Goal: Task Accomplishment & Management: Complete application form

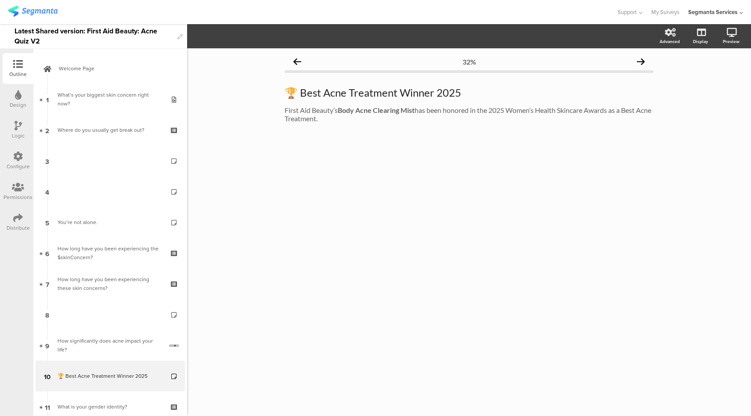
scroll to position [265, 0]
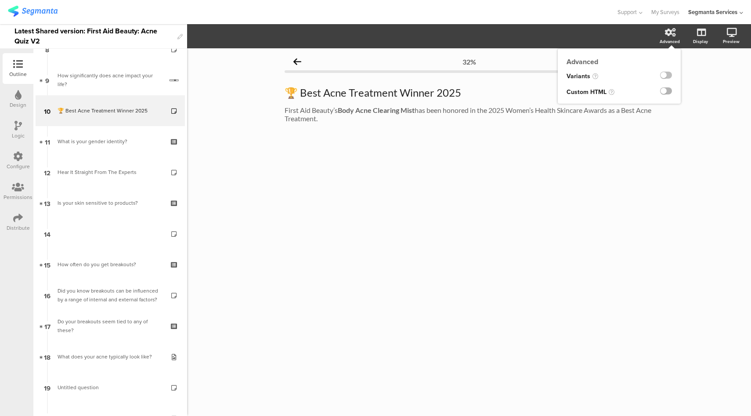
click at [667, 91] on label at bounding box center [666, 90] width 12 height 7
click at [0, 0] on input "checkbox" at bounding box center [0, 0] width 0 height 0
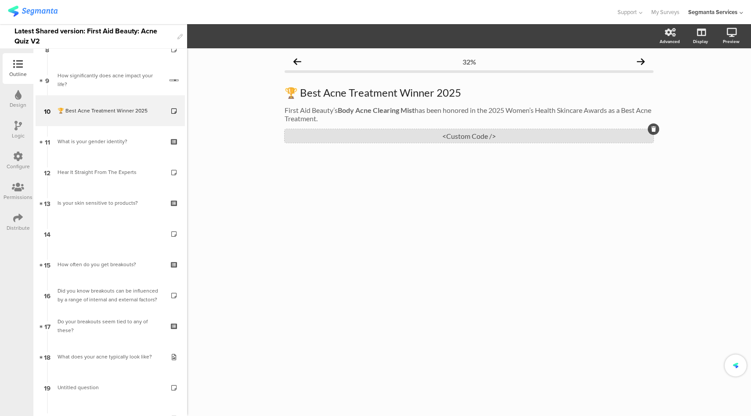
click at [458, 141] on div "<Custom Code />" at bounding box center [468, 136] width 369 height 14
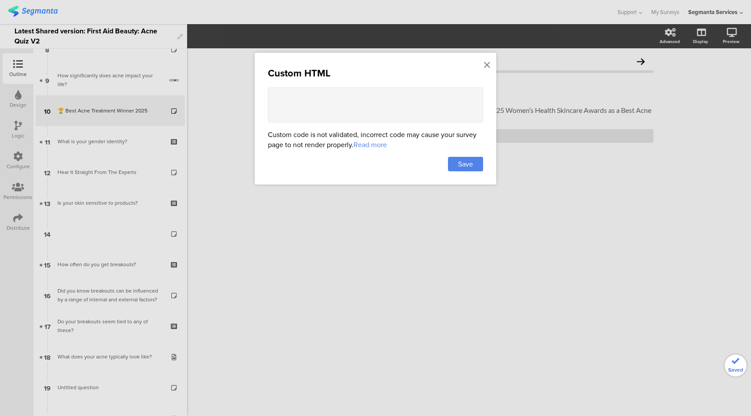
click at [392, 107] on textarea at bounding box center [375, 104] width 215 height 35
paste textarea "<style> body{font-family:inherit; background:#fafafa;color:#111;margin:0;paddin…"
type textarea "<style> body{font-family:inherit; background:#fafafa;color:#111;margin:0;paddin…"
click at [475, 166] on div "Save" at bounding box center [465, 164] width 35 height 14
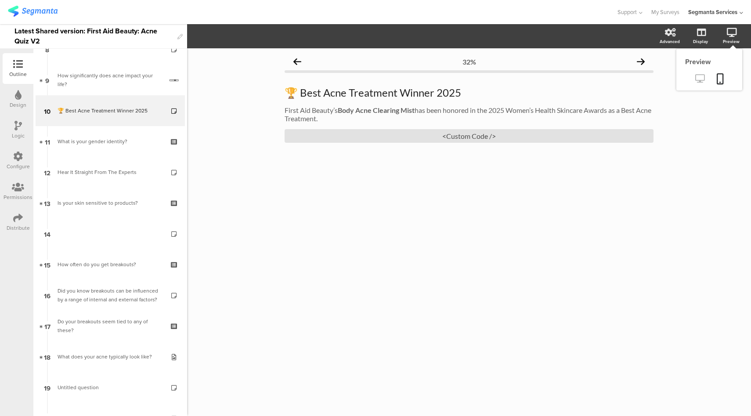
click at [699, 81] on icon at bounding box center [699, 78] width 9 height 8
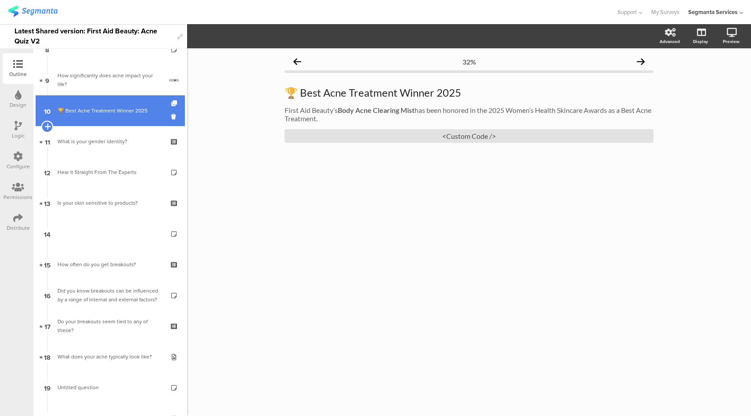
click at [45, 125] on icon at bounding box center [47, 126] width 6 height 8
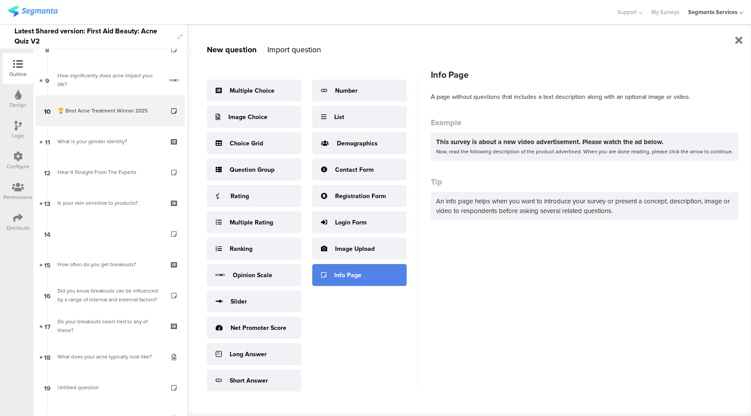
click at [345, 276] on div "Info Page" at bounding box center [347, 274] width 27 height 9
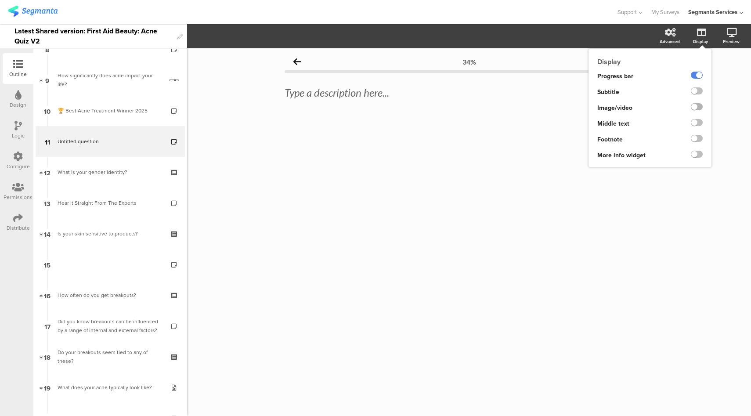
click at [699, 109] on label at bounding box center [696, 106] width 12 height 7
click at [0, 0] on input "checkbox" at bounding box center [0, 0] width 0 height 0
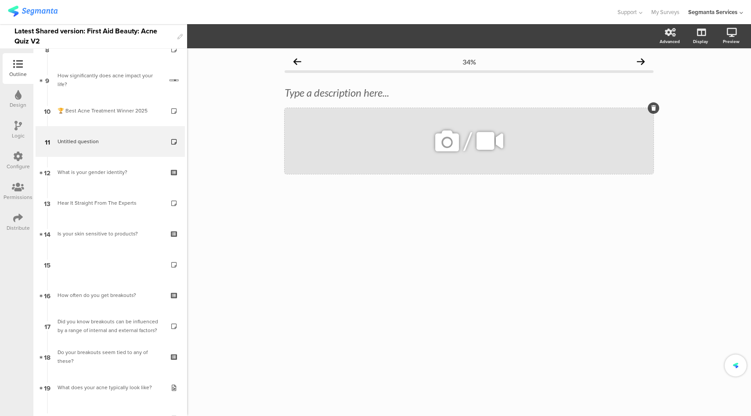
click at [431, 145] on div "/" at bounding box center [468, 141] width 369 height 66
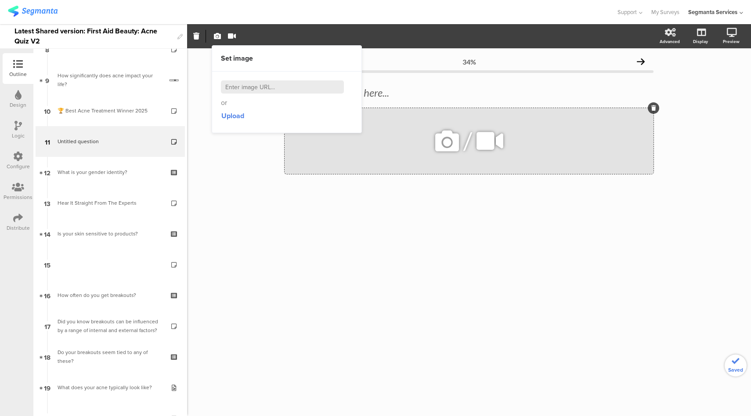
click at [439, 144] on icon at bounding box center [447, 141] width 30 height 30
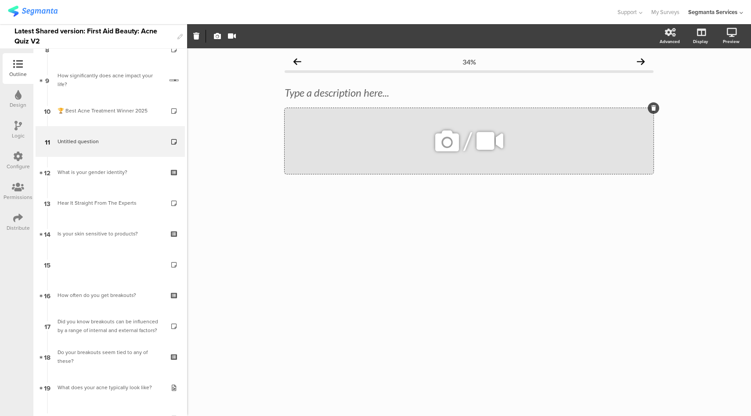
click at [440, 144] on icon at bounding box center [447, 141] width 30 height 30
click at [445, 144] on icon at bounding box center [447, 141] width 30 height 30
click at [218, 36] on icon "button" at bounding box center [217, 35] width 7 height 7
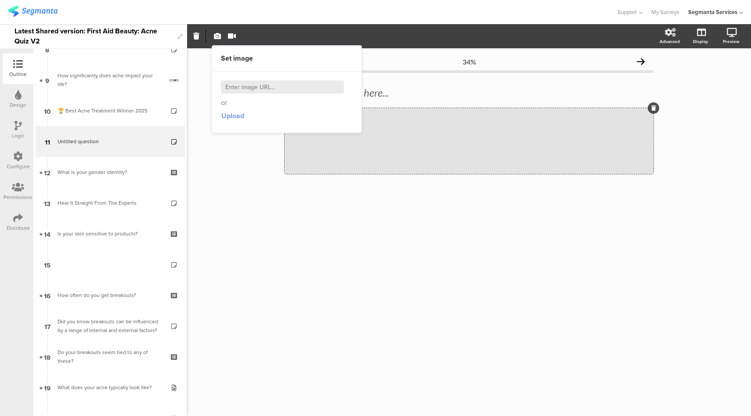
click at [240, 114] on span "Upload" at bounding box center [232, 116] width 23 height 10
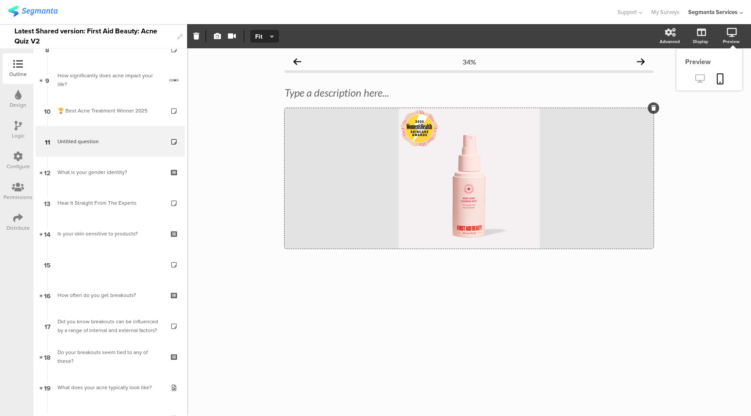
click at [701, 79] on icon at bounding box center [699, 78] width 9 height 8
click at [459, 141] on div "/" at bounding box center [468, 178] width 369 height 140
click at [251, 39] on button "Fit" at bounding box center [264, 36] width 29 height 13
click at [260, 36] on span "Fit" at bounding box center [263, 36] width 16 height 9
click at [267, 41] on button "Fit" at bounding box center [264, 36] width 29 height 13
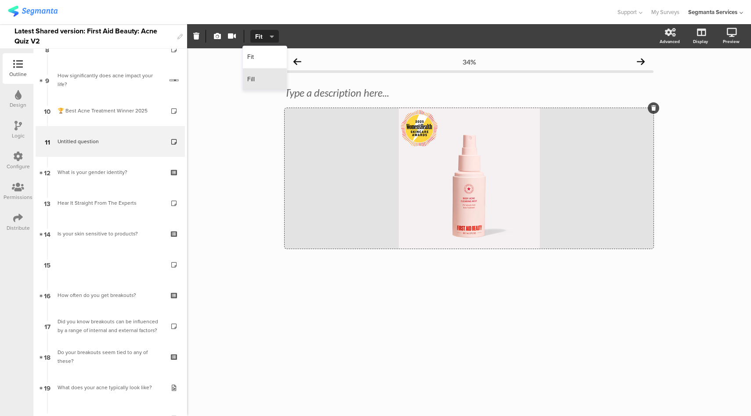
click at [256, 79] on div "Fill" at bounding box center [265, 79] width 44 height 22
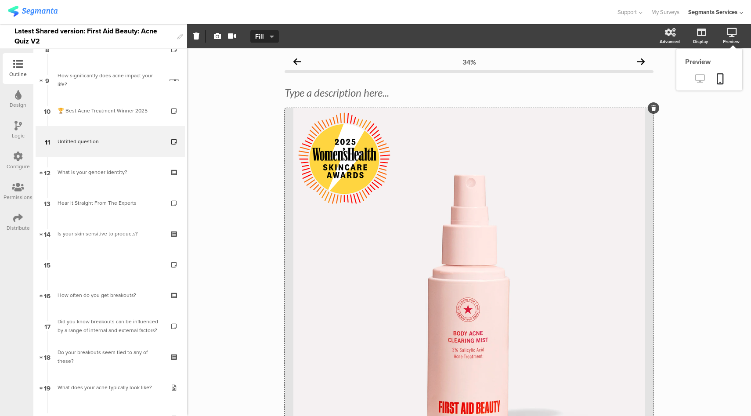
click at [689, 82] on link at bounding box center [700, 79] width 22 height 14
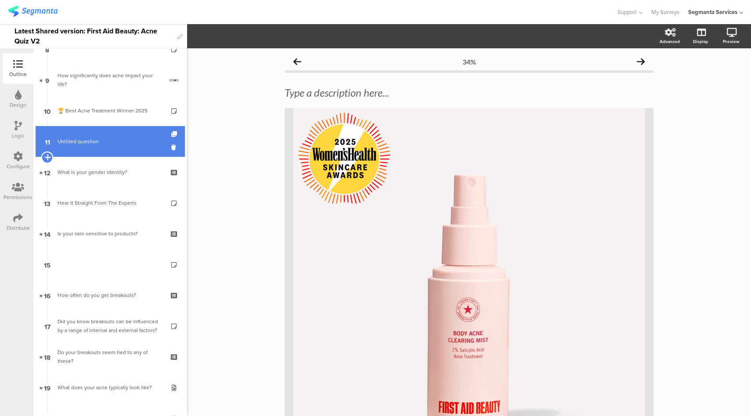
click at [47, 155] on icon at bounding box center [47, 157] width 6 height 8
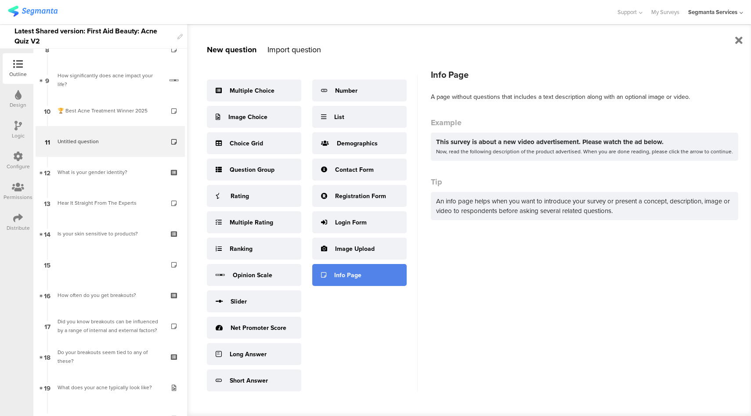
click at [363, 275] on div "Info Page" at bounding box center [359, 275] width 94 height 22
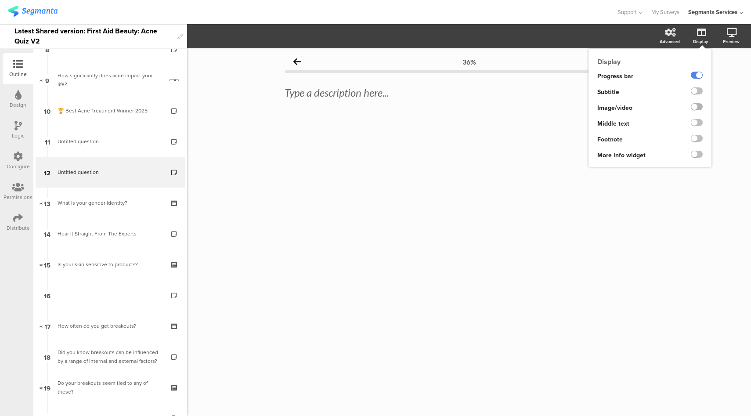
click at [697, 105] on label at bounding box center [696, 106] width 12 height 7
click at [0, 0] on input "checkbox" at bounding box center [0, 0] width 0 height 0
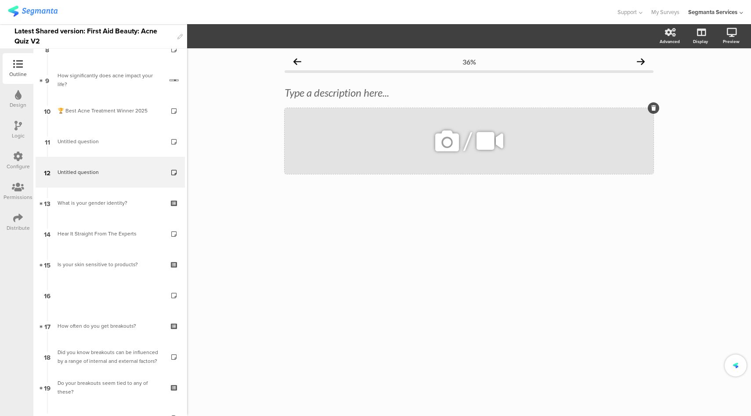
click at [442, 141] on icon at bounding box center [447, 141] width 30 height 30
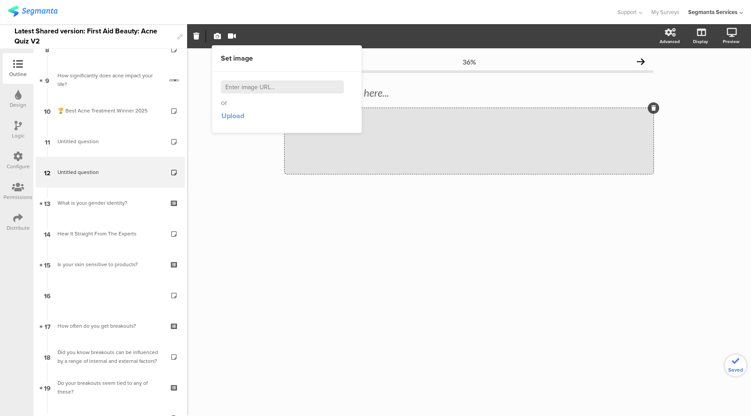
click at [234, 115] on span "Upload" at bounding box center [232, 116] width 23 height 10
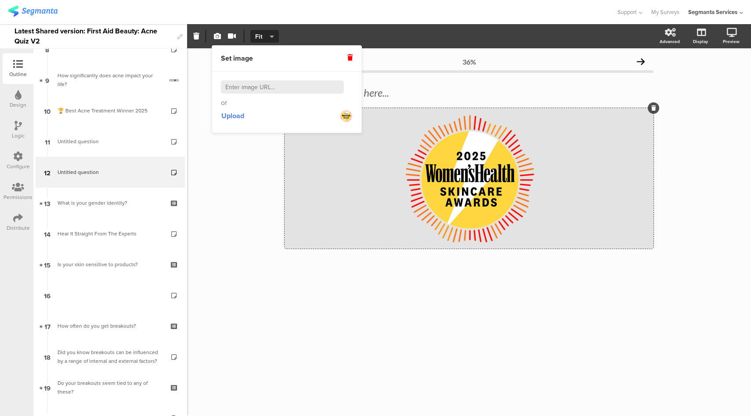
click at [273, 38] on icon "button" at bounding box center [272, 36] width 4 height 7
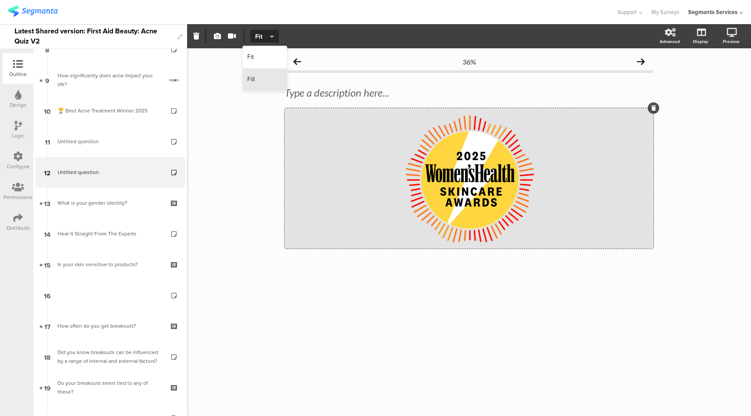
click at [268, 82] on div "Fill" at bounding box center [265, 79] width 44 height 22
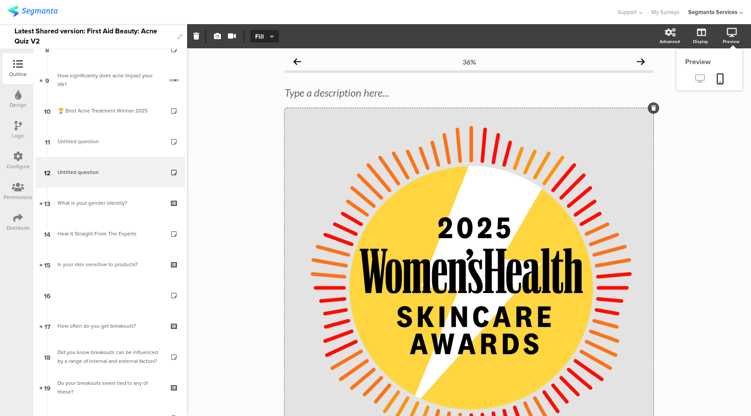
click at [695, 79] on icon at bounding box center [699, 78] width 9 height 8
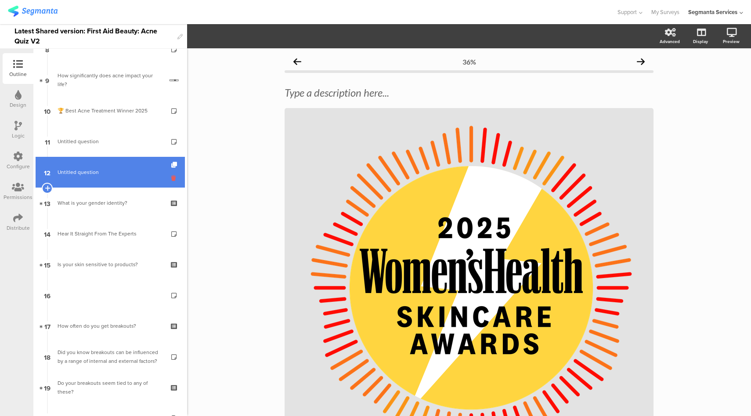
click at [171, 179] on icon at bounding box center [174, 178] width 7 height 8
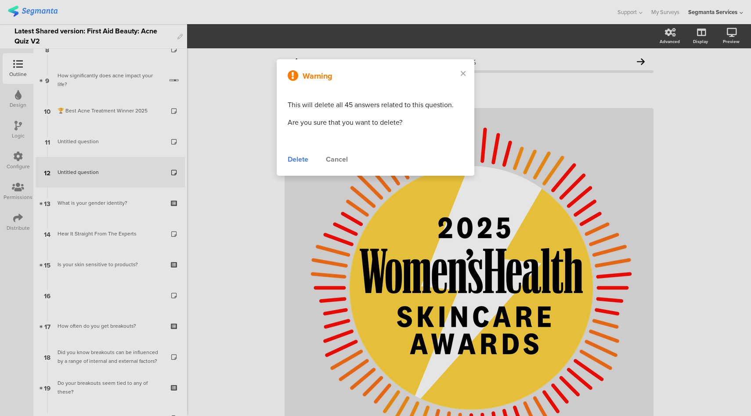
click at [297, 159] on div "Delete" at bounding box center [298, 159] width 21 height 11
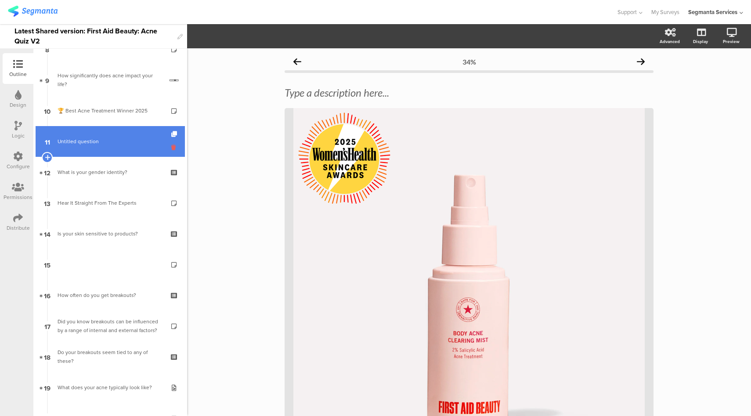
click at [171, 149] on icon at bounding box center [174, 147] width 7 height 8
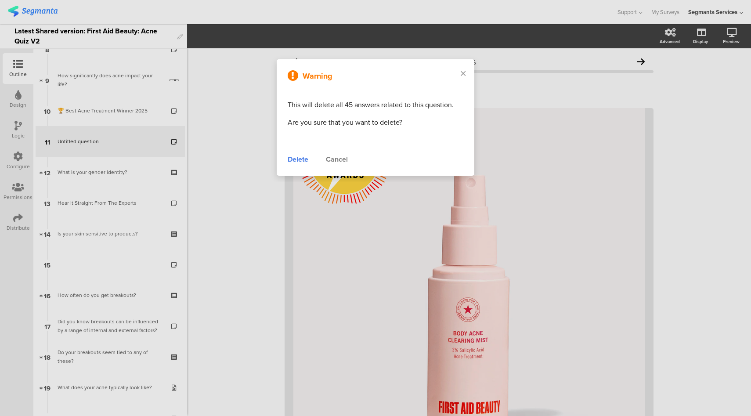
click at [291, 159] on div "Delete" at bounding box center [298, 159] width 21 height 11
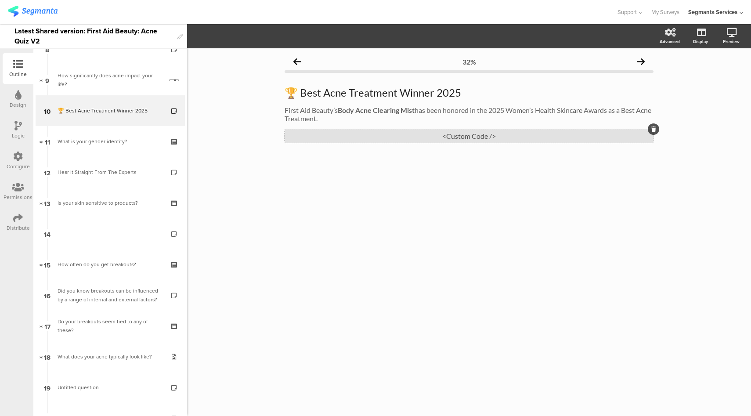
click at [442, 140] on div "<Custom Code />" at bounding box center [468, 136] width 369 height 14
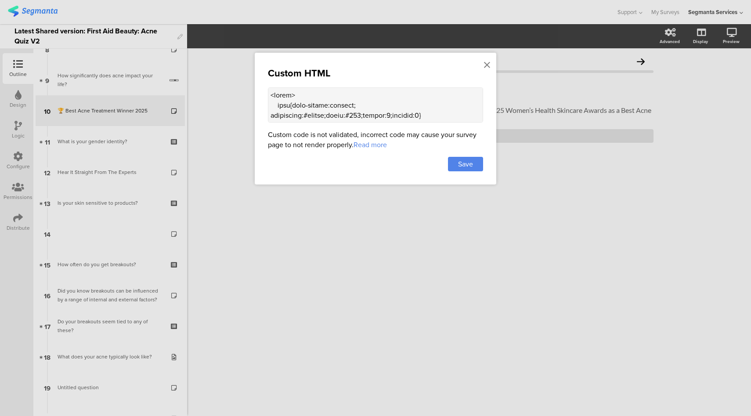
click at [396, 102] on textarea at bounding box center [375, 104] width 215 height 35
paste textarea "<style> body{font-family:inherit; background:#fafafa;color:#111;margin:0;paddin…"
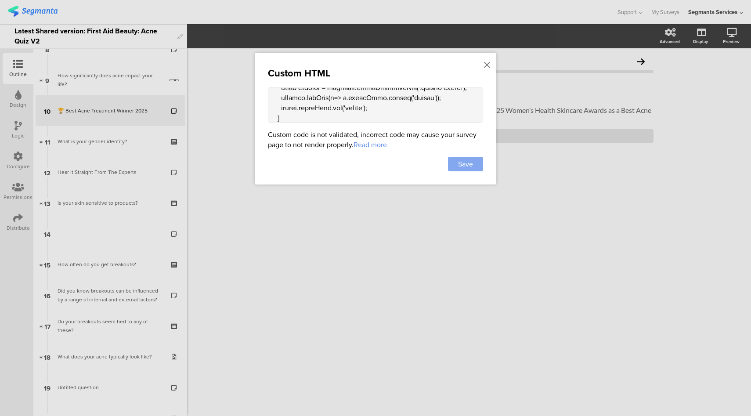
type textarea "<style> body{font-family:inherit; background:#fafafa;color:#111;margin:0;paddin…"
click at [475, 168] on div "Save" at bounding box center [465, 164] width 35 height 14
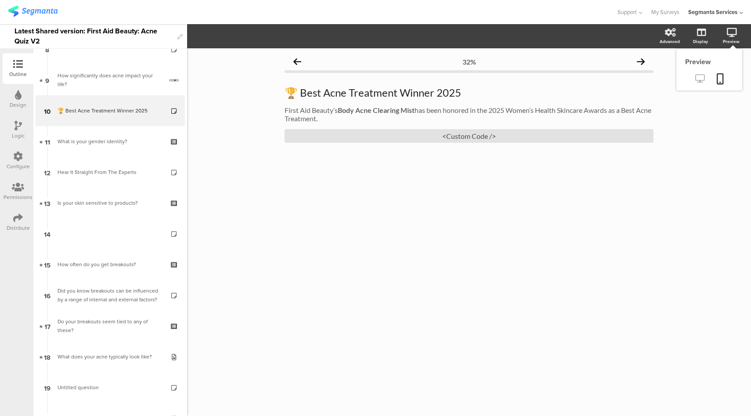
click at [701, 82] on icon at bounding box center [699, 78] width 9 height 8
click at [446, 136] on div "<Custom Code />" at bounding box center [468, 136] width 369 height 14
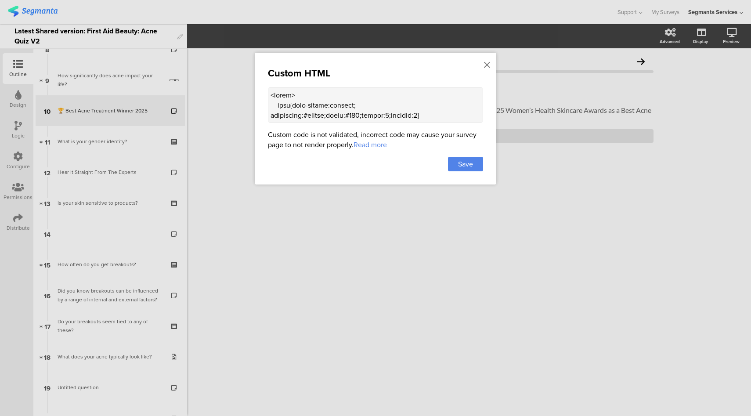
click at [361, 112] on textarea at bounding box center [375, 104] width 215 height 35
paste textarea "<style> body{font-family:inherit; background:#fafafa;color:#111;margin:0;paddin…"
type textarea "<style> body{font-family:inherit; background:#fafafa;color:#111;margin:0;paddin…"
click at [464, 166] on span "Save" at bounding box center [465, 164] width 15 height 10
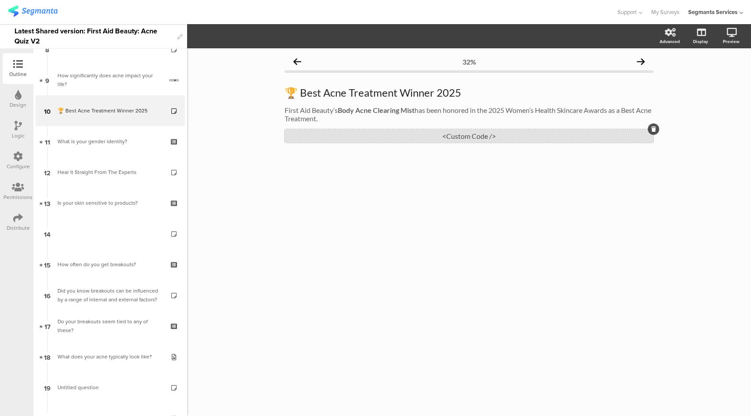
click at [466, 138] on div "<Custom Code />" at bounding box center [468, 136] width 369 height 14
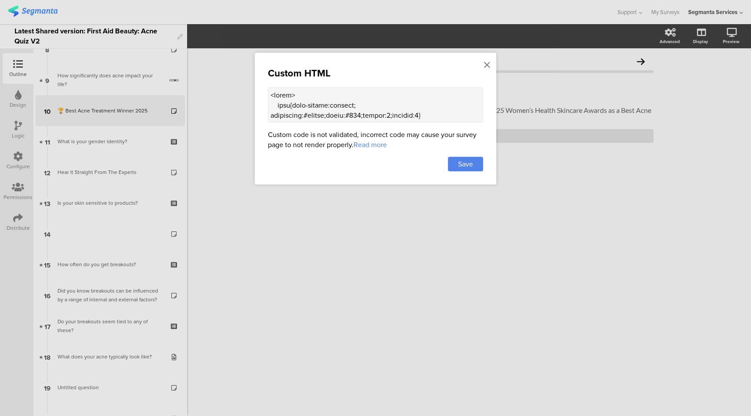
click at [394, 114] on textarea at bounding box center [375, 104] width 215 height 35
paste textarea "<style> body{font-family:inherit; background:#fafafa;color:#111;margin:0;paddin…"
type textarea "<style> body{font-family:inherit; background:#fafafa;color:#111;margin:0;paddin…"
click at [465, 165] on span "Save" at bounding box center [465, 164] width 15 height 10
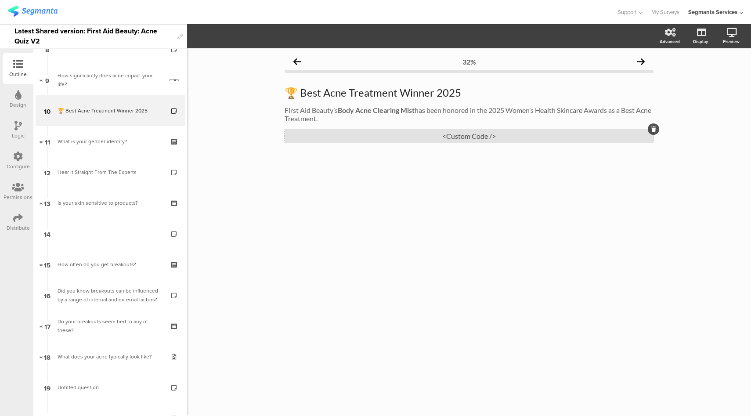
click at [460, 139] on div "<Custom Code />" at bounding box center [468, 136] width 369 height 14
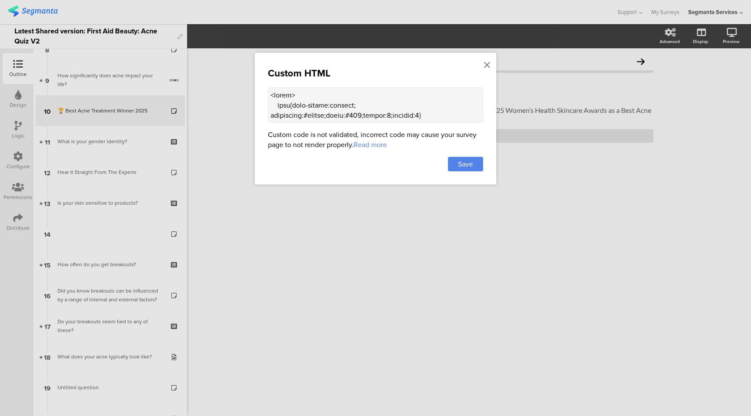
click at [360, 118] on textarea at bounding box center [375, 104] width 215 height 35
paste textarea "<style> body{font-family:inherit; background:#fafafa;color:#111;margin:0;paddin…"
type textarea "<style> body{font-family:inherit; background:#fafafa;color:#111;margin:0;paddin…"
click at [462, 163] on span "Save" at bounding box center [465, 164] width 15 height 10
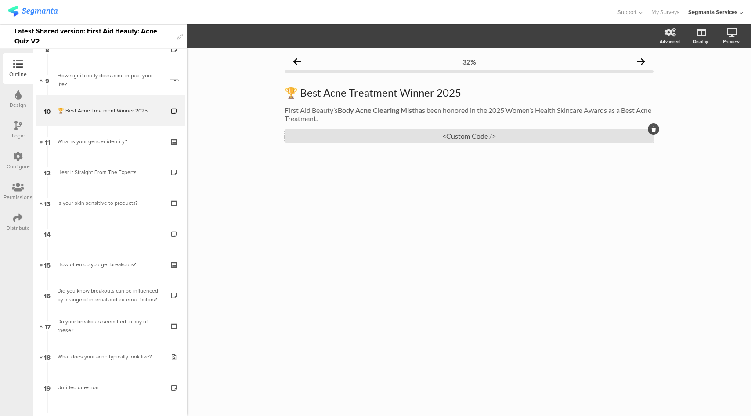
click at [481, 134] on div "<Custom Code />" at bounding box center [468, 136] width 369 height 14
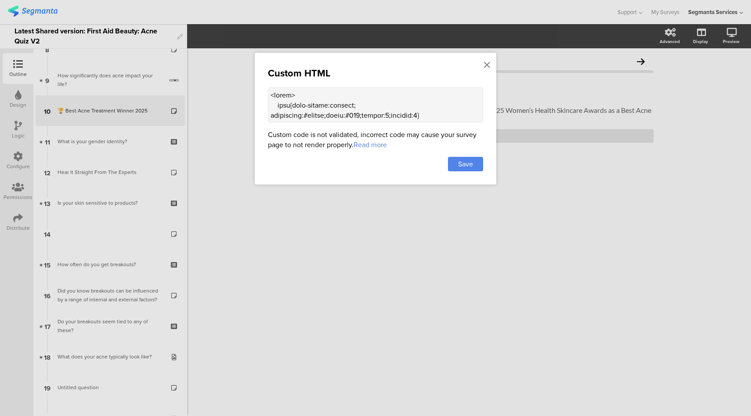
click at [382, 94] on textarea at bounding box center [375, 104] width 215 height 35
paste textarea "<style> body{font-family:inherit; background:#fafafa;color:#111;margin:0;paddin…"
type textarea "<style> body{font-family:inherit; background:#fafafa;color:#111;margin:0;paddin…"
click at [468, 169] on div "Save" at bounding box center [465, 164] width 35 height 14
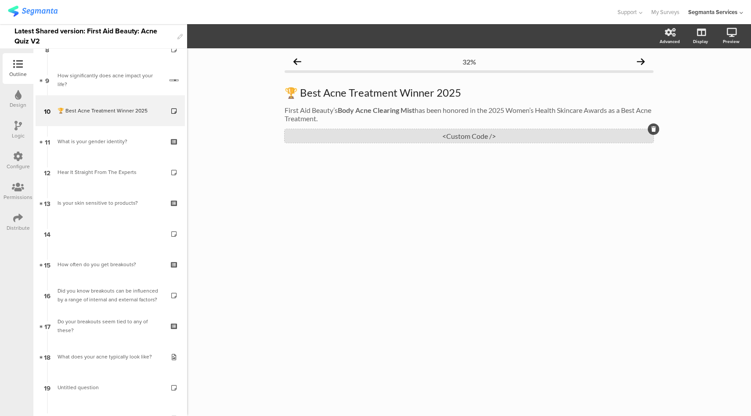
click at [458, 137] on div "<Custom Code />" at bounding box center [468, 136] width 369 height 14
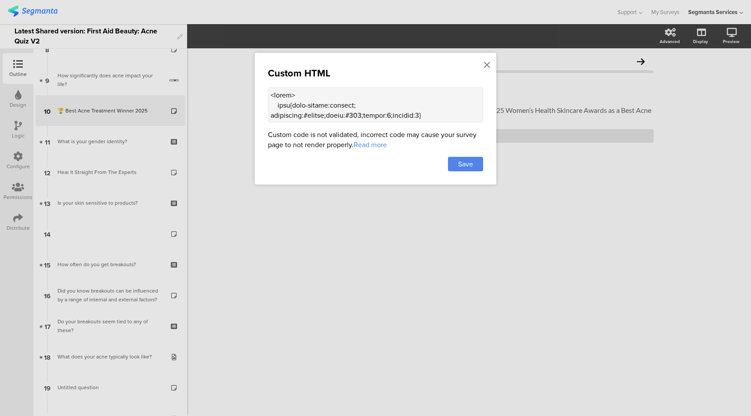
click at [352, 109] on textarea at bounding box center [375, 104] width 215 height 35
paste textarea "<style> body{font-family:inherit; background:#fafafa;color:#111;margin:0;paddin…"
type textarea "<style> body{font-family:inherit; background:#fafafa;color:#111;margin:0;paddin…"
click at [467, 165] on span "Save" at bounding box center [465, 164] width 15 height 10
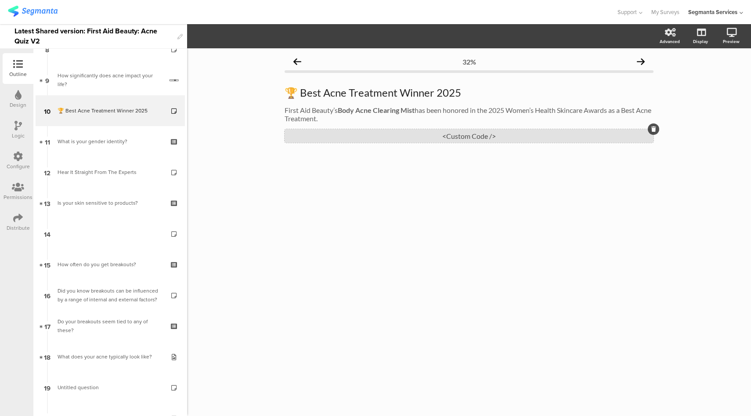
click at [425, 135] on div "<Custom Code />" at bounding box center [468, 136] width 369 height 14
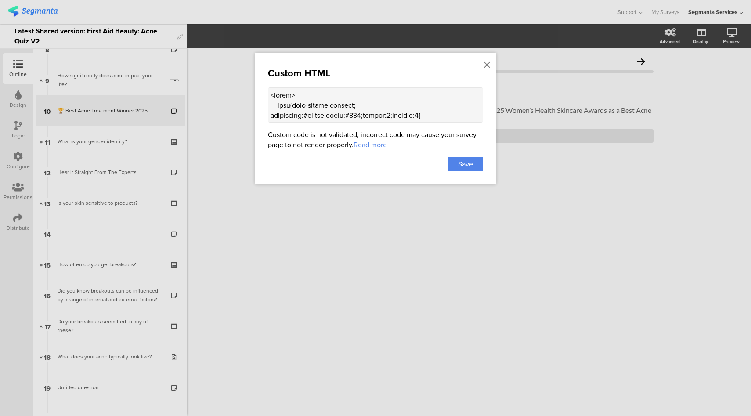
click at [375, 115] on textarea at bounding box center [375, 104] width 215 height 35
paste textarea "<head> <meta charset="utf-8" /> <meta name="viewport" content="width=device-wid…"
type textarea "<head> <meta charset="utf-8" /> <meta name="viewport" content="width=device-wid…"
click at [467, 166] on span "Save" at bounding box center [465, 164] width 15 height 10
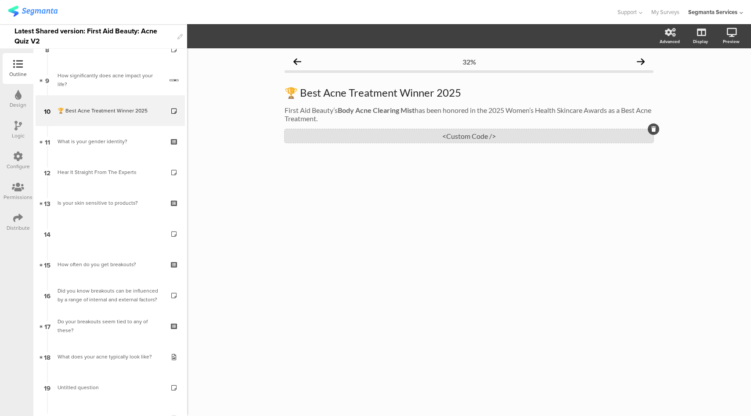
click at [423, 137] on div "<Custom Code />" at bounding box center [468, 136] width 369 height 14
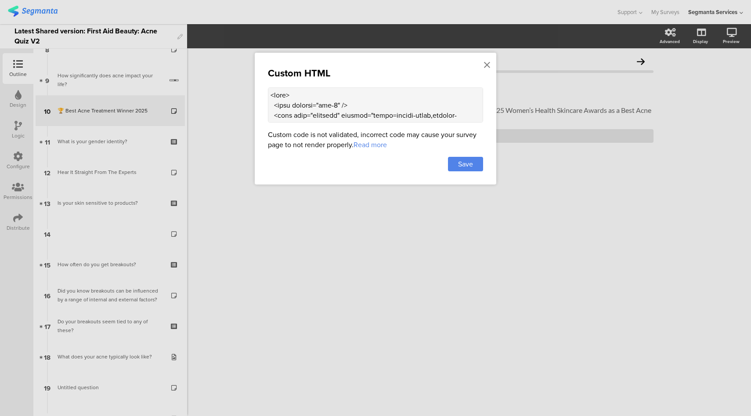
click at [384, 102] on textarea at bounding box center [375, 104] width 215 height 35
paste textarea "<head> <meta charset="utf-8" /> <meta name="viewport" content="width=device-wid…"
type textarea "<head> <meta charset="utf-8" /> <meta name="viewport" content="width=device-wid…"
click at [475, 166] on div "Save" at bounding box center [465, 164] width 35 height 14
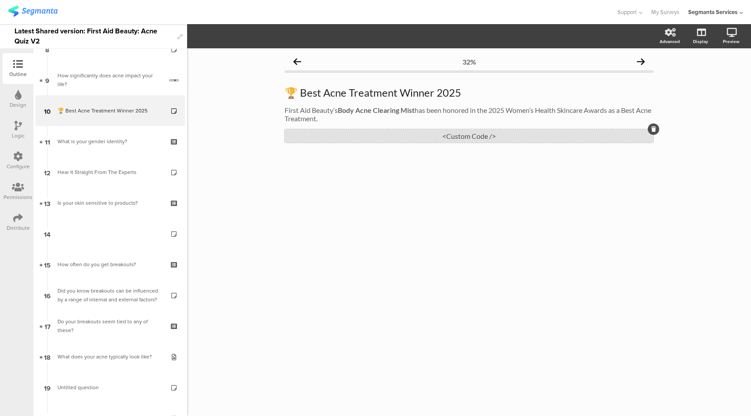
click at [400, 141] on div "<Custom Code />" at bounding box center [468, 136] width 369 height 14
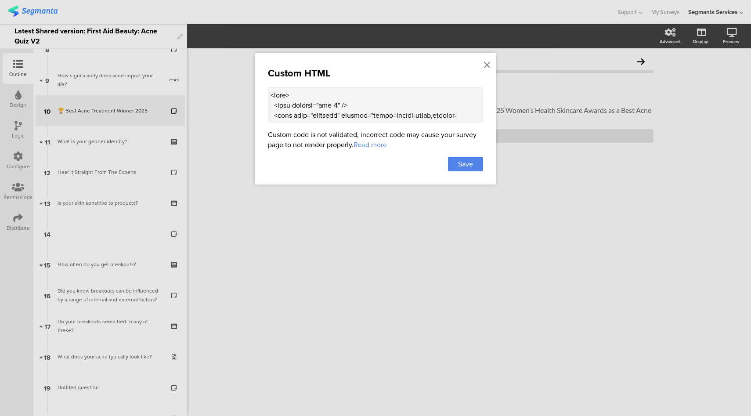
click at [438, 114] on textarea at bounding box center [375, 104] width 215 height 35
paste textarea "<head> <meta charset="utf-8" /> <meta name="viewport" content="width=device-wid…"
type textarea "<head> <meta charset="utf-8" /> <meta name="viewport" content="width=device-wid…"
click at [457, 163] on div "Save" at bounding box center [465, 164] width 35 height 14
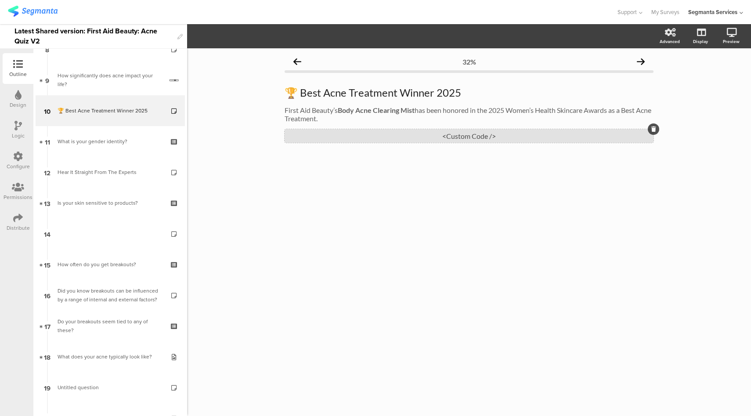
click at [452, 137] on div "<Custom Code />" at bounding box center [468, 136] width 369 height 14
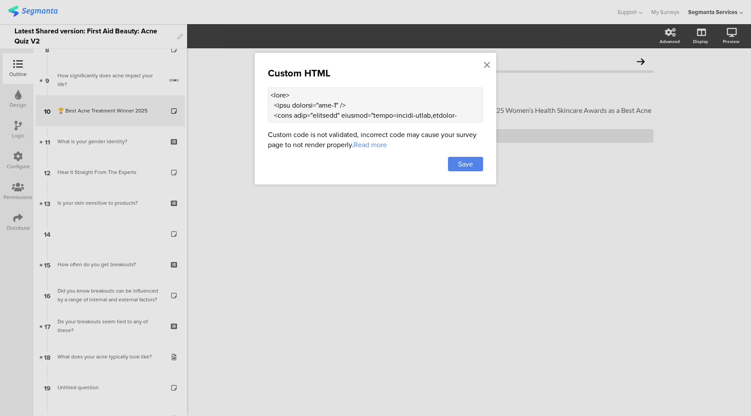
click at [400, 103] on textarea at bounding box center [375, 104] width 215 height 35
paste textarea "<style> body {font-family: Inter, system-ui, -apple-system, 'Segoe UI', Roboto,…"
type textarea "<style> body {font-family: Inter, system-ui, -apple-system, 'Segoe UI', Roboto,…"
click at [481, 166] on div "Save" at bounding box center [465, 164] width 35 height 14
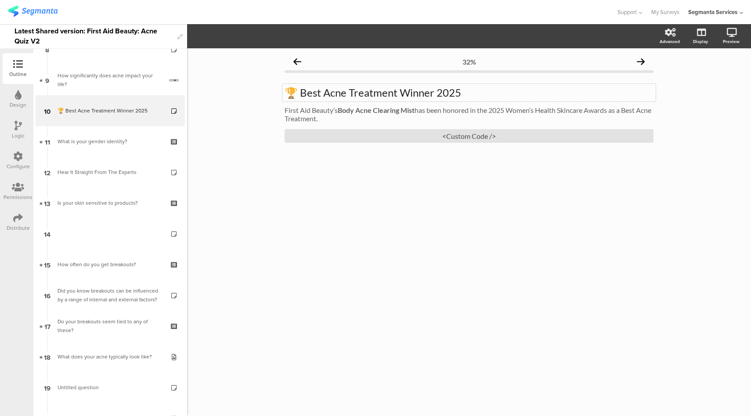
click at [365, 94] on div "🏆 Best Acne Treatment Winner 2025 🏆 Best Acne Treatment Winner 2025" at bounding box center [468, 93] width 373 height 18
drag, startPoint x: 364, startPoint y: 94, endPoint x: 417, endPoint y: 93, distance: 52.7
click at [365, 94] on p "🏆 Best Acne Treatment Winner 2025" at bounding box center [468, 92] width 369 height 13
drag, startPoint x: 457, startPoint y: 97, endPoint x: 299, endPoint y: 94, distance: 158.5
click at [299, 94] on p "🏆 Best Acne Treatment Winner 2025" at bounding box center [468, 92] width 369 height 13
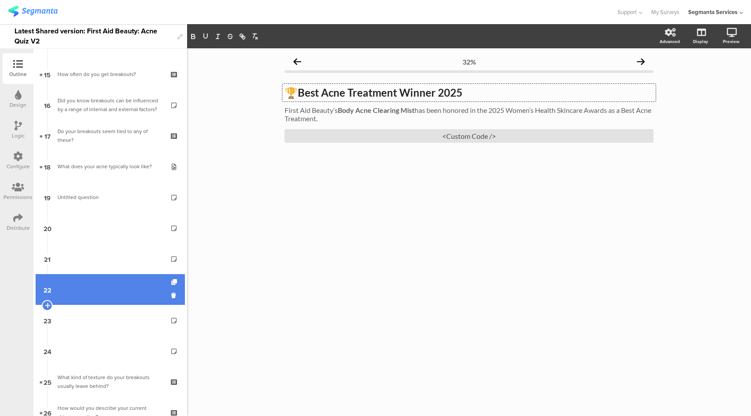
scroll to position [454, 0]
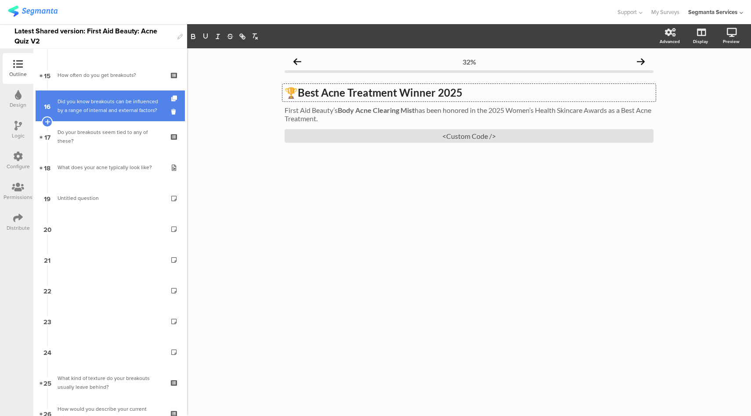
click at [119, 108] on div "Did you know breakouts can be influenced by a range of internal and external fa…" at bounding box center [110, 106] width 105 height 18
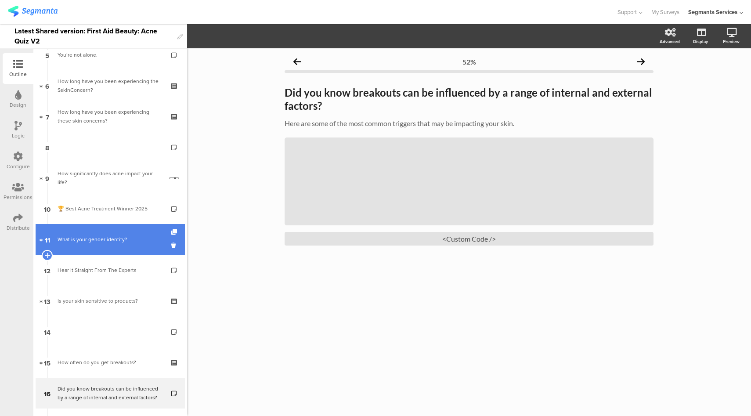
scroll to position [36, 0]
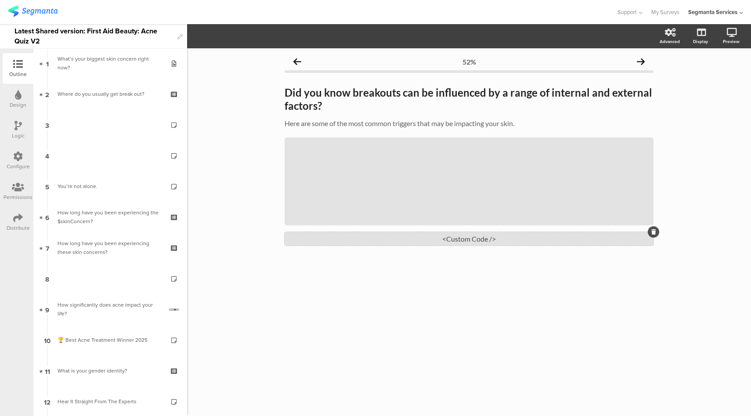
click at [416, 245] on div "<Custom Code />" at bounding box center [468, 239] width 369 height 14
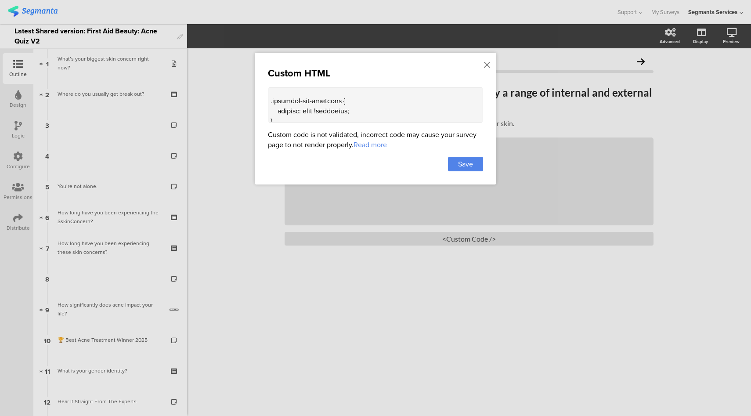
scroll to position [15, 0]
drag, startPoint x: 276, startPoint y: 117, endPoint x: 318, endPoint y: 126, distance: 42.5
click at [270, 101] on textarea at bounding box center [375, 104] width 215 height 35
click at [486, 65] on icon at bounding box center [487, 65] width 6 height 10
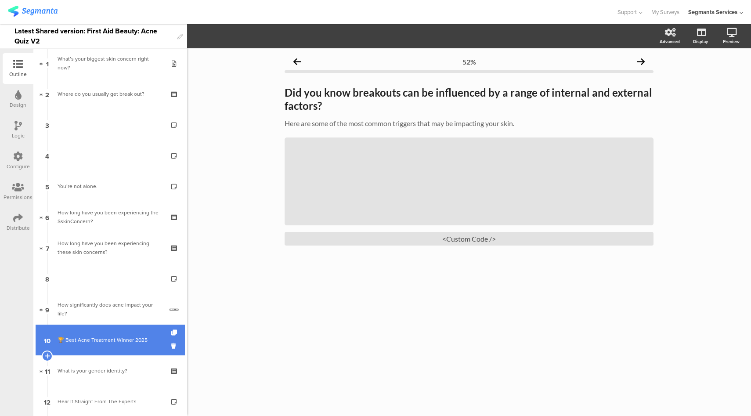
scroll to position [182, 0]
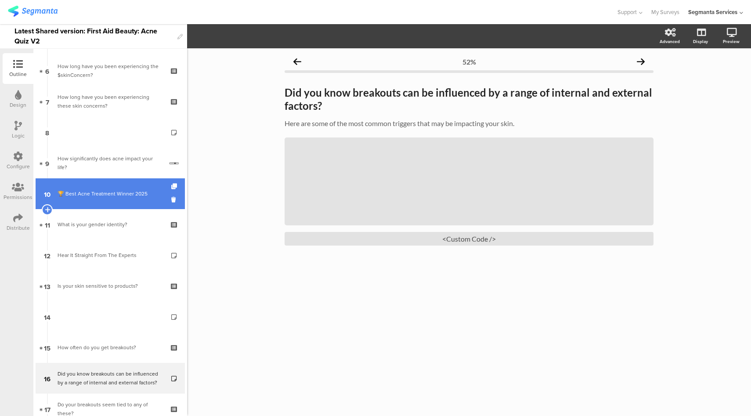
click at [122, 196] on div "🏆 Best Acne Treatment Winner 2025" at bounding box center [110, 193] width 105 height 9
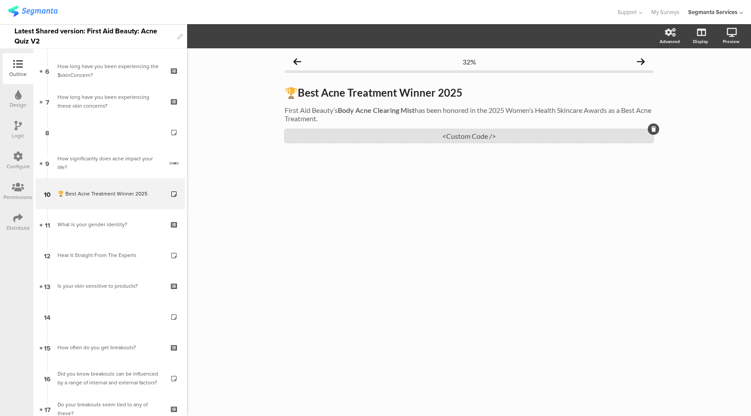
click at [456, 140] on div "<Custom Code />" at bounding box center [468, 136] width 369 height 14
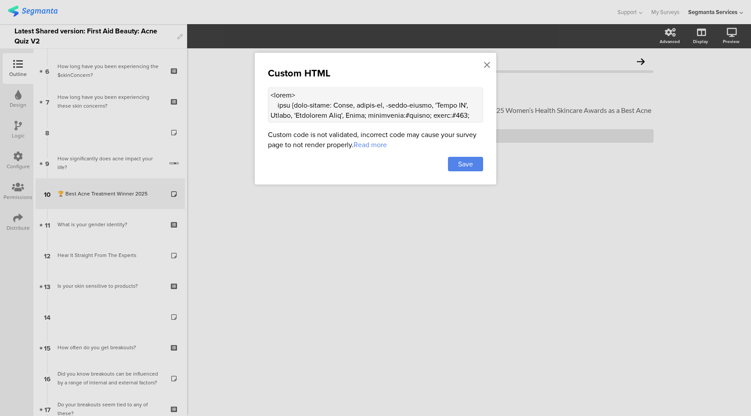
click at [303, 95] on textarea at bounding box center [375, 104] width 215 height 35
paste textarea ".progress-bar-segments { display: none !important; }"
type textarea "<style> .progress-bar-segments { display: none !important; } body {font-family:…"
click at [463, 164] on span "Save" at bounding box center [465, 164] width 15 height 10
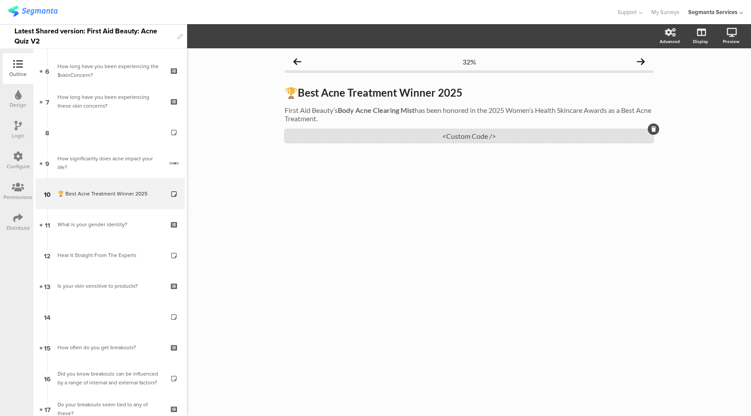
click at [425, 140] on div "<Custom Code />" at bounding box center [468, 136] width 369 height 14
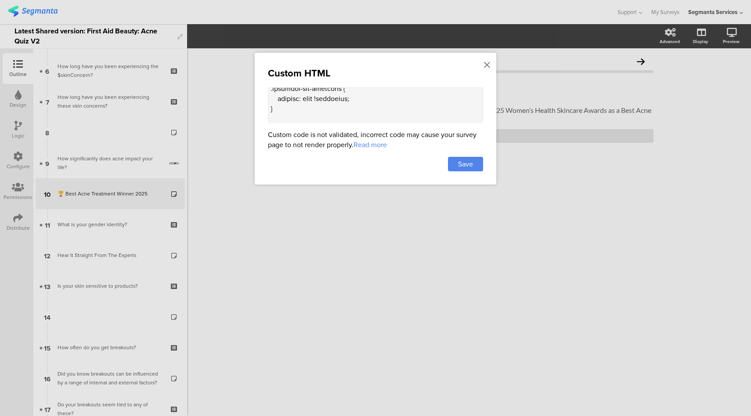
scroll to position [35, 0]
drag, startPoint x: 270, startPoint y: 115, endPoint x: 282, endPoint y: 101, distance: 17.7
click at [282, 101] on textarea at bounding box center [375, 104] width 215 height 35
click at [381, 107] on textarea at bounding box center [375, 104] width 215 height 35
paste textarea "<style> .progress-bar-segments { display: none !important; } body { font-family…"
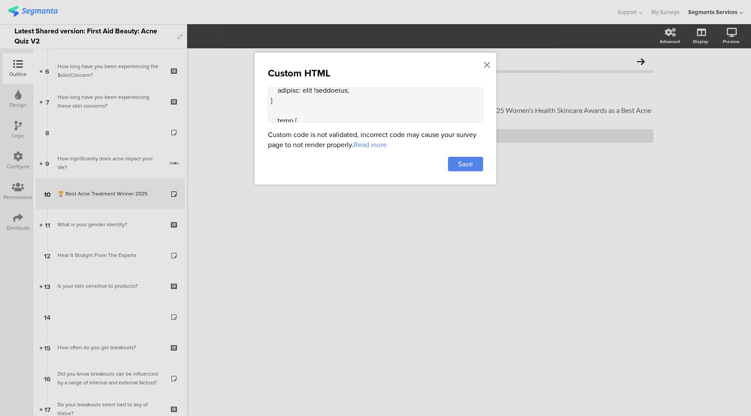
scroll to position [1637, 0]
type textarea "<style> .progress-bar-segments { display: none !important; } body { font-family…"
click at [462, 164] on span "Save" at bounding box center [465, 164] width 15 height 10
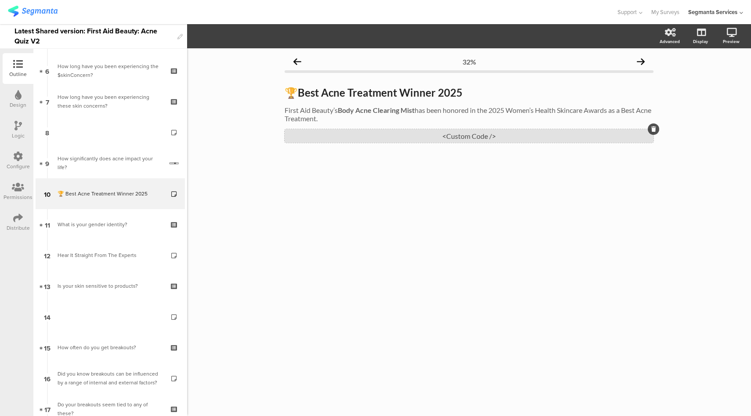
click at [448, 137] on div "<Custom Code />" at bounding box center [468, 136] width 369 height 14
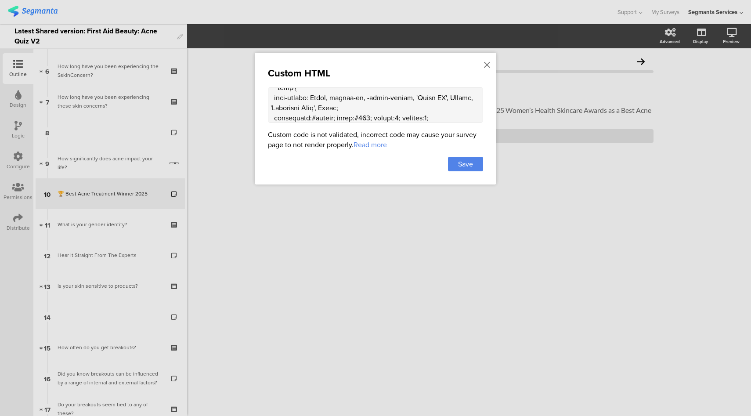
scroll to position [57, 0]
drag, startPoint x: 338, startPoint y: 117, endPoint x: 310, endPoint y: 107, distance: 29.3
click at [310, 107] on textarea at bounding box center [375, 104] width 215 height 35
type textarea "<style> .progress-bar-segments { display: none !important; } body { font-family…"
click at [458, 159] on span "Save" at bounding box center [465, 164] width 15 height 10
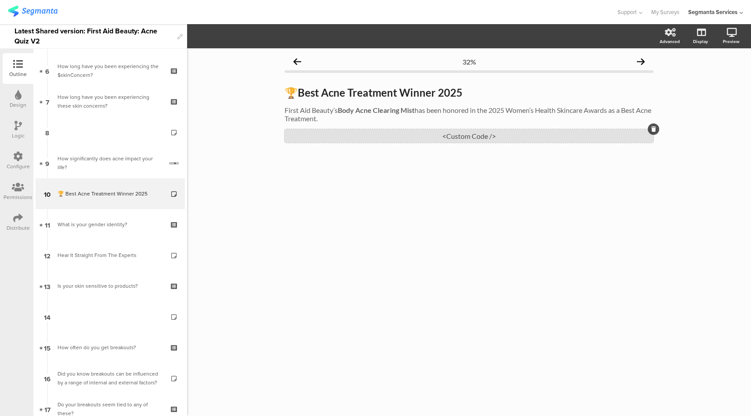
click at [482, 130] on div "<Custom Code />" at bounding box center [468, 136] width 369 height 14
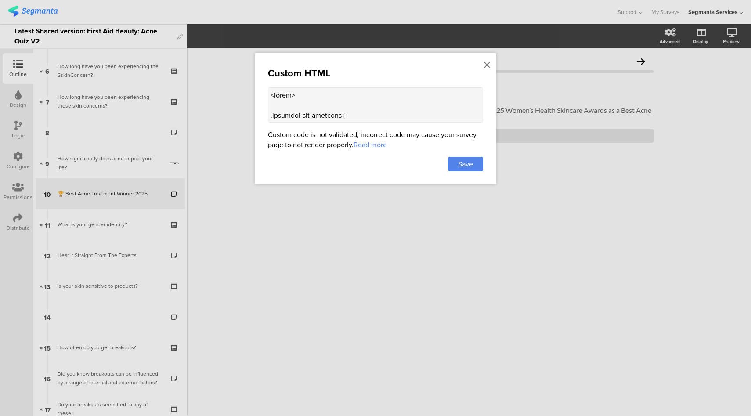
click at [403, 105] on textarea at bounding box center [375, 104] width 215 height 35
paste textarea "<style> .progress-bar-segments { display: none !important; } body { font-family…"
type textarea "<style> .progress-bar-segments { display: none !important; } body { font-family…"
click at [464, 163] on span "Save" at bounding box center [465, 164] width 15 height 10
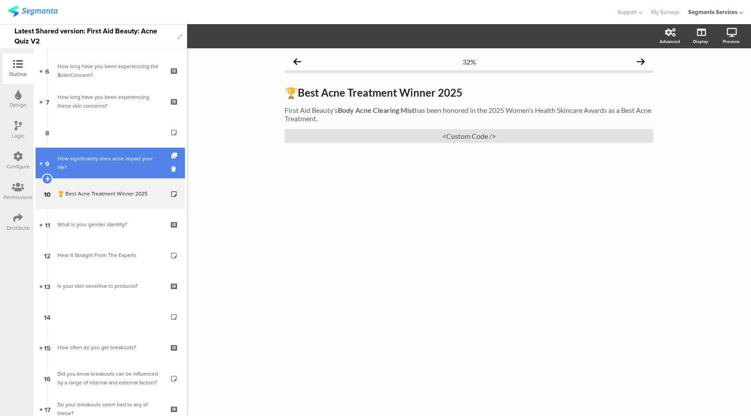
click at [103, 154] on div "How significantly does acne impact your life?" at bounding box center [110, 163] width 105 height 18
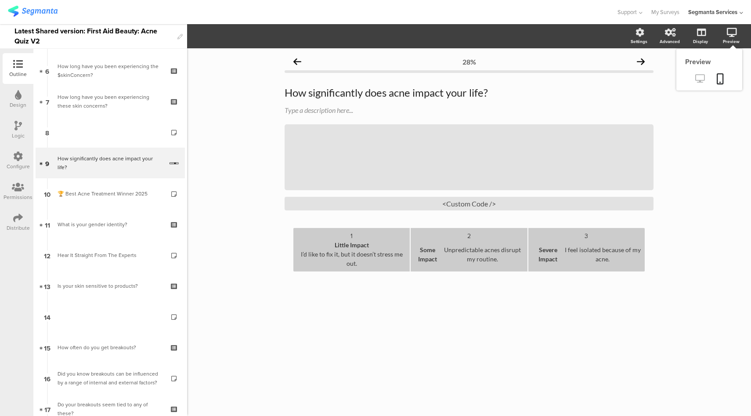
click at [696, 83] on link at bounding box center [700, 79] width 22 height 14
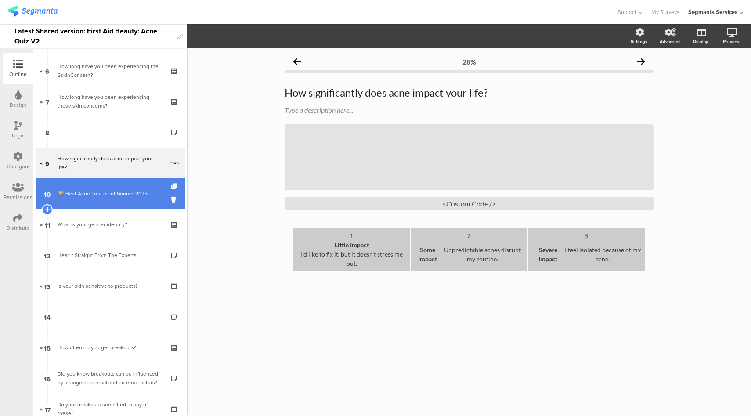
click at [102, 192] on div "🏆 Best Acne Treatment Winner 2025" at bounding box center [110, 193] width 105 height 9
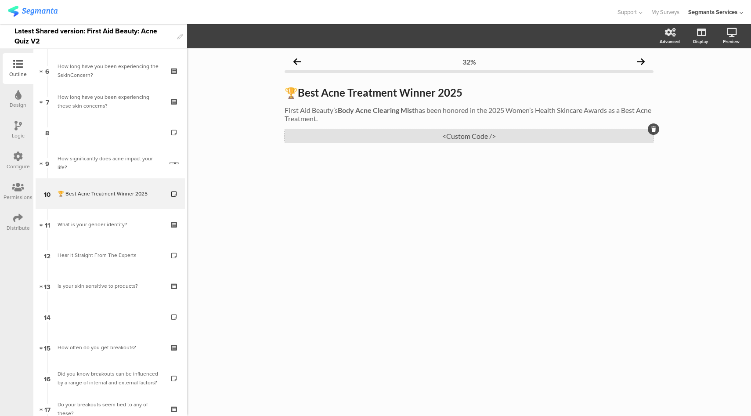
click at [408, 139] on div "<Custom Code />" at bounding box center [468, 136] width 369 height 14
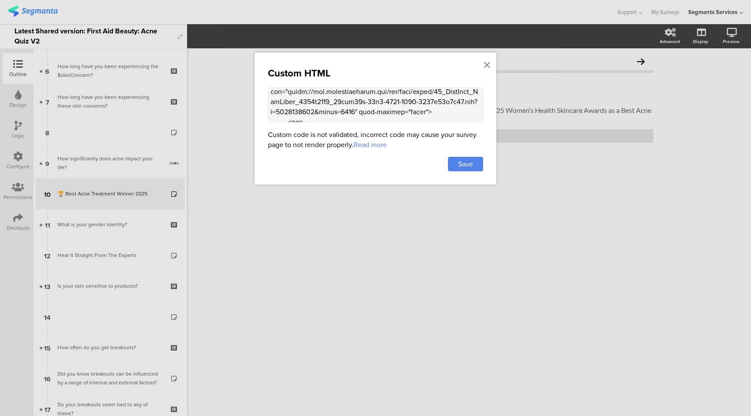
scroll to position [1401, 0]
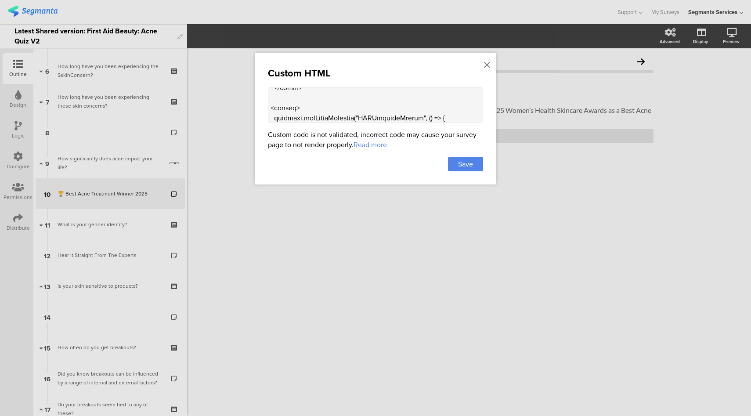
click at [338, 96] on textarea at bounding box center [375, 104] width 215 height 35
paste textarea "<style> .progress-bar-segments { display: none !important; } body { font-family…"
type textarea "<style> .progress-bar-segments { display: none !important; } body { font-family…"
click at [461, 166] on span "Save" at bounding box center [465, 164] width 15 height 10
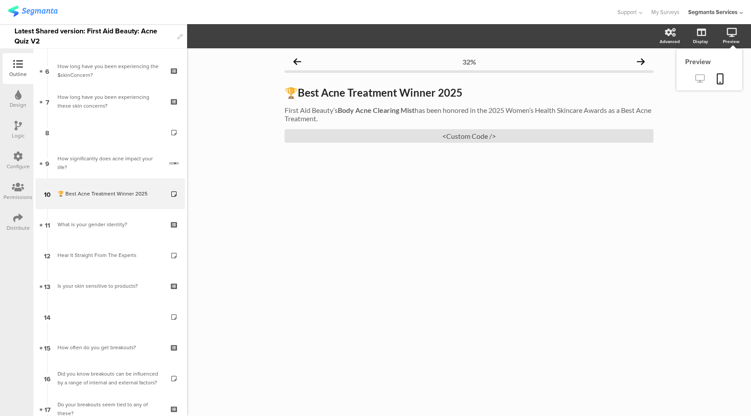
click at [701, 82] on icon at bounding box center [699, 78] width 9 height 8
drag, startPoint x: 334, startPoint y: 118, endPoint x: 629, endPoint y: 111, distance: 294.6
click at [629, 111] on div "First Aid Beauty’s Body Acne Clearing Mist has been honored in the 2025 Women’s…" at bounding box center [468, 114] width 373 height 21
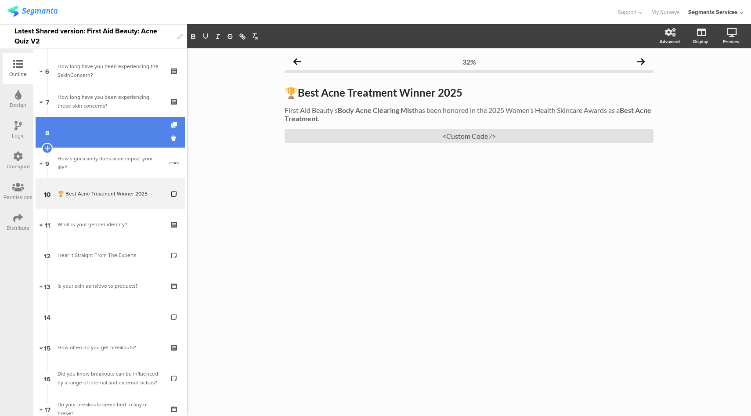
click at [74, 129] on link "8" at bounding box center [110, 132] width 149 height 31
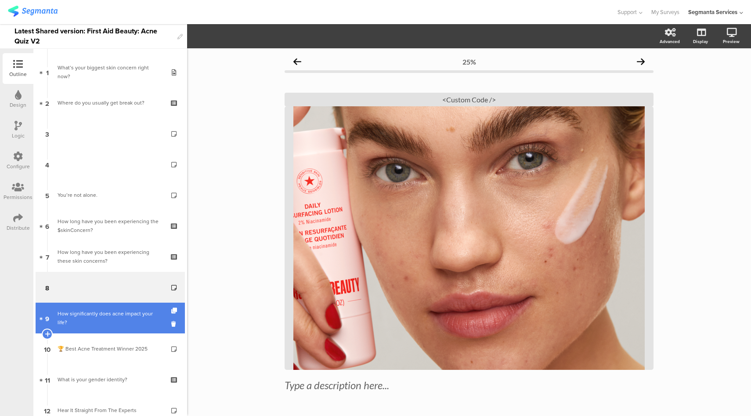
scroll to position [27, 0]
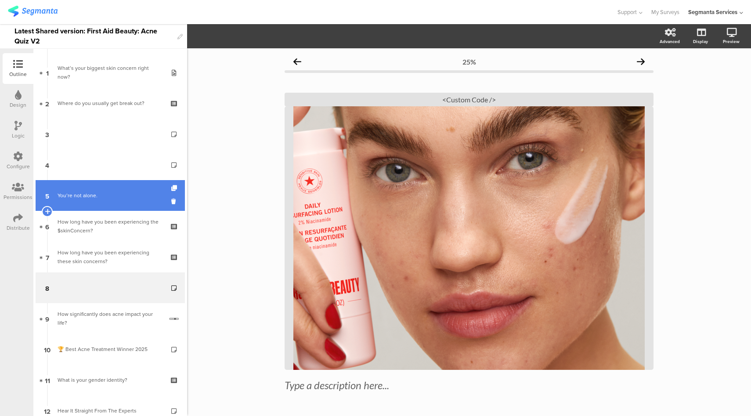
click at [108, 192] on div "You’re not alone." at bounding box center [110, 195] width 105 height 9
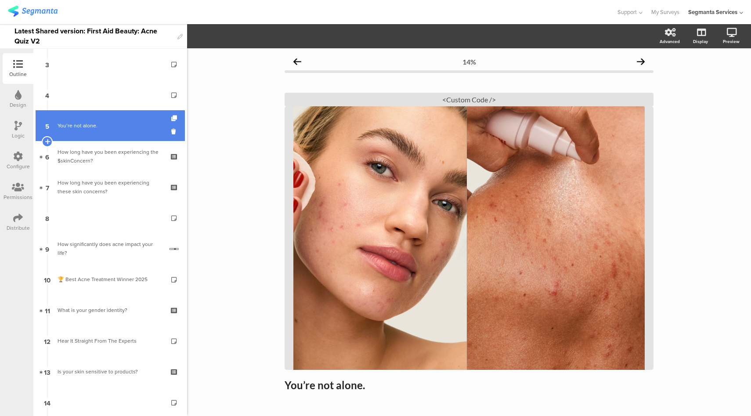
scroll to position [305, 0]
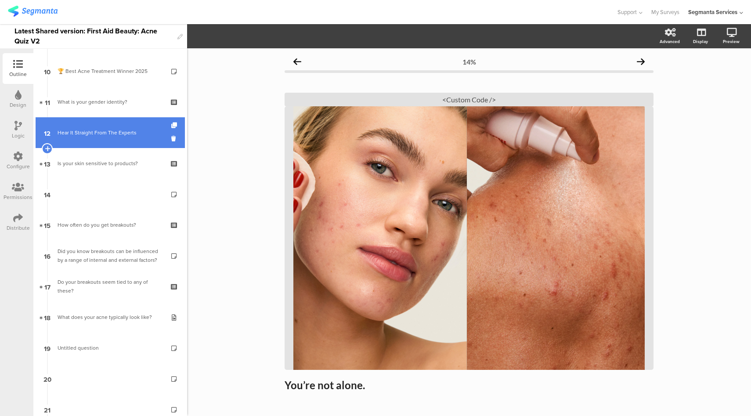
click at [115, 139] on link "12 Hear It Straight From The Experts" at bounding box center [110, 132] width 149 height 31
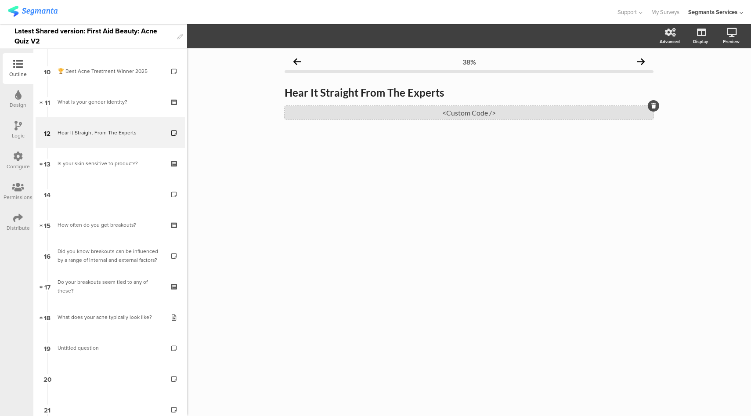
click at [457, 117] on div "<Custom Code />" at bounding box center [468, 113] width 369 height 14
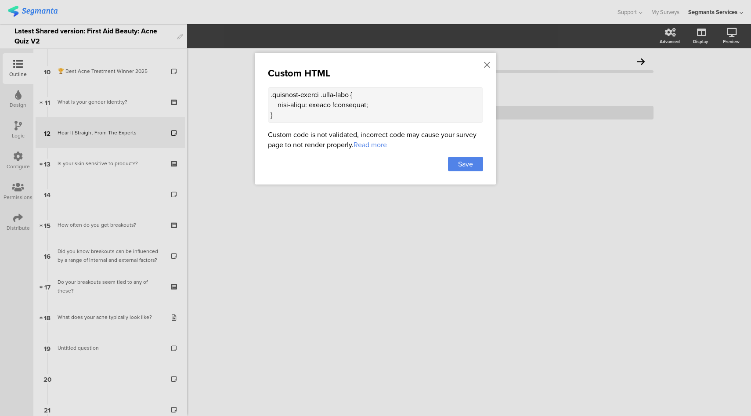
scroll to position [111, 0]
drag, startPoint x: 281, startPoint y: 110, endPoint x: 270, endPoint y: 93, distance: 19.7
click at [270, 93] on textarea at bounding box center [375, 104] width 215 height 35
drag, startPoint x: 280, startPoint y: 108, endPoint x: 268, endPoint y: 105, distance: 12.9
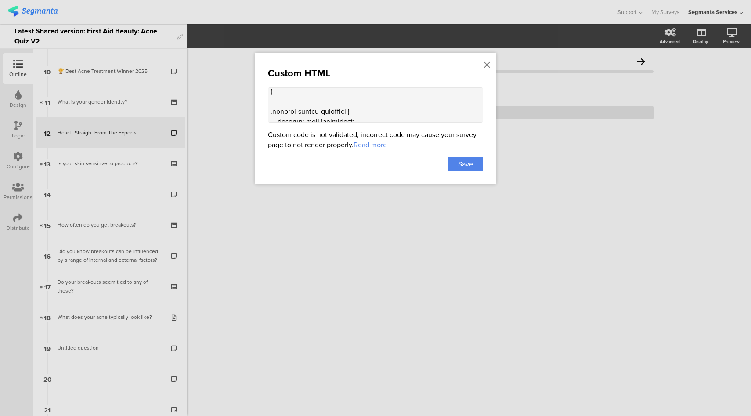
click at [268, 105] on textarea at bounding box center [375, 104] width 215 height 35
drag, startPoint x: 284, startPoint y: 105, endPoint x: 268, endPoint y: 103, distance: 16.8
click at [268, 103] on textarea at bounding box center [375, 104] width 215 height 35
click at [386, 111] on textarea at bounding box center [375, 104] width 215 height 35
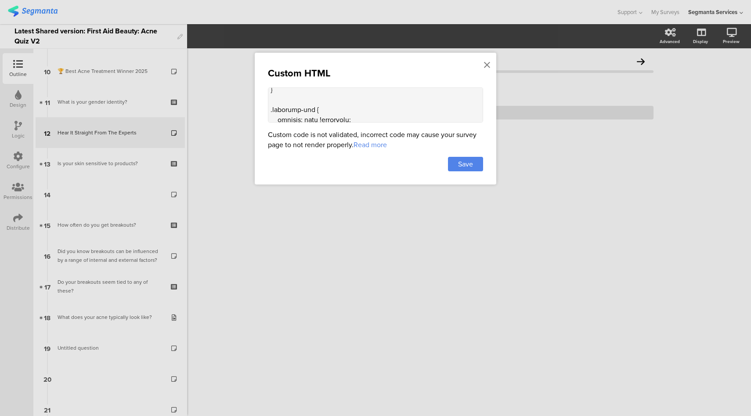
paste textarea "<style> .progress-bar { display: none !important; } .question-header .main-text…"
type textarea "<style> .progress-bar { display: none !important; } .question-header .main-text…"
click at [473, 165] on span "Save" at bounding box center [465, 164] width 15 height 10
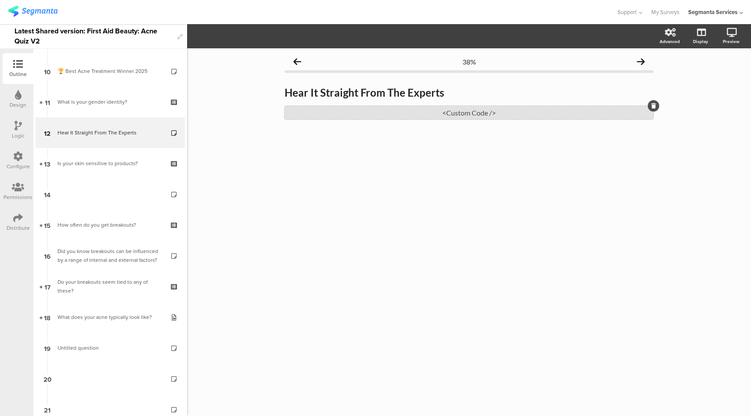
click at [446, 115] on div "<Custom Code />" at bounding box center [468, 113] width 369 height 14
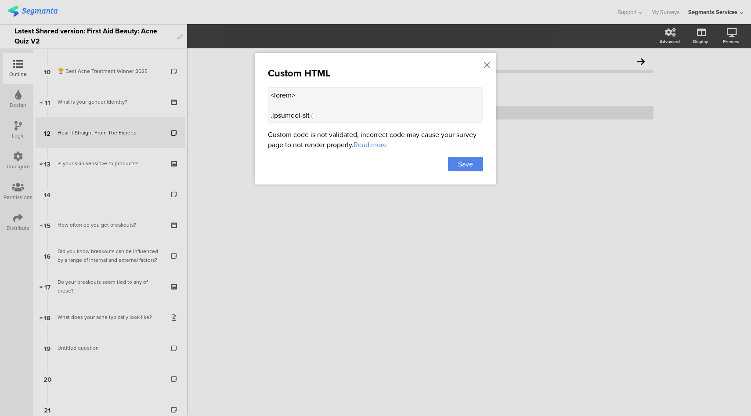
click at [346, 103] on textarea at bounding box center [375, 104] width 215 height 35
paste textarea "-segments { display: none !important; } .animated-router-view { /* background: …"
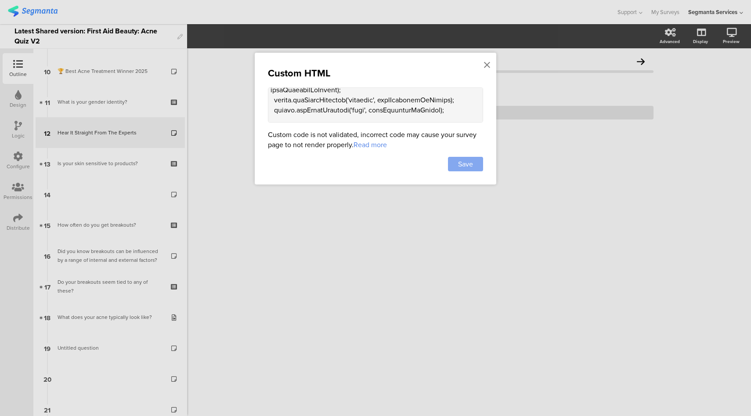
type textarea "<style> .progress-bar-segments { display: none !important; } .animated-router-v…"
click at [467, 165] on span "Save" at bounding box center [465, 164] width 15 height 10
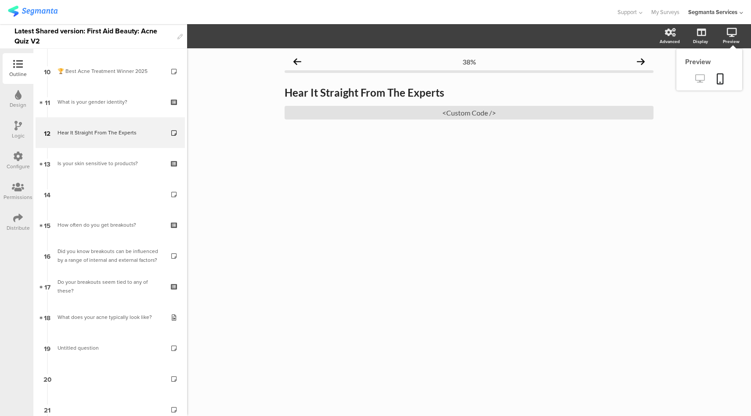
click at [699, 78] on icon at bounding box center [699, 78] width 9 height 8
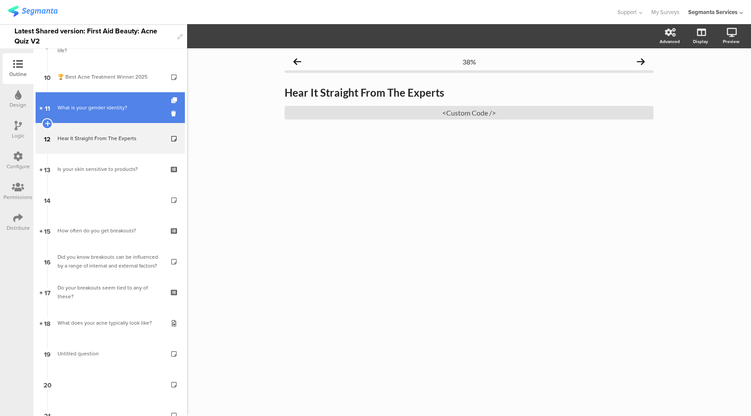
scroll to position [298, 0]
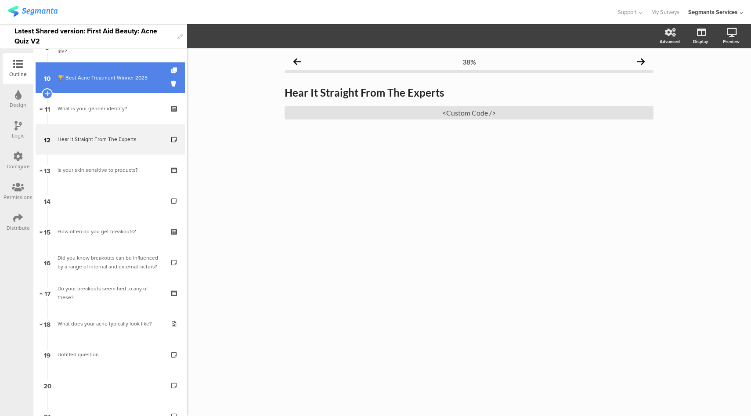
click at [114, 91] on link "10 🏆 Best Acne Treatment Winner 2025" at bounding box center [110, 77] width 149 height 31
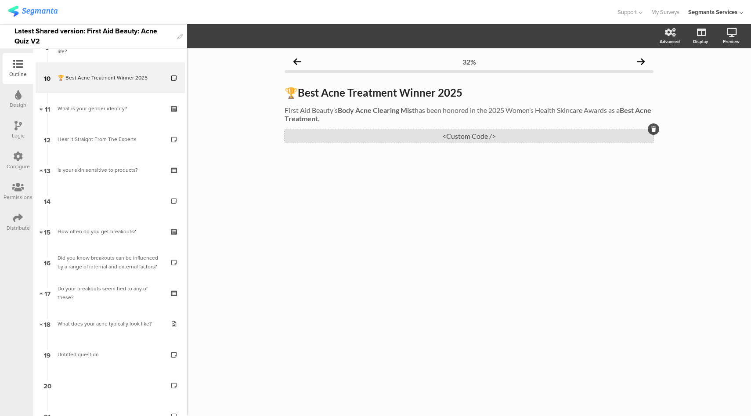
click at [385, 134] on div "<Custom Code />" at bounding box center [468, 136] width 369 height 14
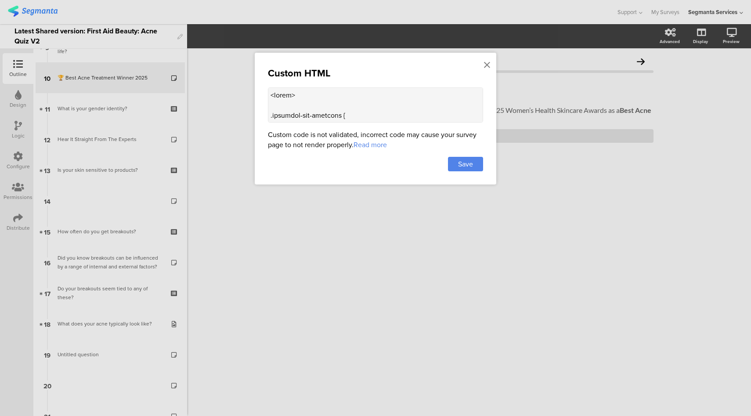
click at [381, 92] on textarea at bounding box center [375, 104] width 215 height 35
paste textarea "<style> .progress-bar { display: none !important; } .question-header .main-text…"
type textarea "<style> .progress-bar { display: none !important; } .question-header .main-text…"
click at [479, 169] on div "Save" at bounding box center [465, 164] width 35 height 14
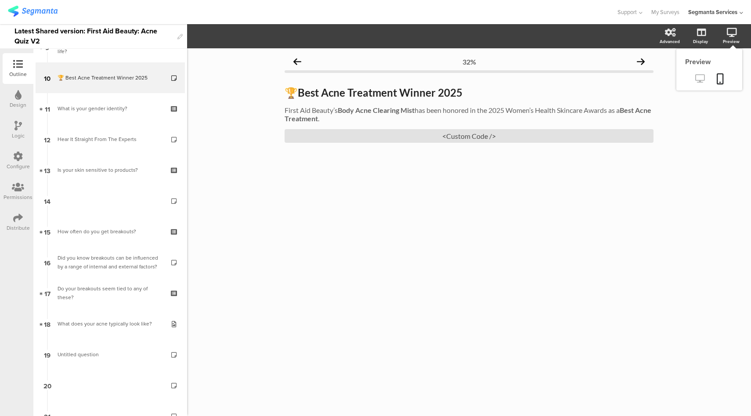
click at [699, 80] on icon at bounding box center [699, 78] width 9 height 8
click at [380, 138] on div "<Custom Code />" at bounding box center [468, 136] width 369 height 14
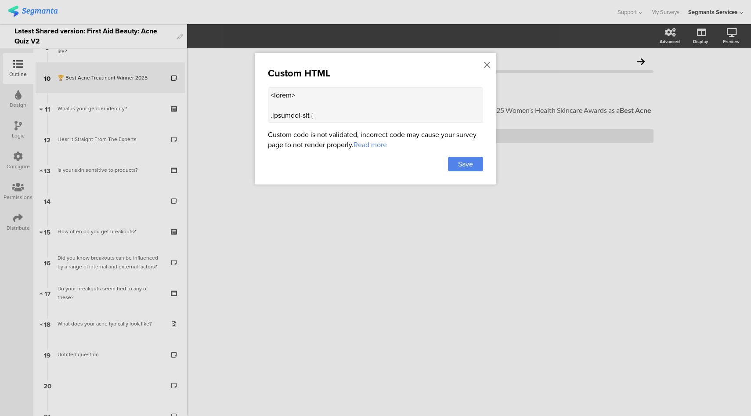
click at [354, 120] on textarea at bounding box center [375, 104] width 215 height 35
click at [352, 109] on textarea at bounding box center [375, 104] width 215 height 35
paste textarea "<style> .progress-bar { display: none !important; } .question-header .main-text…"
type textarea "<style> .progress-bar { display: none !important; } .question-header .main-text…"
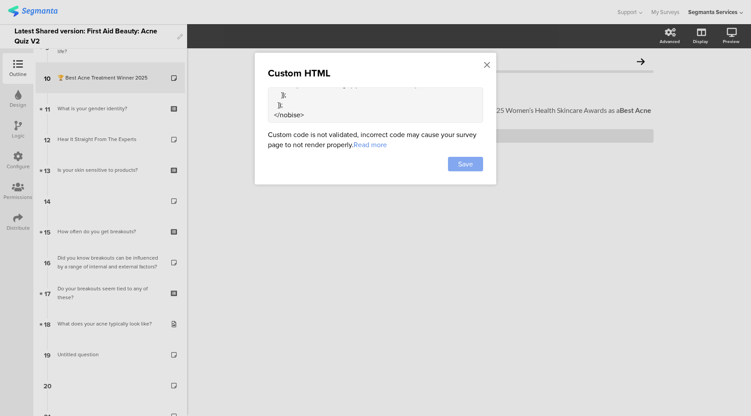
click at [479, 166] on div "Save" at bounding box center [465, 164] width 35 height 14
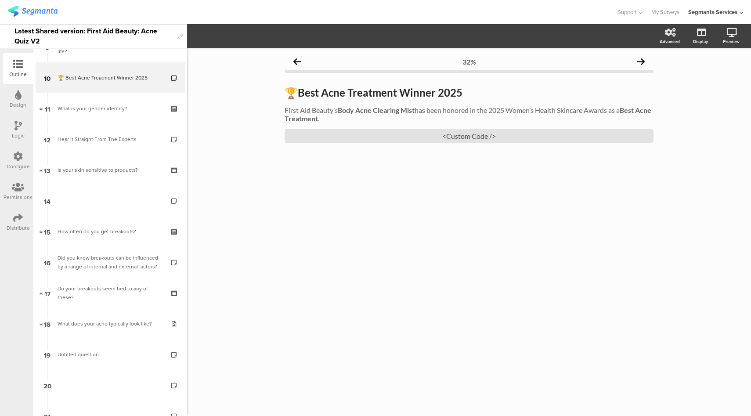
click at [13, 98] on div "Design" at bounding box center [18, 99] width 31 height 31
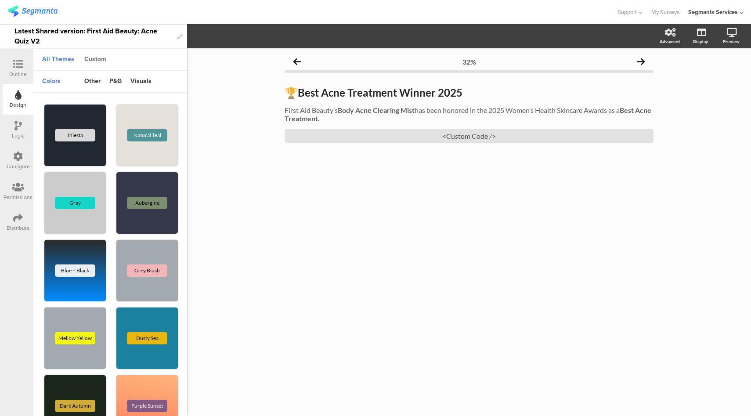
click at [99, 58] on div "Custom" at bounding box center [95, 59] width 31 height 15
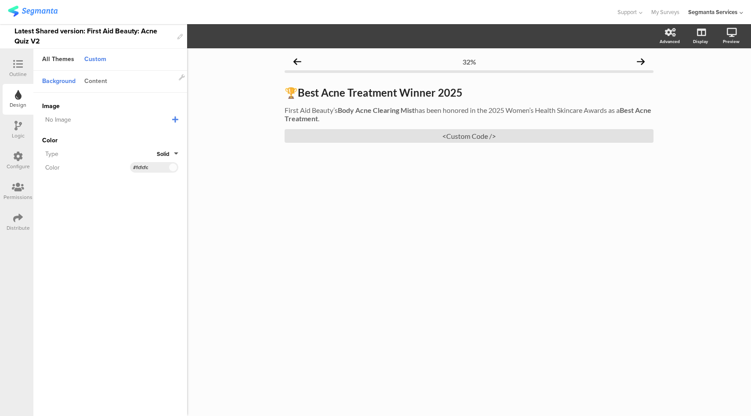
click at [91, 81] on div "Content" at bounding box center [96, 81] width 32 height 15
drag, startPoint x: 144, startPoint y: 137, endPoint x: 135, endPoint y: 135, distance: 9.0
click at [135, 135] on input "#e02619" at bounding box center [146, 134] width 26 height 7
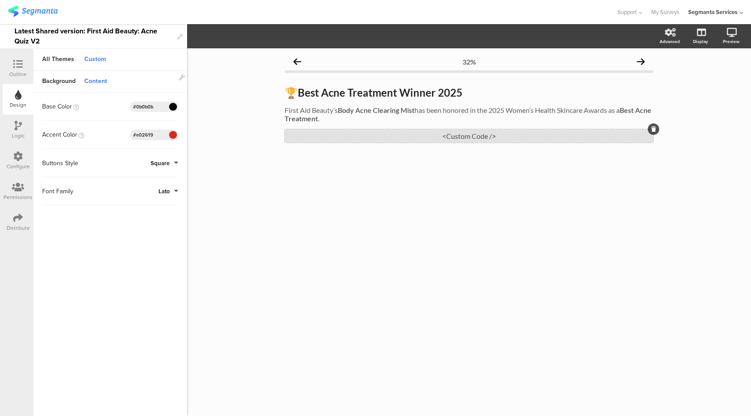
click at [440, 137] on div "<Custom Code />" at bounding box center [468, 136] width 369 height 14
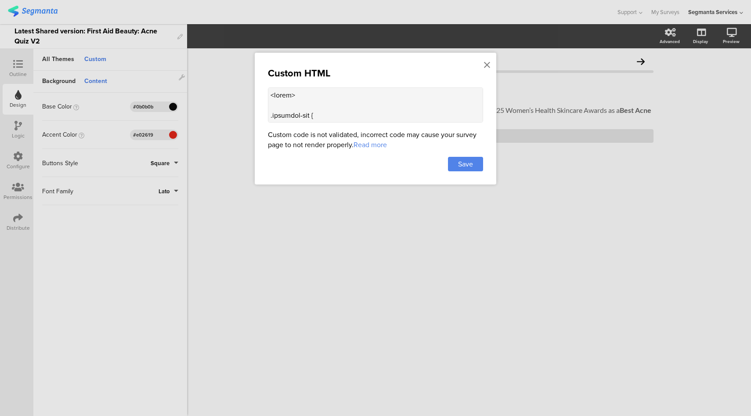
click at [373, 103] on textarea at bounding box center [375, 104] width 215 height 35
paste textarea "<style> .progress-bar { display: none !important; } .question-header .main-text…"
type textarea "<style> .progress-bar { display: none !important; } .question-header .main-text…"
click at [468, 163] on span "Save" at bounding box center [465, 164] width 15 height 10
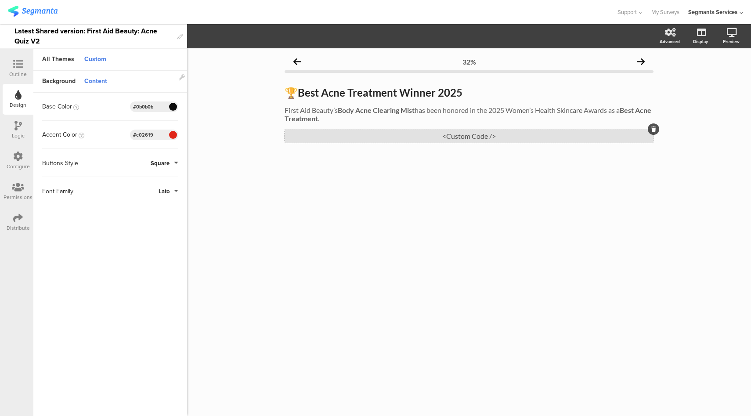
click at [438, 137] on div "<Custom Code />" at bounding box center [468, 136] width 369 height 14
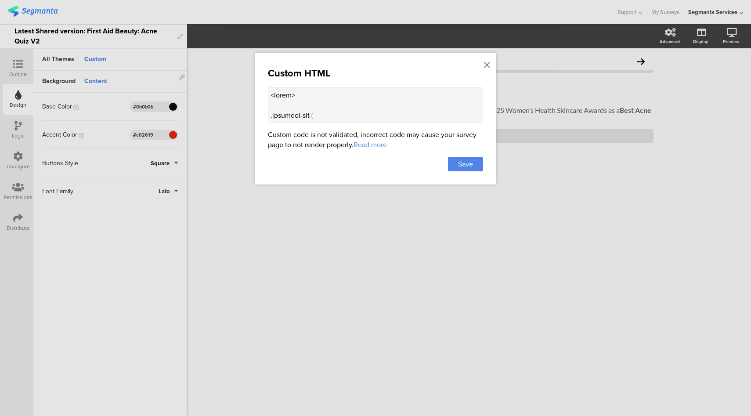
click at [399, 101] on textarea at bounding box center [375, 104] width 215 height 35
paste textarea "<style> .progress-bar { display: none !important; } .question-header .main-text…"
type textarea "<style> .progress-bar { display: none !important; } .question-header .main-text…"
click at [460, 164] on span "Save" at bounding box center [465, 164] width 15 height 10
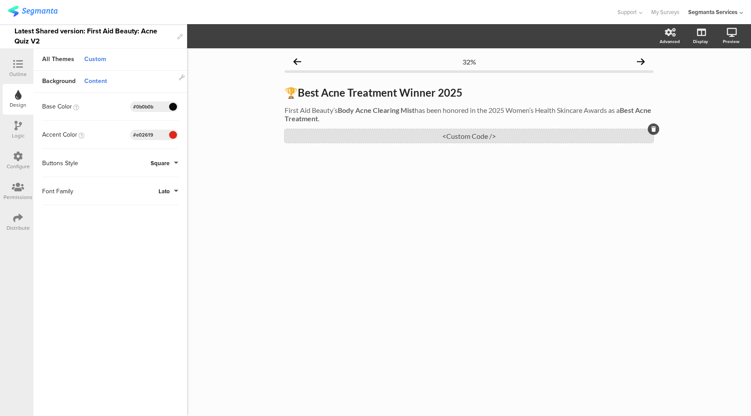
click at [370, 138] on div "<Custom Code />" at bounding box center [468, 136] width 369 height 14
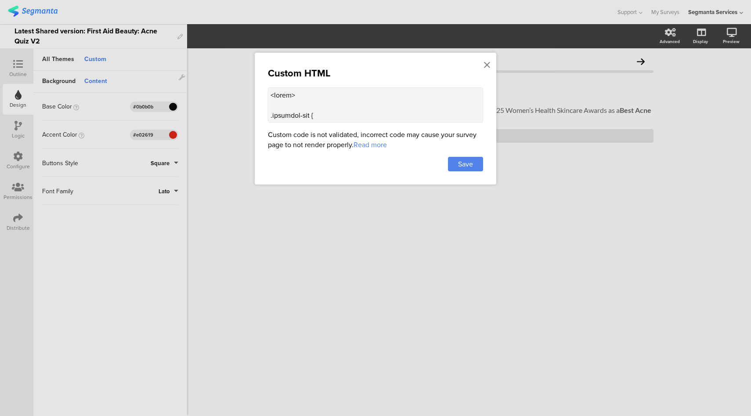
click at [430, 99] on textarea at bounding box center [375, 104] width 215 height 35
paste textarea "<style> .progress-bar { display: none !important; } .question-header .main-text…"
type textarea "<style> .progress-bar { display: none !important; } .question-header .main-text…"
click at [471, 170] on div "Custom HTML Custom code is not validated, incorrect code may cause your survey …" at bounding box center [375, 119] width 241 height 132
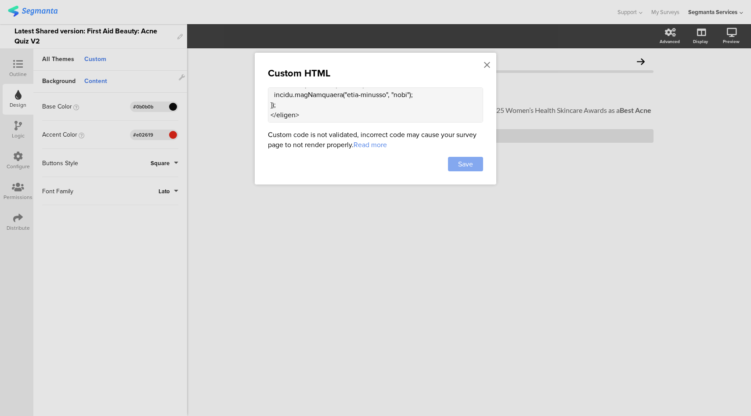
click at [472, 165] on span "Save" at bounding box center [465, 164] width 15 height 10
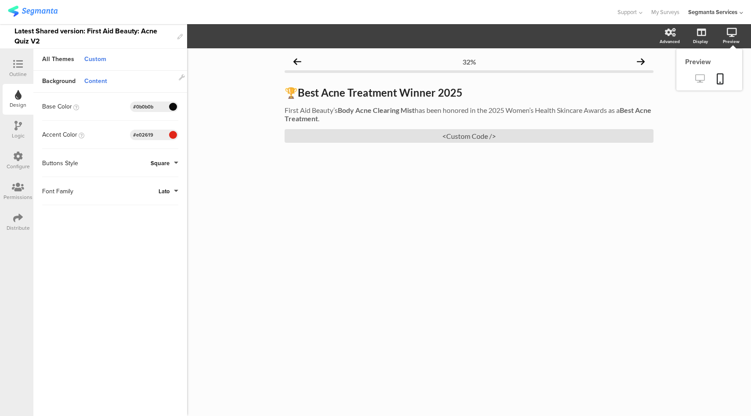
click at [700, 80] on icon at bounding box center [699, 78] width 9 height 8
click at [22, 63] on icon at bounding box center [18, 64] width 10 height 10
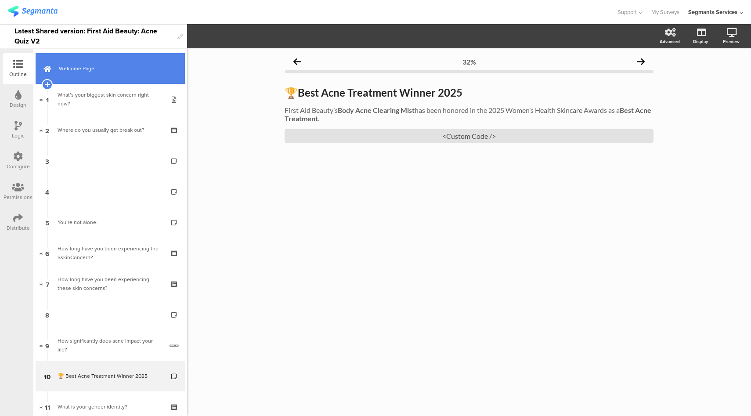
click at [130, 74] on link "Welcome Page" at bounding box center [110, 68] width 149 height 31
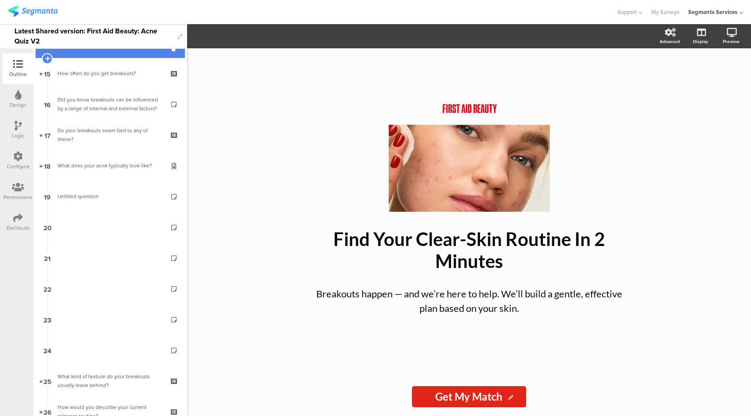
scroll to position [825, 0]
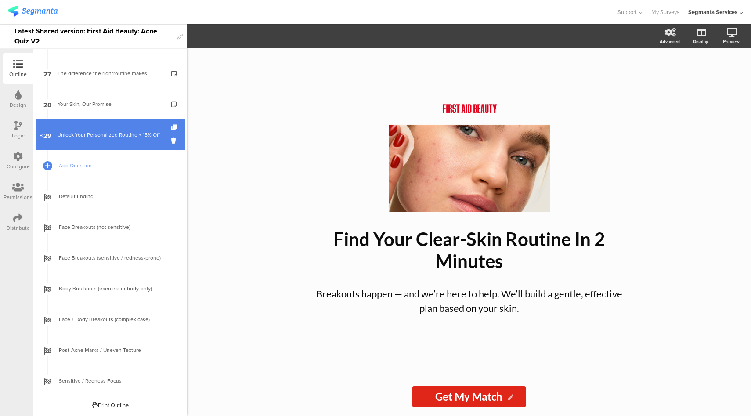
click at [111, 130] on div "Unlock Your Personalized Routine + 15% Off" at bounding box center [110, 134] width 105 height 9
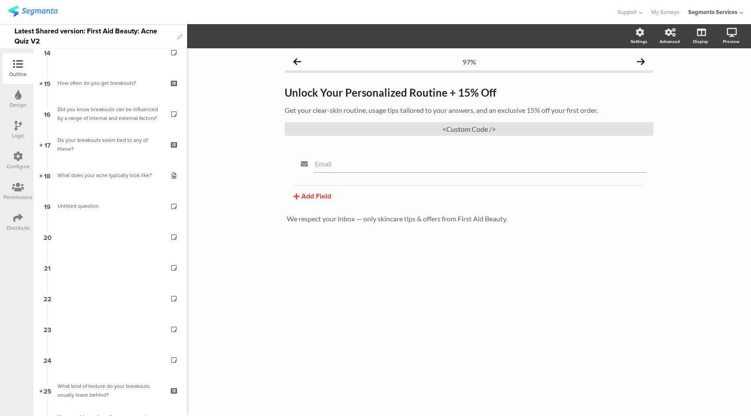
scroll to position [211, 0]
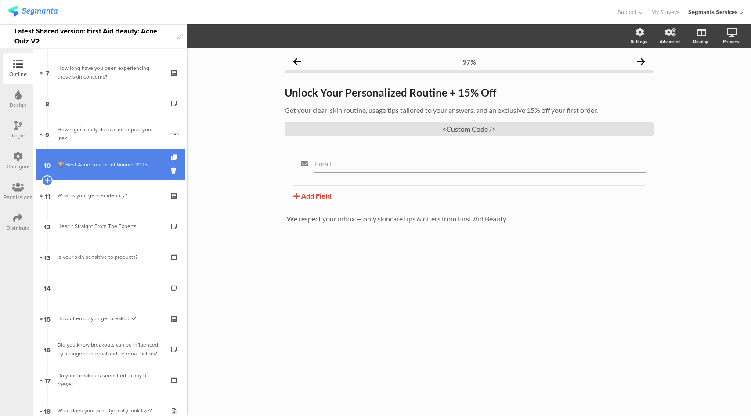
click at [122, 175] on link "10 🏆 Best Acne Treatment Winner 2025" at bounding box center [110, 164] width 149 height 31
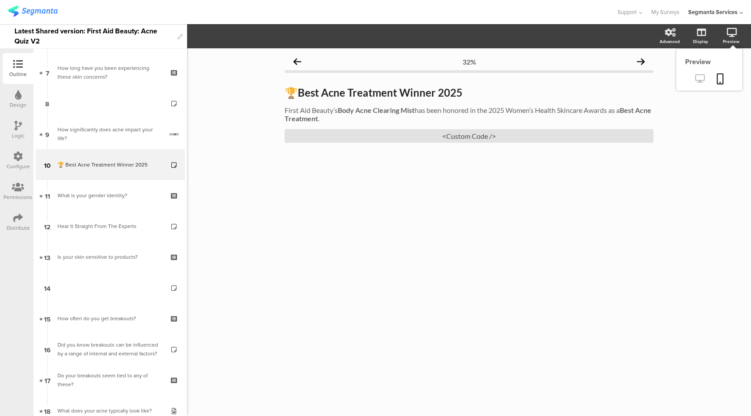
click at [698, 81] on icon at bounding box center [699, 78] width 9 height 8
click at [525, 18] on div at bounding box center [308, 12] width 600 height 14
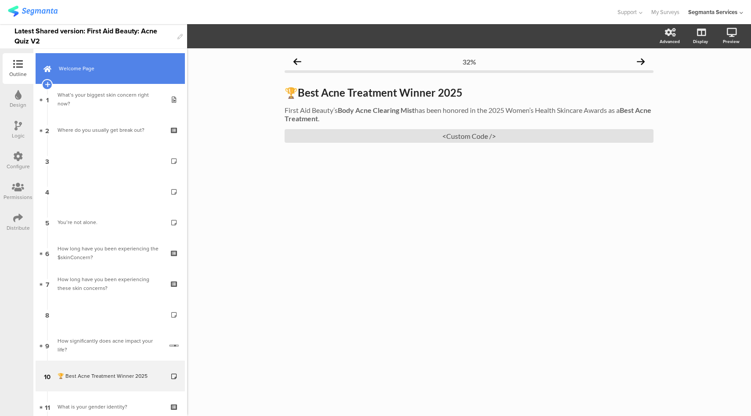
click at [126, 73] on link "Welcome Page" at bounding box center [110, 68] width 149 height 31
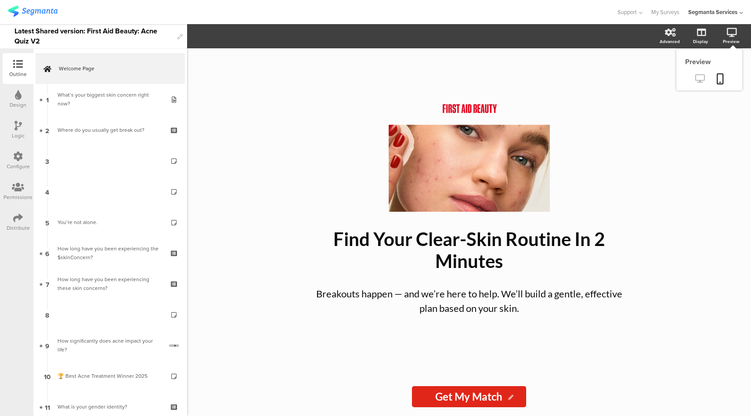
click at [701, 79] on icon at bounding box center [699, 78] width 9 height 8
click at [10, 223] on div "Distribute" at bounding box center [18, 222] width 31 height 31
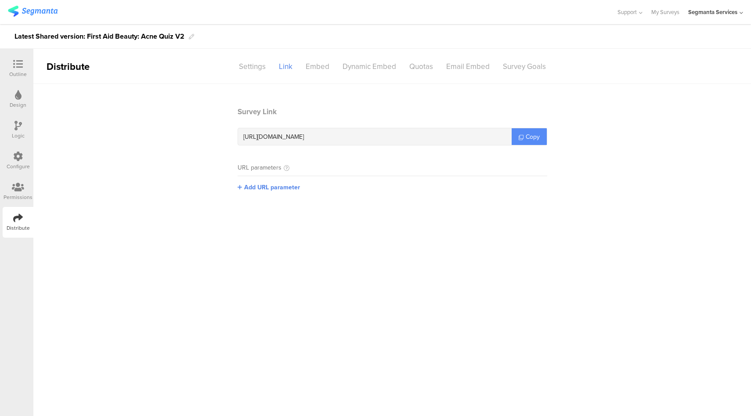
click at [521, 133] on link "Copy" at bounding box center [528, 136] width 35 height 17
click at [20, 134] on div "Logic" at bounding box center [18, 136] width 13 height 8
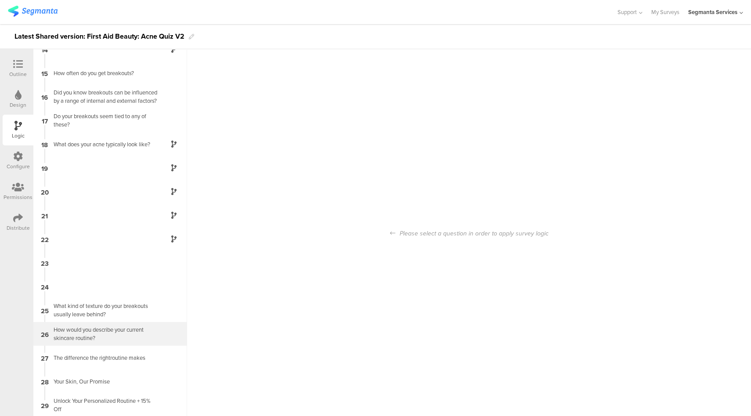
scroll to position [35, 0]
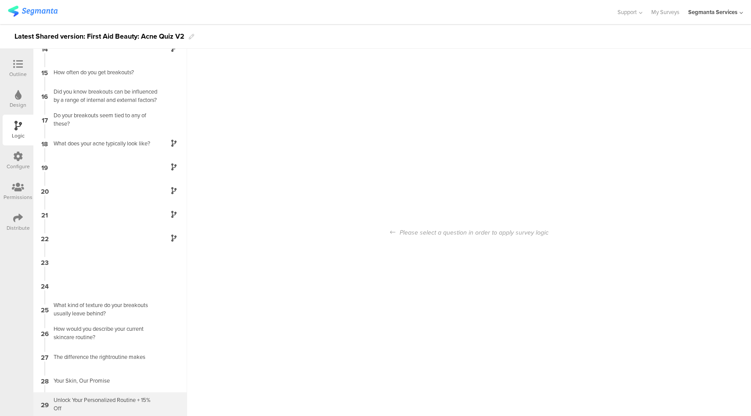
click at [157, 406] on div "29 Unlock Your Personalized Routine + 15% Off" at bounding box center [110, 404] width 154 height 24
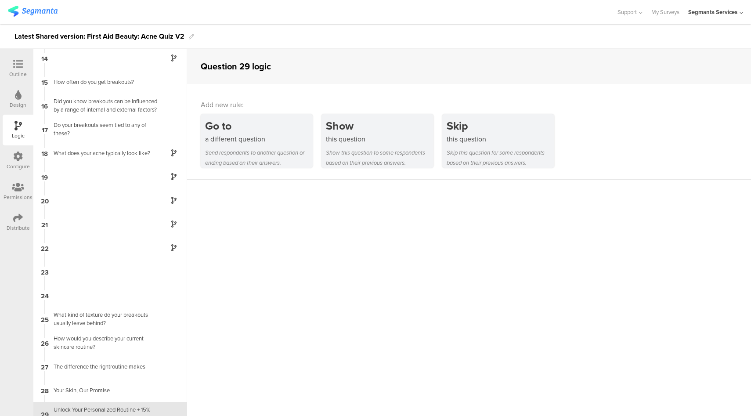
scroll to position [320, 0]
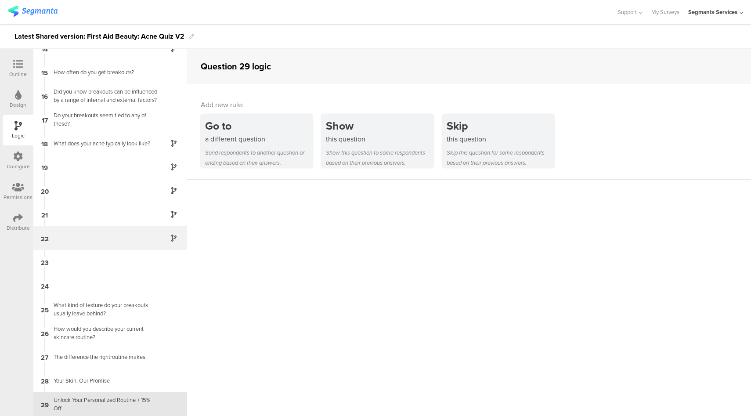
click at [133, 240] on div "22" at bounding box center [110, 238] width 154 height 24
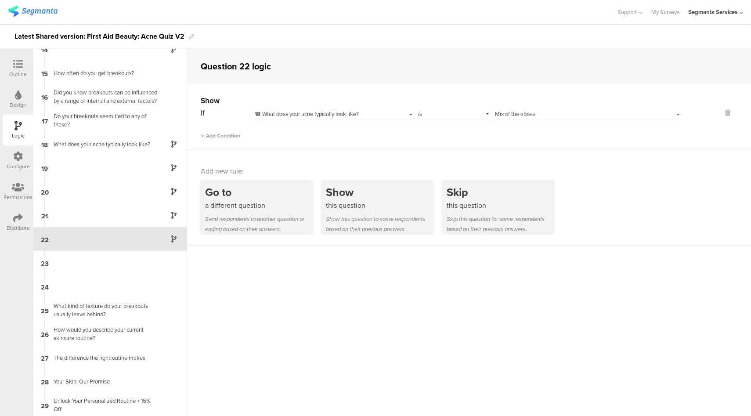
scroll to position [320, 0]
click at [145, 406] on div "Unlock Your Personalized Routine + 15% Off" at bounding box center [103, 403] width 110 height 17
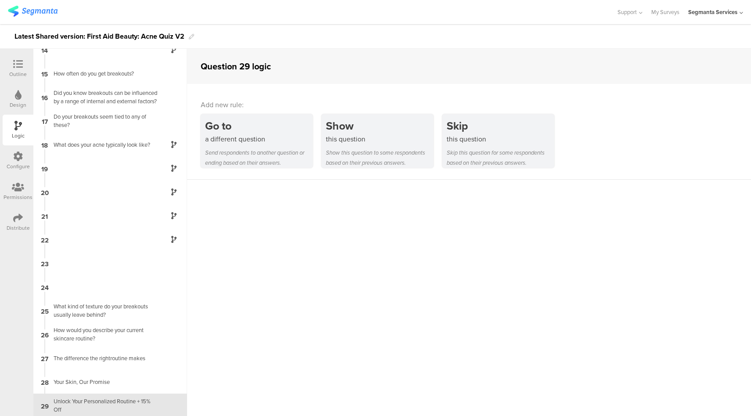
scroll to position [320, 0]
click at [10, 220] on div "Distribute" at bounding box center [18, 222] width 31 height 31
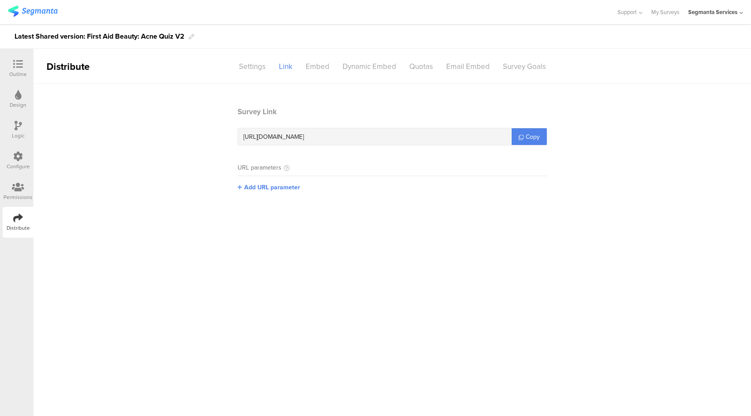
click at [17, 65] on icon at bounding box center [18, 64] width 10 height 10
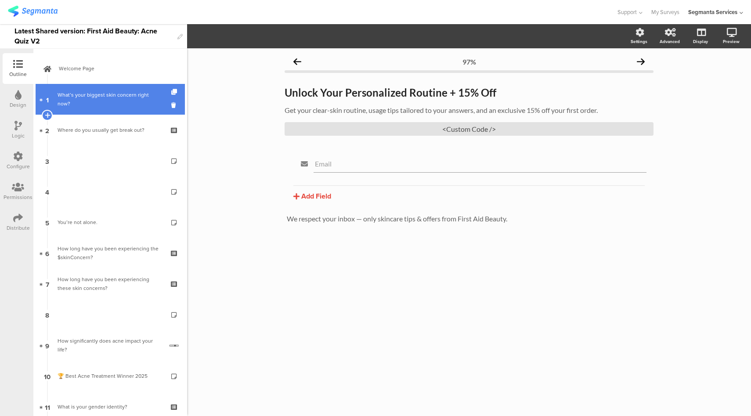
click at [126, 101] on div "What’s your biggest skin concern right now?" at bounding box center [110, 99] width 105 height 18
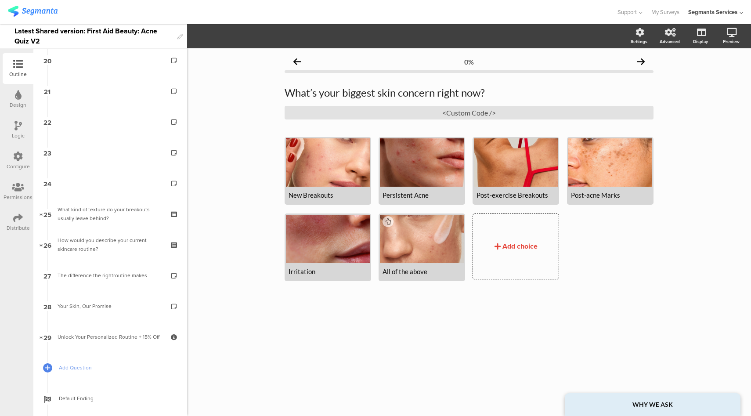
scroll to position [825, 0]
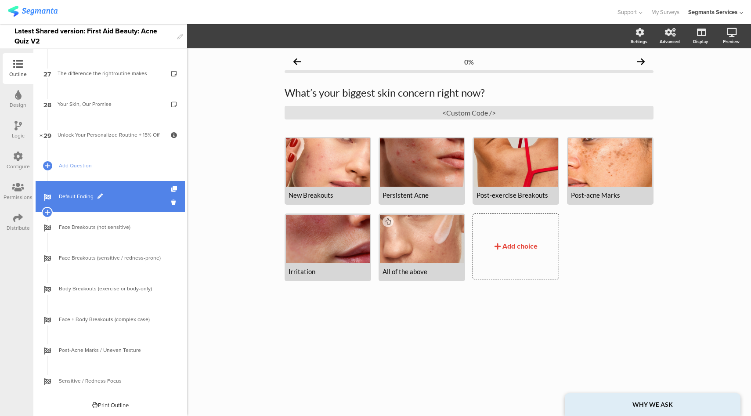
click at [129, 189] on link "Default Ending" at bounding box center [110, 196] width 149 height 31
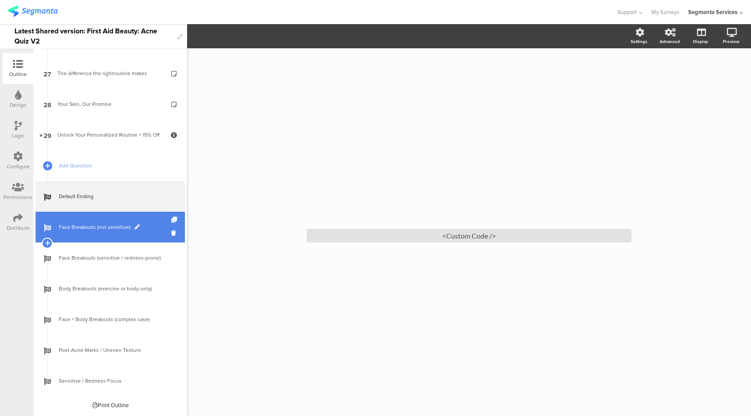
click at [147, 237] on link "Face Breakouts (not sensitive)" at bounding box center [110, 227] width 149 height 31
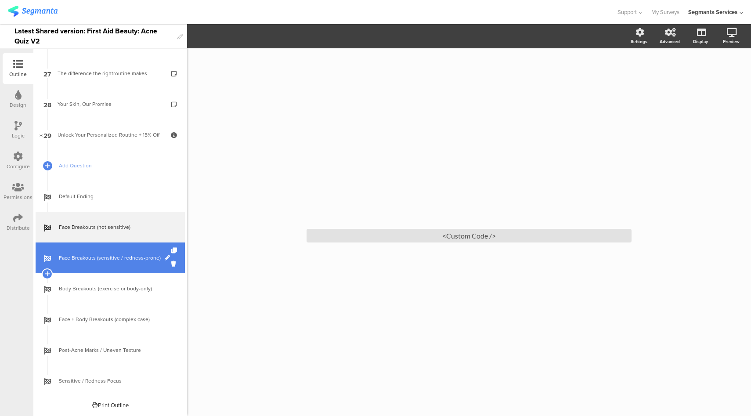
click at [134, 262] on span "Face Breakouts (sensitive / redness-prone)" at bounding box center [115, 257] width 112 height 9
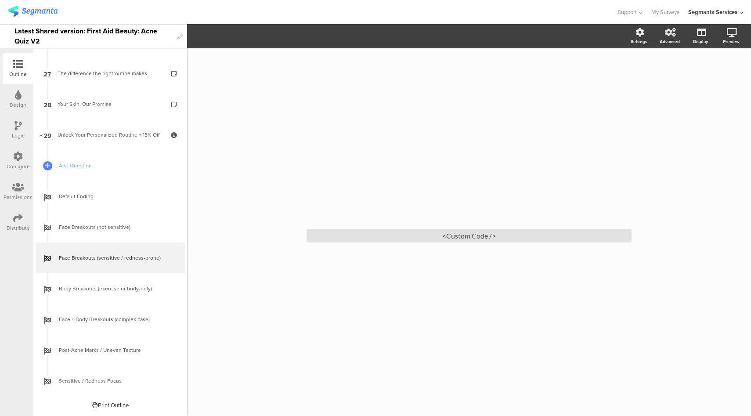
click at [117, 403] on div "Print Outline" at bounding box center [110, 405] width 36 height 8
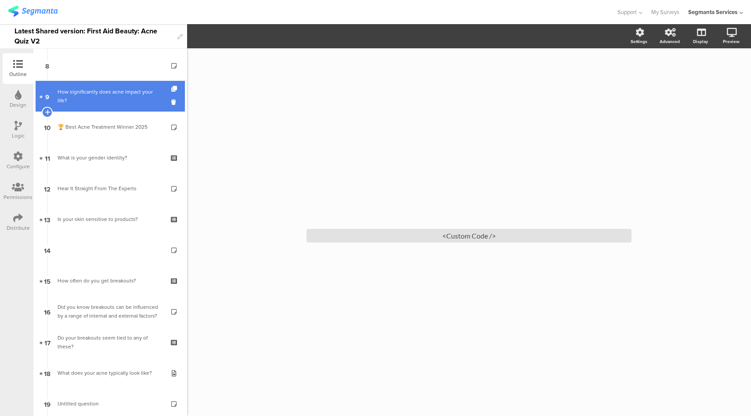
scroll to position [249, 0]
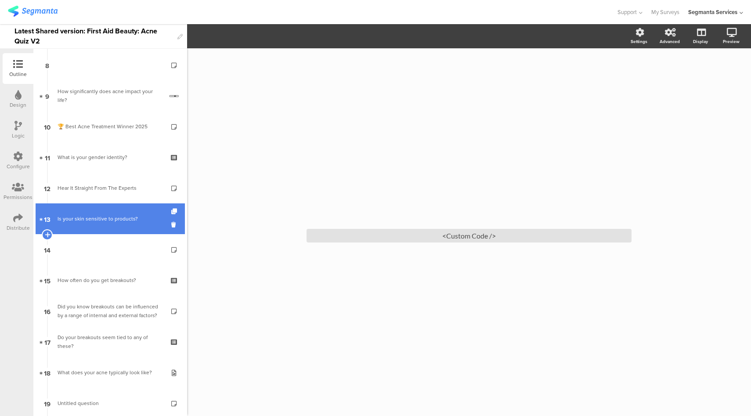
click at [122, 218] on div "Is your skin sensitive to products?" at bounding box center [110, 218] width 105 height 9
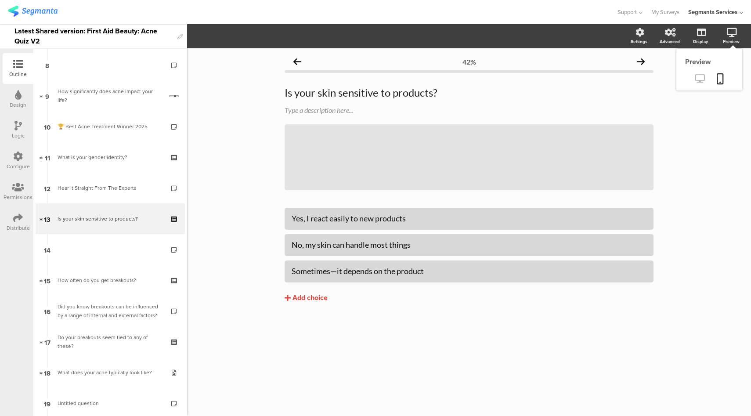
click at [704, 84] on link at bounding box center [700, 79] width 22 height 14
click at [701, 83] on icon at bounding box center [699, 78] width 9 height 8
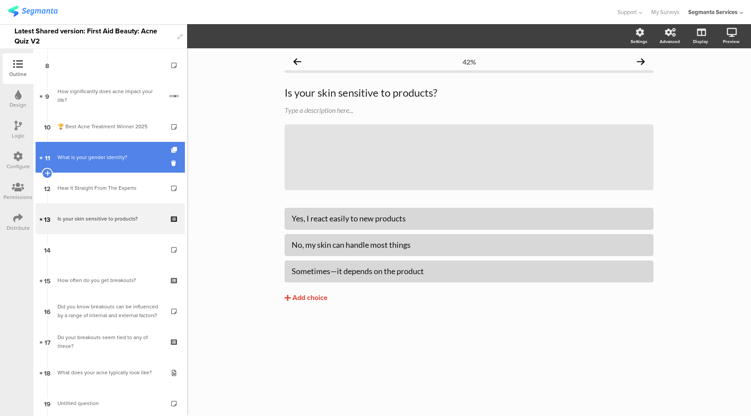
click at [137, 158] on div "What is your gender identity?" at bounding box center [110, 157] width 105 height 9
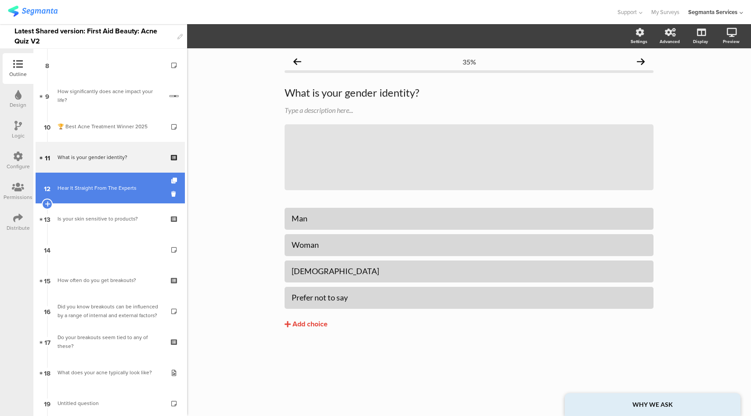
click at [127, 195] on link "12 Hear It Straight From The Experts" at bounding box center [110, 188] width 149 height 31
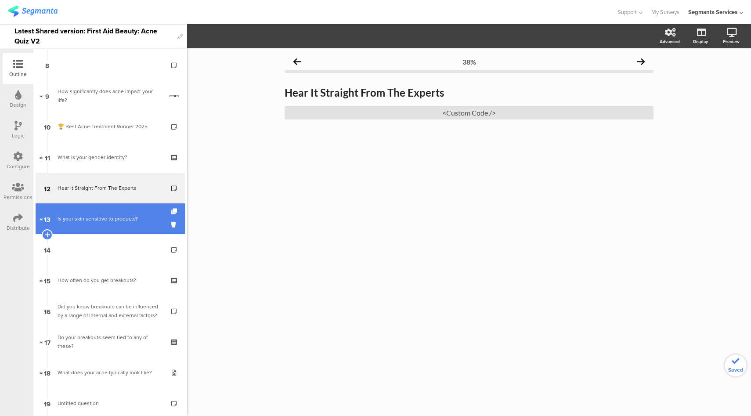
click at [151, 211] on link "13 Is your skin sensitive to products?" at bounding box center [110, 218] width 149 height 31
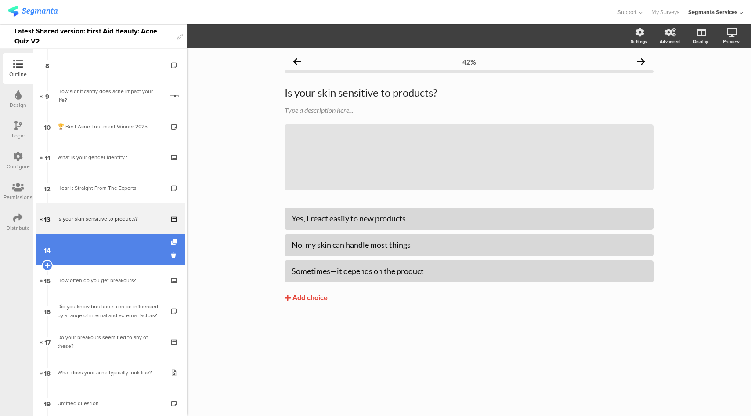
scroll to position [251, 0]
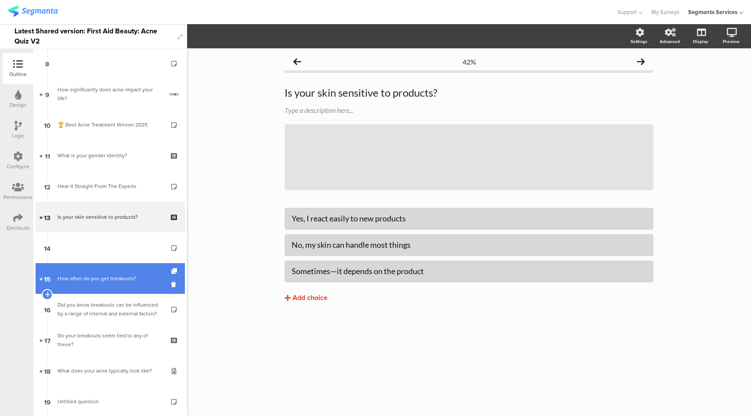
click at [123, 280] on div "How often do you get breakouts?" at bounding box center [110, 278] width 105 height 9
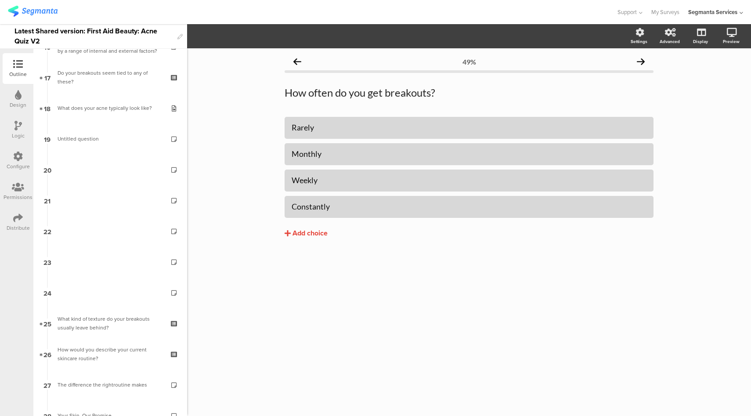
scroll to position [517, 0]
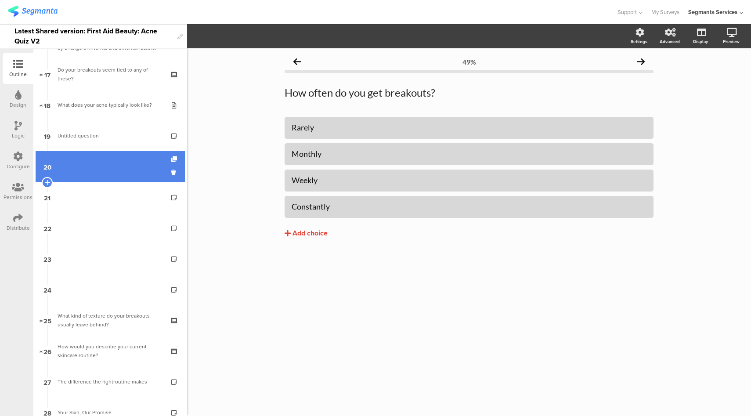
click at [128, 167] on link "20" at bounding box center [110, 166] width 149 height 31
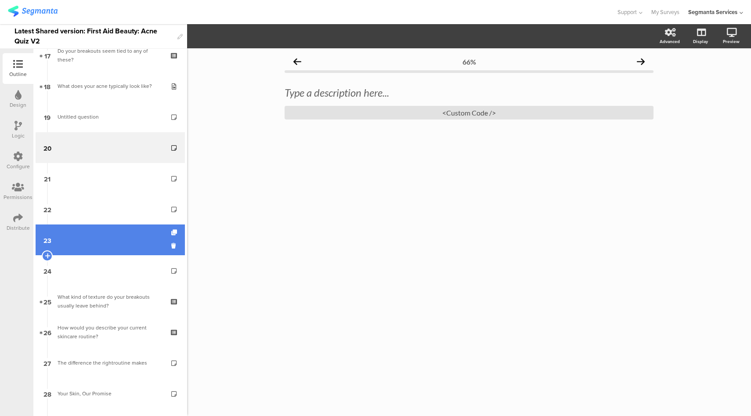
scroll to position [651, 0]
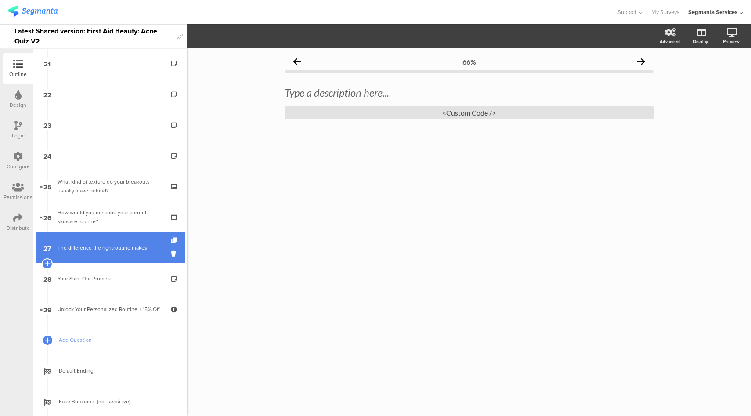
click at [115, 244] on div "The difference the rightroutine makes" at bounding box center [110, 247] width 105 height 9
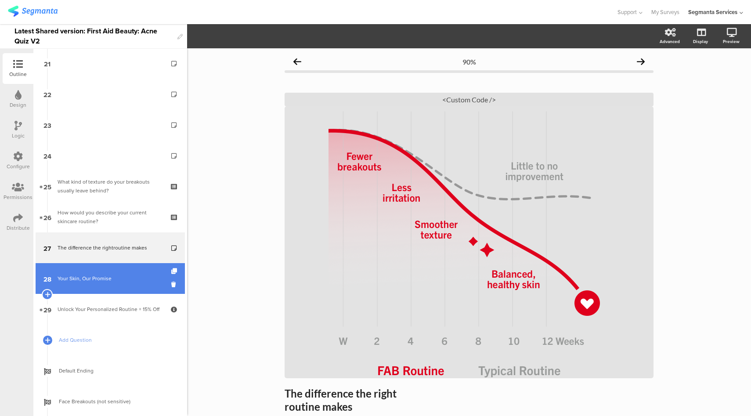
click at [119, 276] on div "Your Skin, Our Promise" at bounding box center [110, 278] width 105 height 9
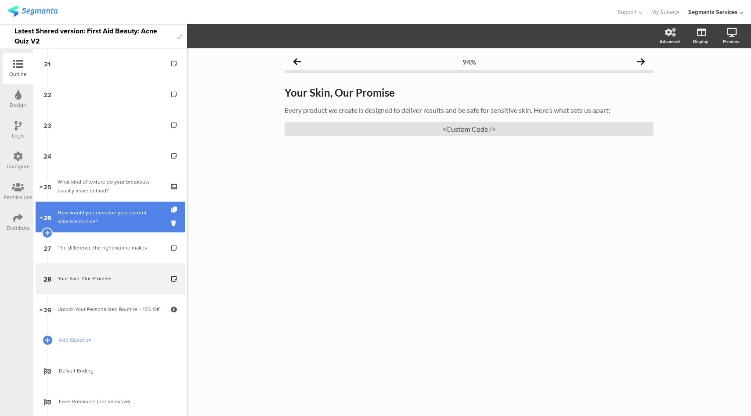
click at [120, 214] on div "How would you describe your current skincare routine?" at bounding box center [110, 217] width 105 height 18
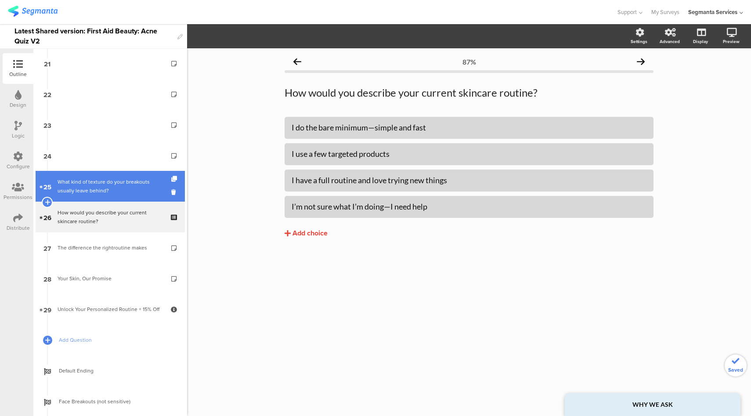
click at [122, 182] on div "What kind of texture do your breakouts usually leave behind?" at bounding box center [110, 186] width 105 height 18
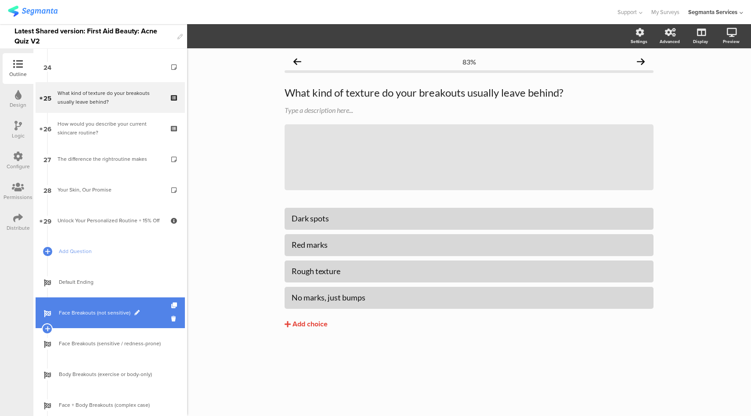
scroll to position [742, 0]
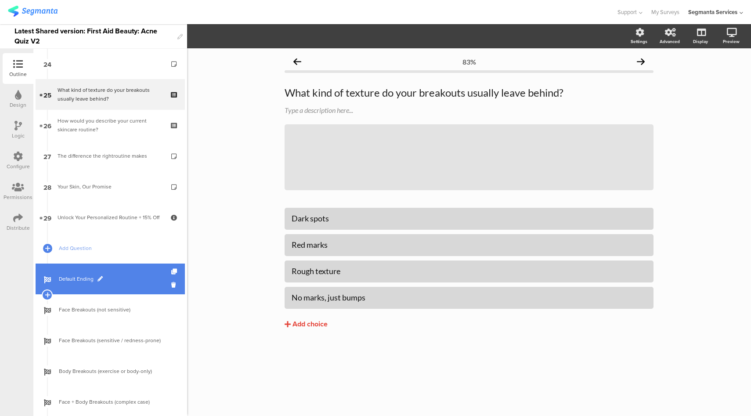
click at [134, 282] on span "Default Ending" at bounding box center [115, 278] width 112 height 9
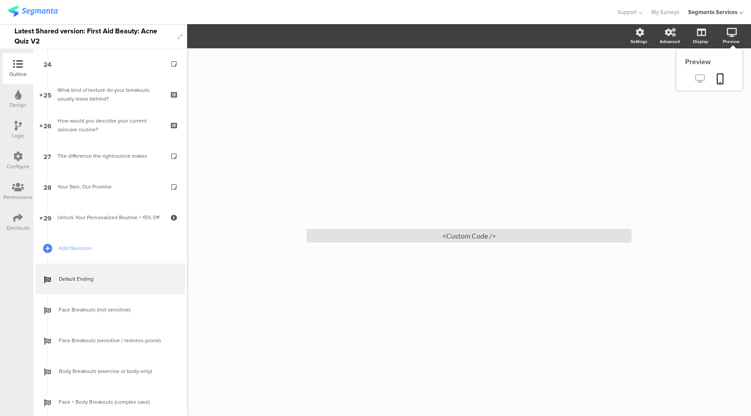
click at [700, 84] on link at bounding box center [700, 79] width 22 height 14
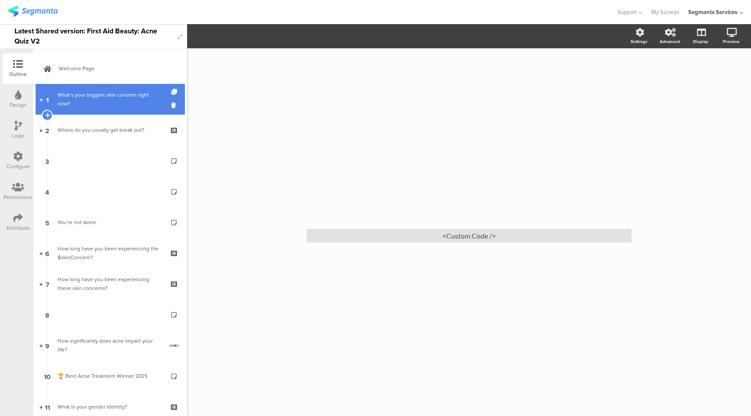
click at [107, 106] on div "What’s your biggest skin concern right now?" at bounding box center [110, 99] width 105 height 18
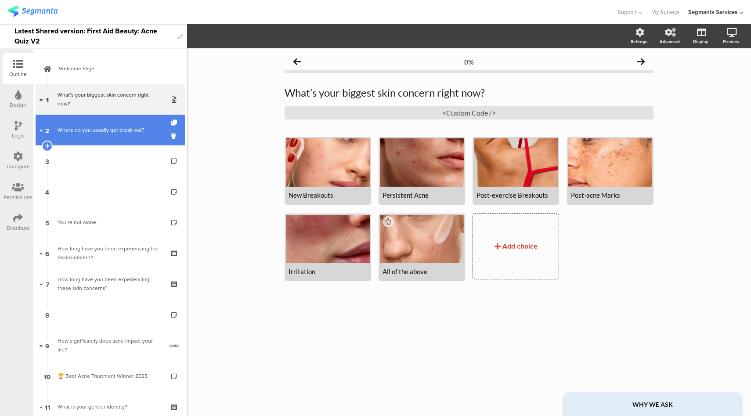
click at [115, 136] on link "2 Where do you usually get break out?" at bounding box center [110, 130] width 149 height 31
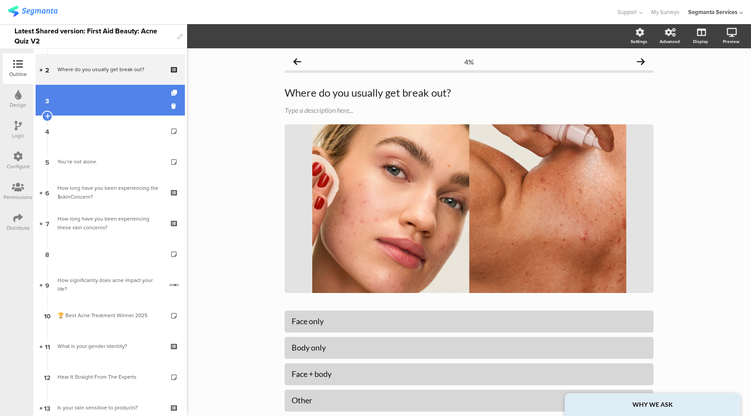
scroll to position [61, 0]
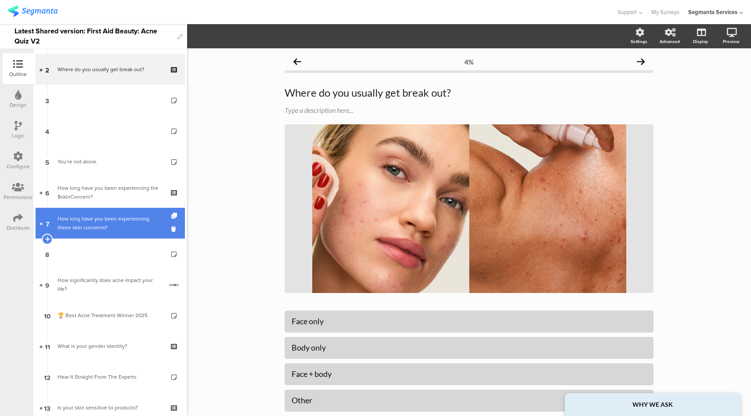
click at [120, 230] on div "How long have you been experiencing these skin concerns?" at bounding box center [110, 223] width 105 height 18
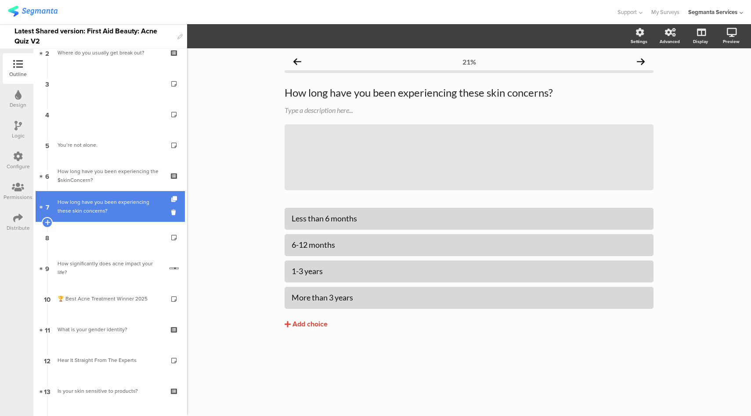
scroll to position [93, 0]
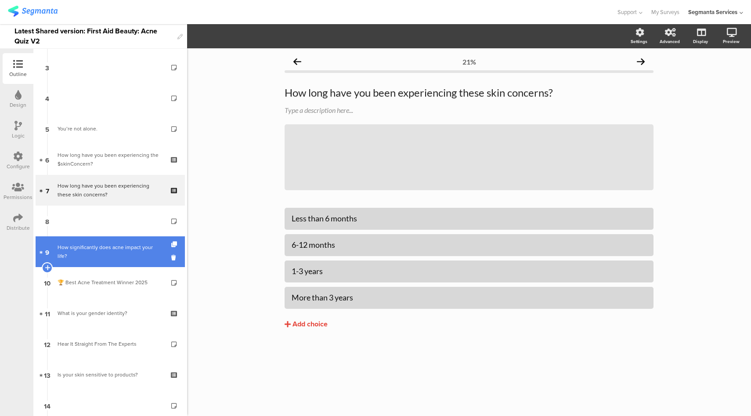
click at [127, 251] on div "How significantly does acne impact your life?" at bounding box center [110, 252] width 105 height 18
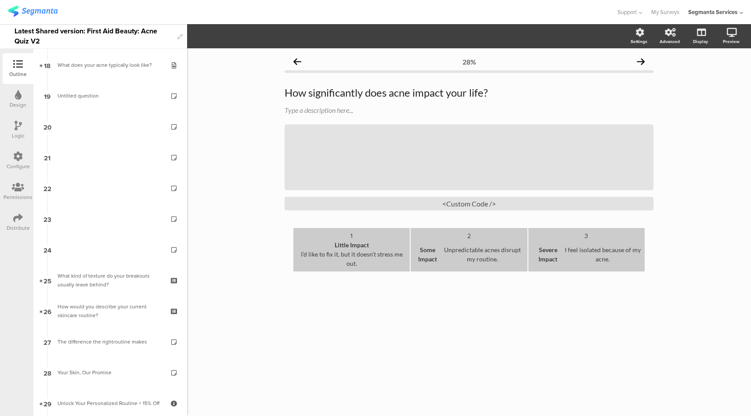
scroll to position [587, 0]
click at [126, 262] on link "25 What kind of texture do your breakouts usually leave behind?" at bounding box center [110, 249] width 149 height 31
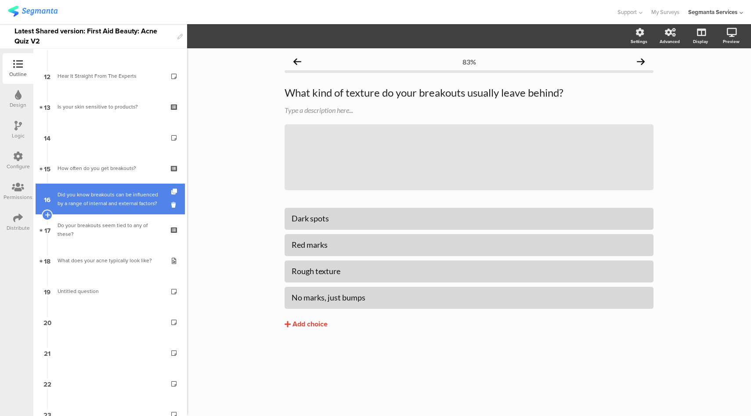
scroll to position [298, 0]
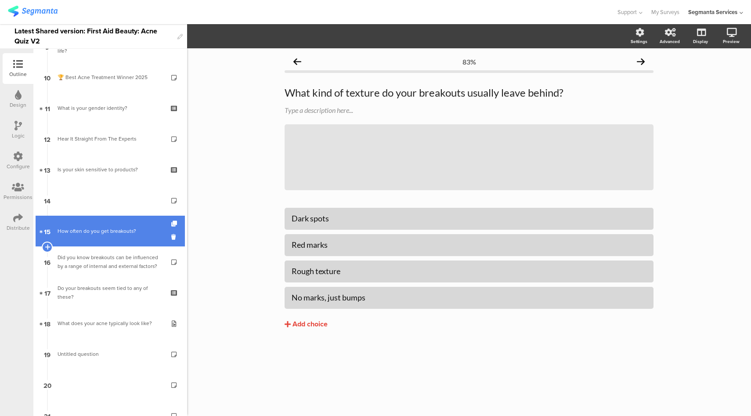
click at [122, 241] on link "15 How often do you get breakouts?" at bounding box center [110, 231] width 149 height 31
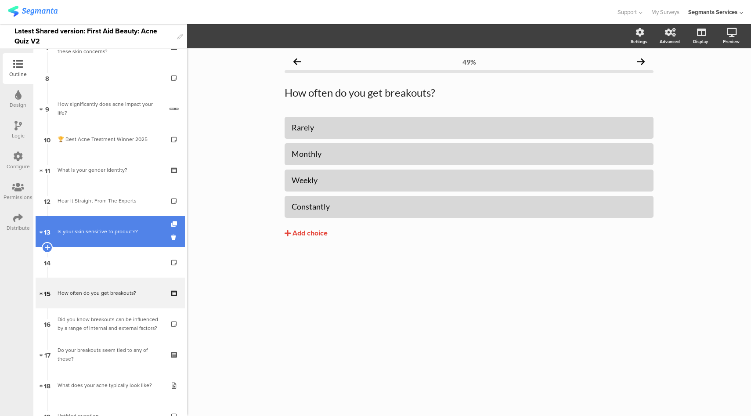
scroll to position [234, 0]
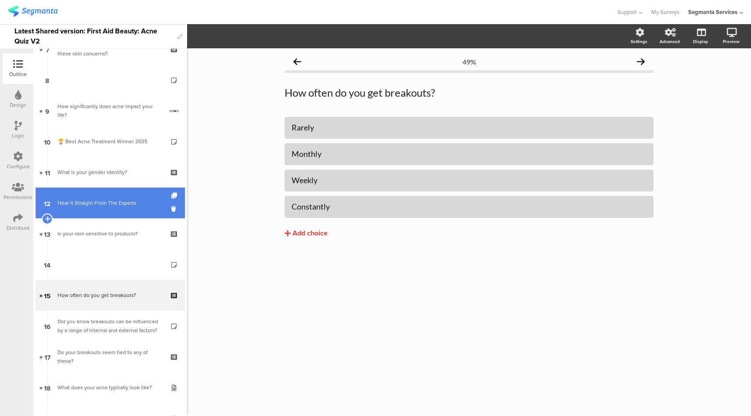
click at [128, 204] on div "Hear It Straight From The Experts" at bounding box center [110, 202] width 105 height 9
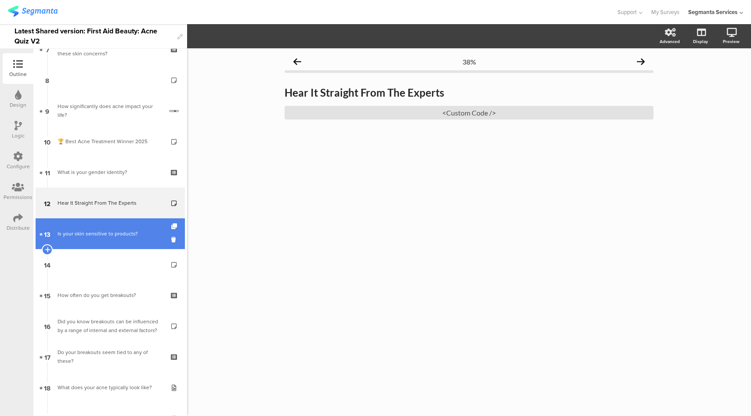
click at [132, 234] on div "Is your skin sensitive to products?" at bounding box center [110, 233] width 105 height 9
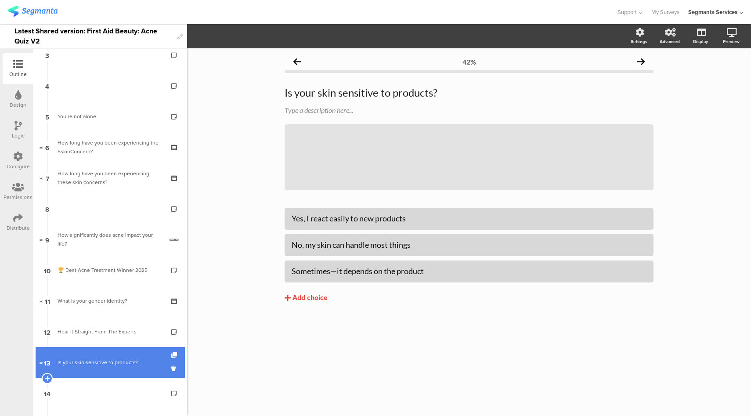
scroll to position [33, 0]
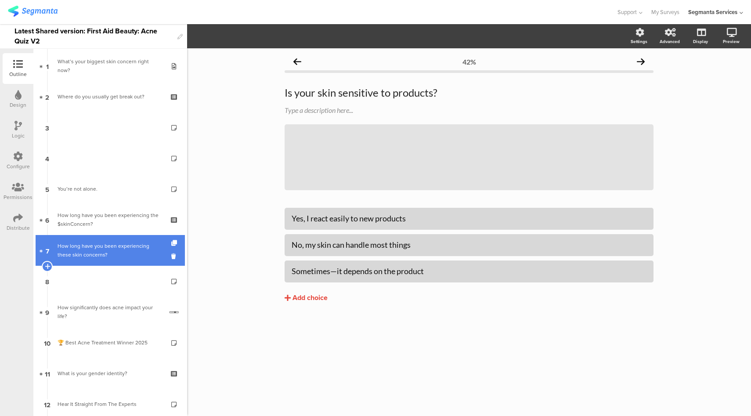
click at [129, 247] on div "How long have you been experiencing these skin concerns?" at bounding box center [110, 250] width 105 height 18
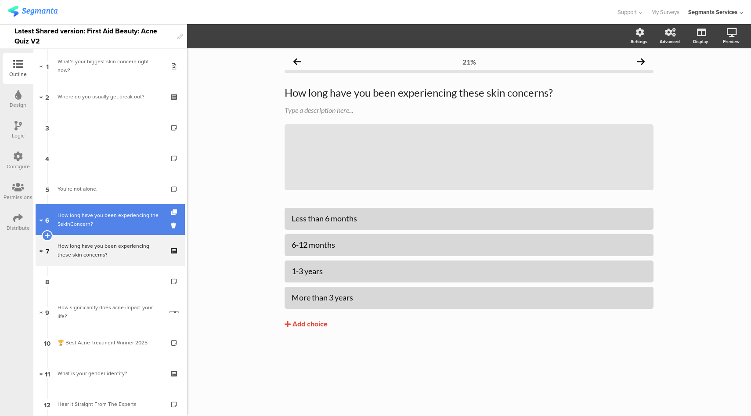
click at [132, 224] on div "How long have you been experiencing the $skinConcern?" at bounding box center [110, 220] width 105 height 18
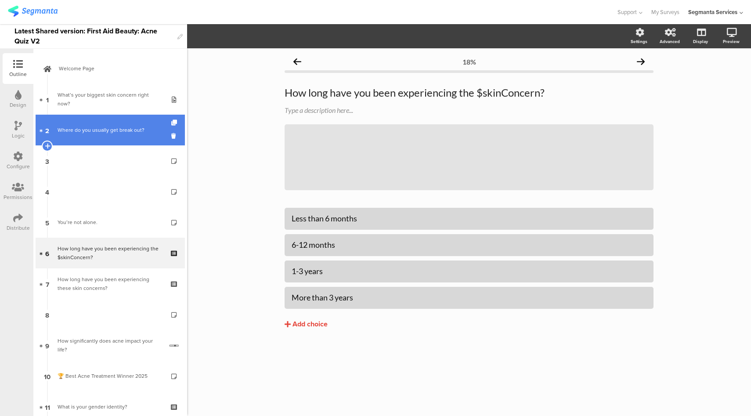
click at [120, 133] on div "Where do you usually get break out?" at bounding box center [110, 130] width 105 height 9
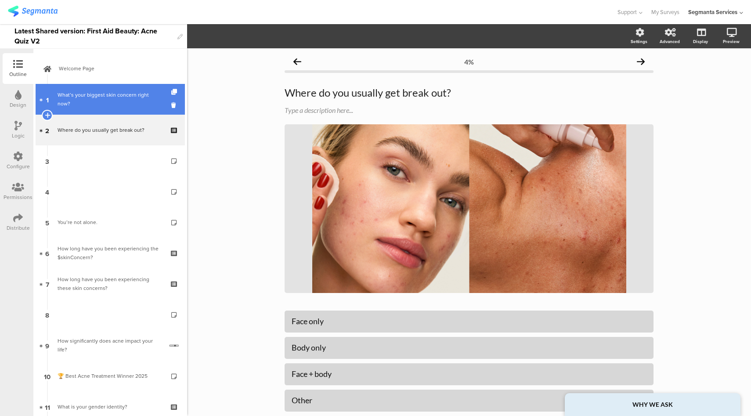
click at [130, 93] on div "What’s your biggest skin concern right now?" at bounding box center [110, 99] width 105 height 18
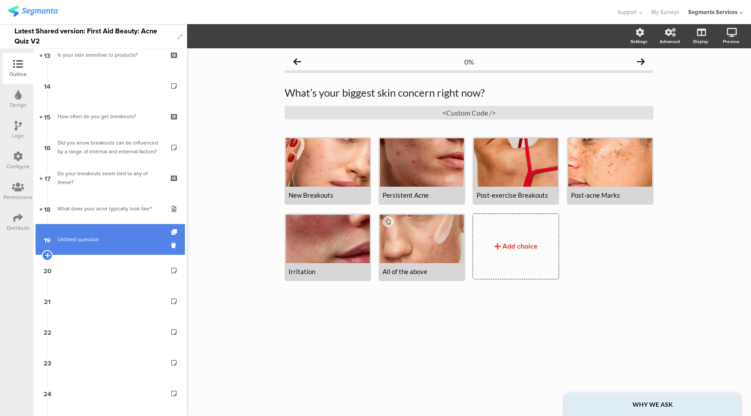
scroll to position [456, 0]
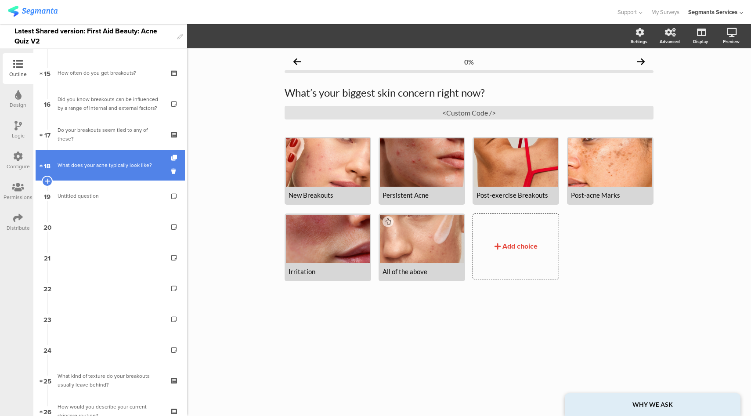
click at [130, 163] on div "What does your acne typically look like?" at bounding box center [110, 165] width 105 height 9
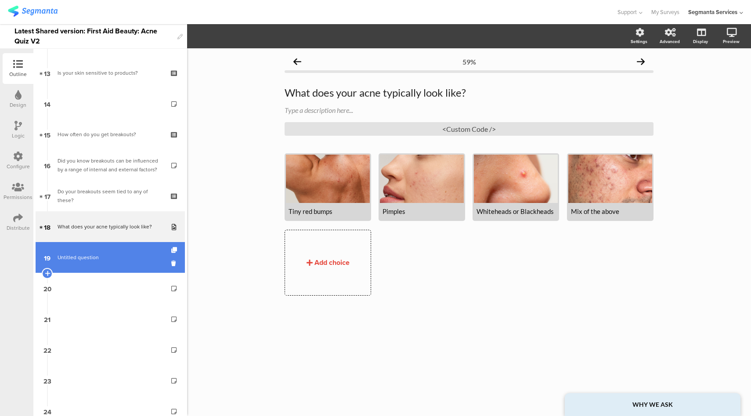
scroll to position [305, 0]
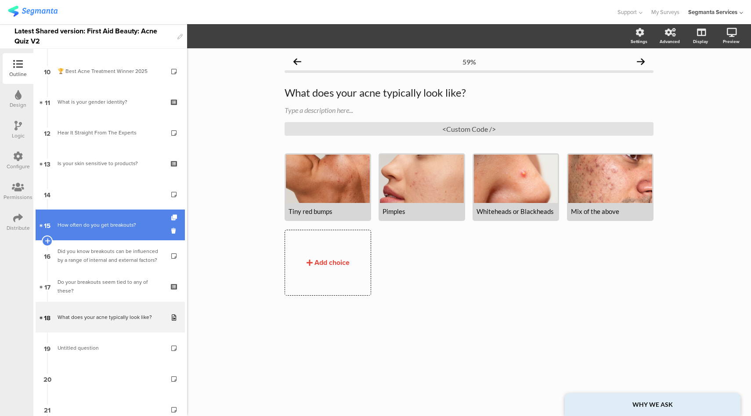
click at [97, 218] on link "15 How often do you get breakouts?" at bounding box center [110, 224] width 149 height 31
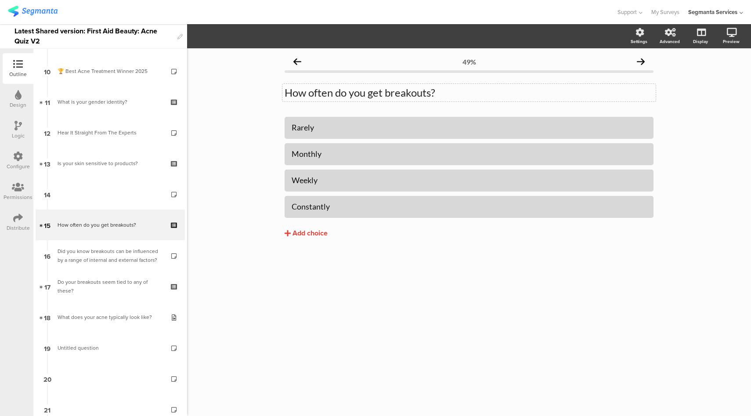
click at [374, 100] on div "How often do you get breakouts? How often do you get breakouts?" at bounding box center [468, 93] width 373 height 18
click at [381, 95] on p "How often do you get breakouts?" at bounding box center [468, 92] width 369 height 13
copy p "How often do you get breakouts?"
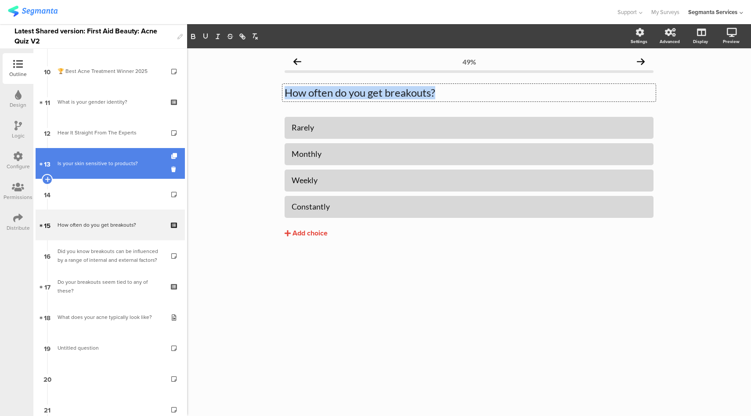
click at [101, 159] on div "Is your skin sensitive to products?" at bounding box center [110, 163] width 105 height 9
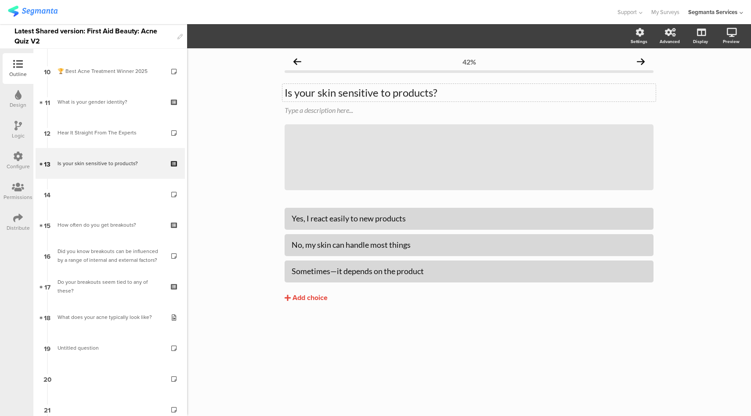
click at [343, 94] on p "Is your skin sensitive to products?" at bounding box center [468, 92] width 369 height 13
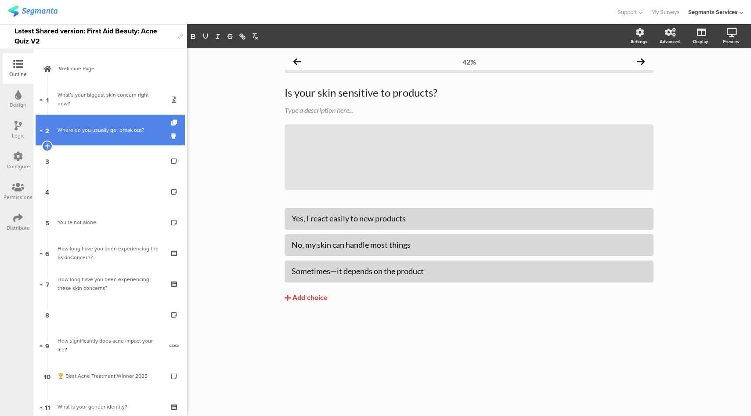
click at [113, 129] on div "Where do you usually get break out?" at bounding box center [110, 130] width 105 height 9
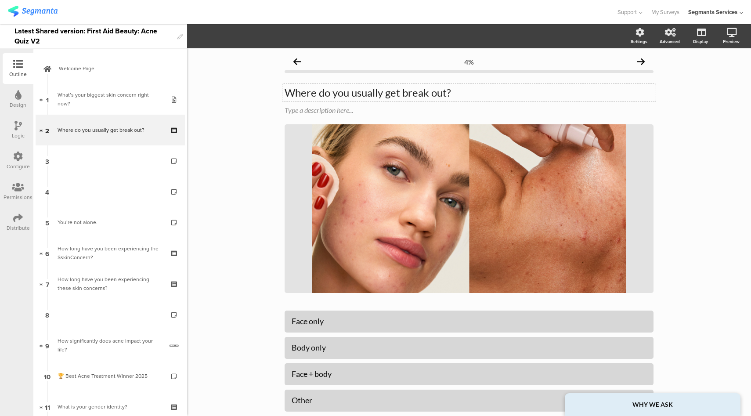
click at [363, 91] on div "Where do you usually get break out? Where do you usually get break out?" at bounding box center [468, 93] width 373 height 18
click at [363, 91] on p "Where do you usually get break out?" at bounding box center [468, 92] width 369 height 13
click at [220, 119] on div "4% Where do you usually get break out? Where do you usually get break out? Type…" at bounding box center [469, 260] width 564 height 424
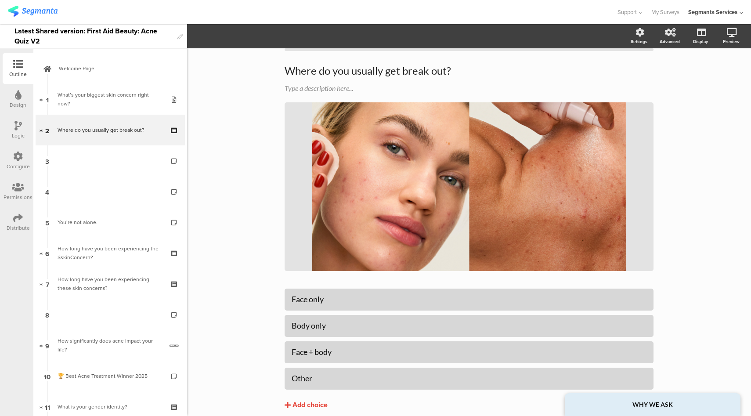
scroll to position [57, 0]
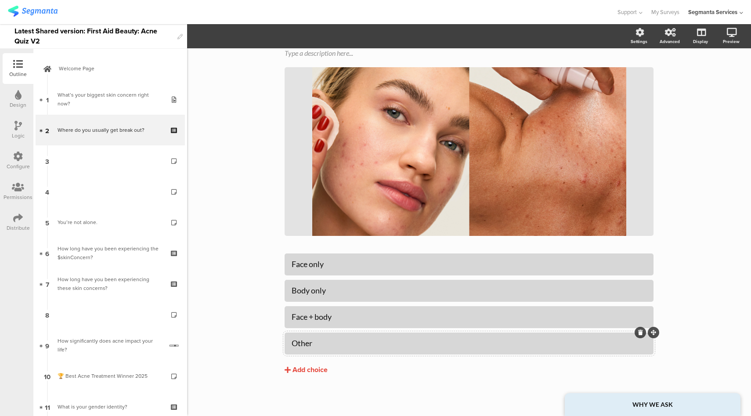
click at [638, 334] on icon at bounding box center [640, 332] width 5 height 5
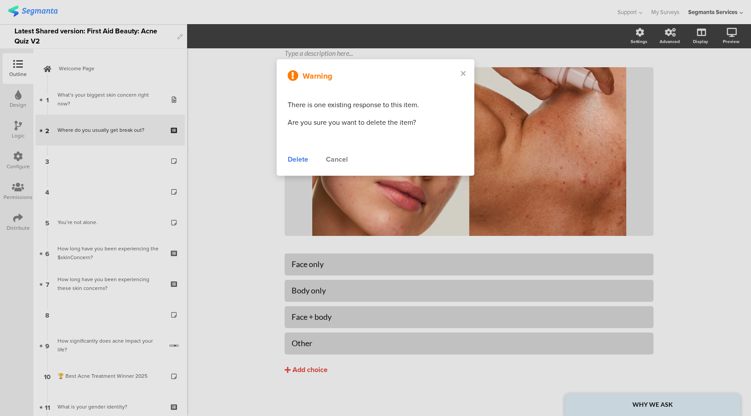
click at [306, 162] on div "Delete" at bounding box center [298, 159] width 21 height 11
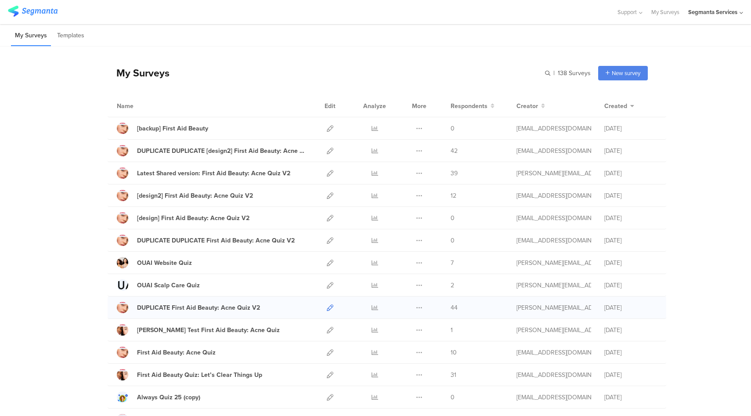
click at [327, 307] on icon at bounding box center [330, 307] width 7 height 7
click at [327, 327] on icon at bounding box center [330, 330] width 7 height 7
click at [619, 90] on div "Start from scratch" at bounding box center [606, 91] width 82 height 20
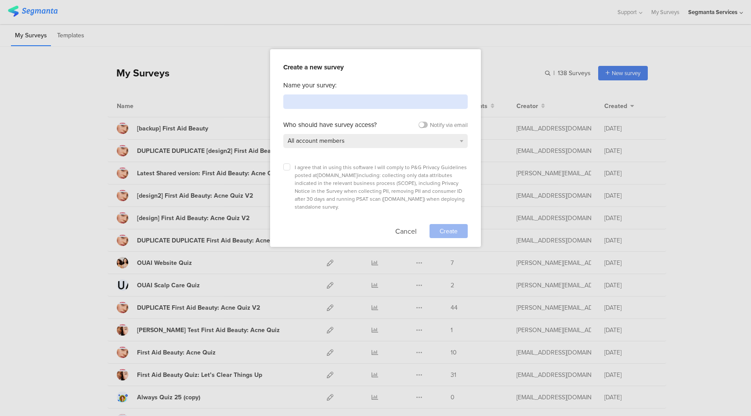
click at [318, 100] on input at bounding box center [375, 101] width 184 height 14
drag, startPoint x: 316, startPoint y: 105, endPoint x: 320, endPoint y: 110, distance: 5.9
click at [316, 105] on input "Discovery Quiz Funnel Template" at bounding box center [375, 101] width 184 height 14
click at [316, 101] on input "Discovery Quiz Funnel Template" at bounding box center [375, 101] width 184 height 14
type input "Discovery A2C Quiz Funnel Template"
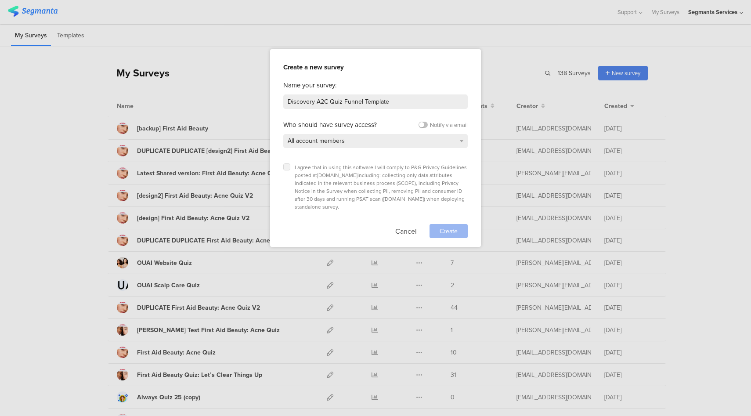
click at [284, 165] on label at bounding box center [286, 166] width 7 height 7
click at [0, 0] on input "checkbox" at bounding box center [0, 0] width 0 height 0
click at [447, 226] on span "Create" at bounding box center [448, 230] width 18 height 9
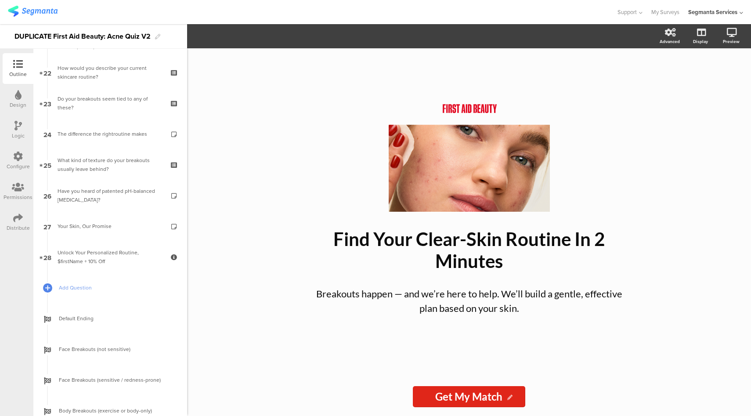
scroll to position [674, 0]
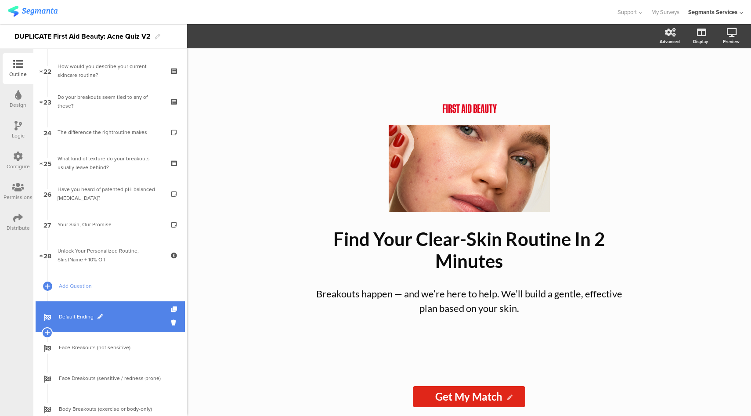
click at [139, 330] on link "Default Ending" at bounding box center [110, 316] width 149 height 31
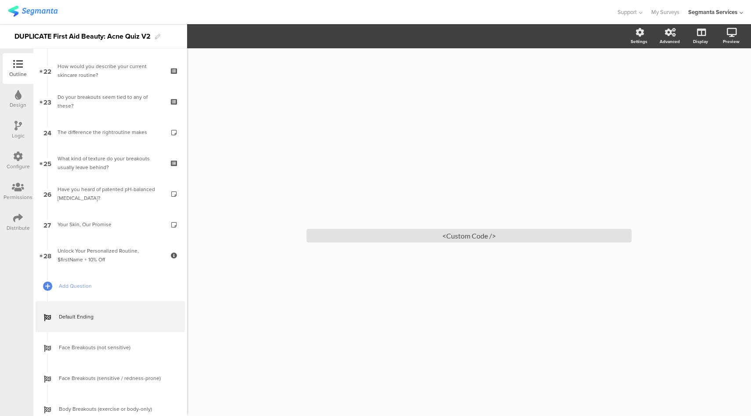
click at [16, 224] on div "Distribute" at bounding box center [18, 228] width 23 height 8
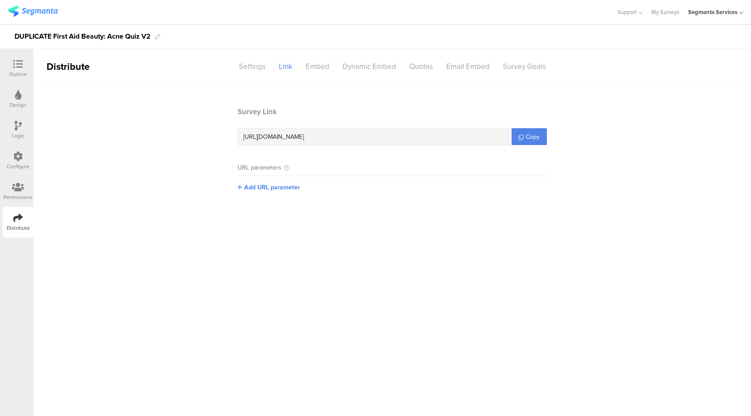
click at [18, 123] on icon at bounding box center [17, 126] width 7 height 10
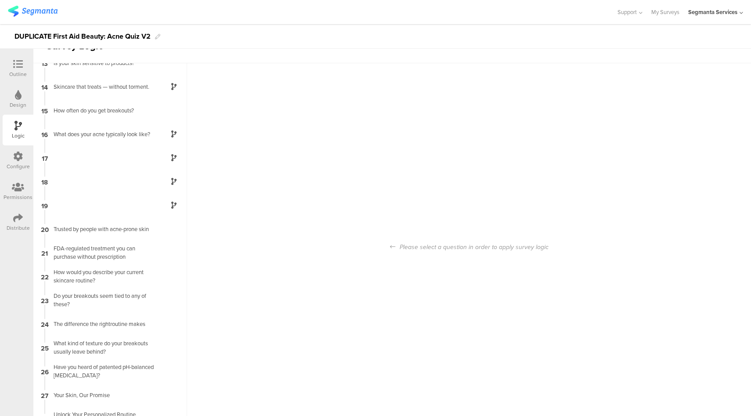
scroll to position [35, 0]
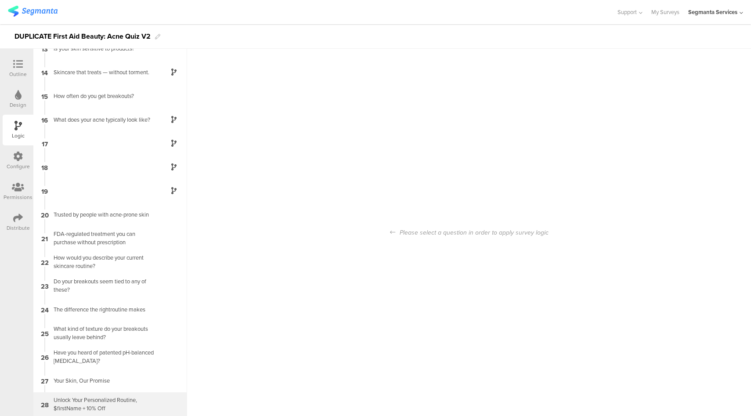
click at [143, 409] on div "Unlock Your Personalized Routine, $firstName + 10% Off" at bounding box center [103, 403] width 110 height 17
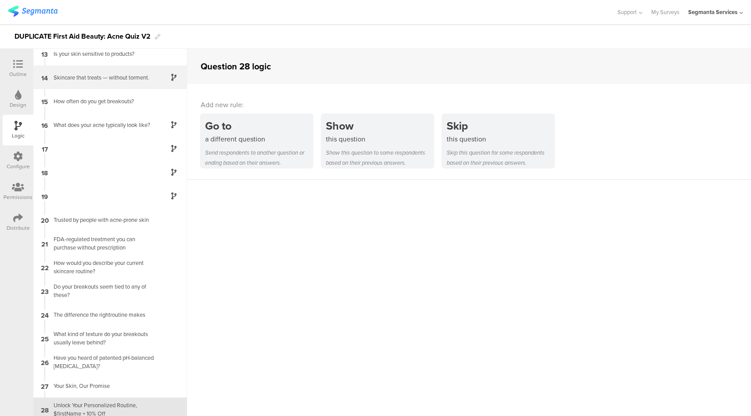
scroll to position [297, 0]
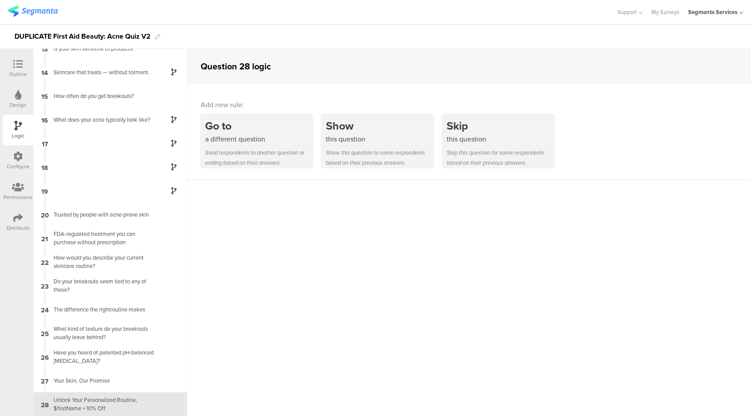
click at [21, 65] on icon at bounding box center [18, 64] width 10 height 10
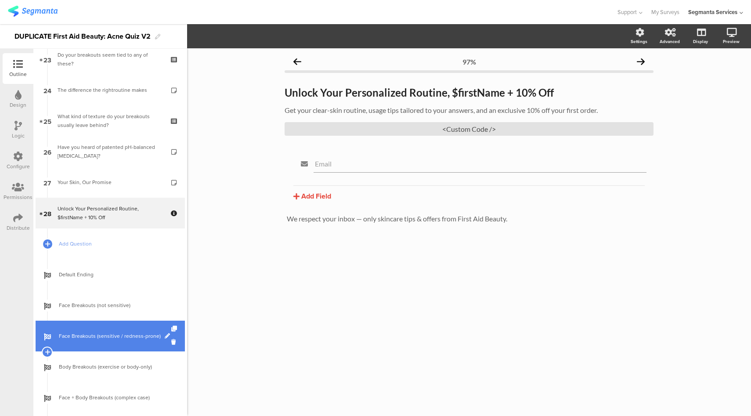
scroll to position [794, 0]
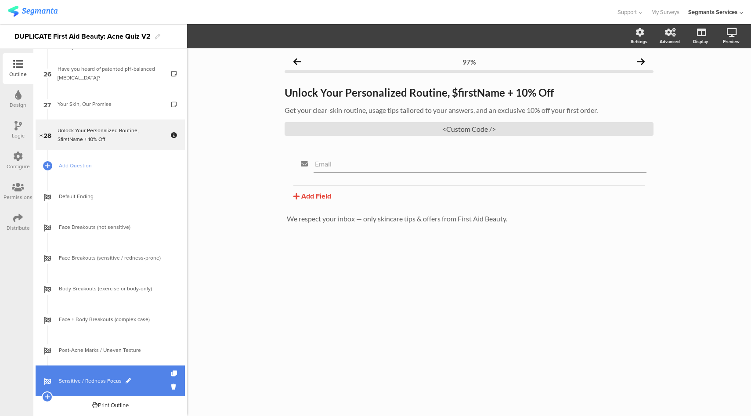
click at [142, 381] on span "Sensitive / Redness Focus" at bounding box center [115, 380] width 112 height 9
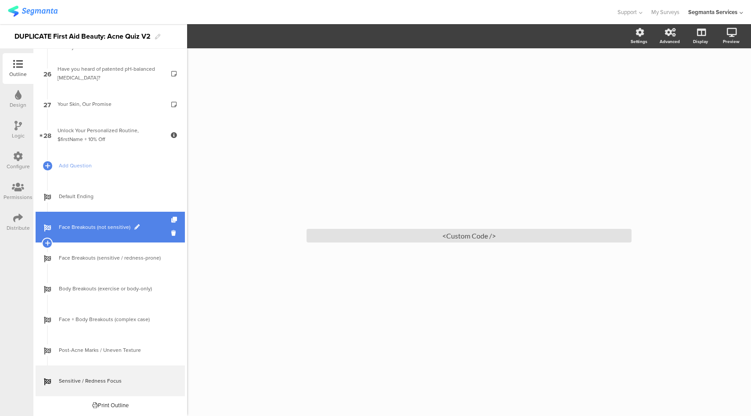
click at [151, 227] on span "Face Breakouts (not sensitive)" at bounding box center [115, 227] width 112 height 9
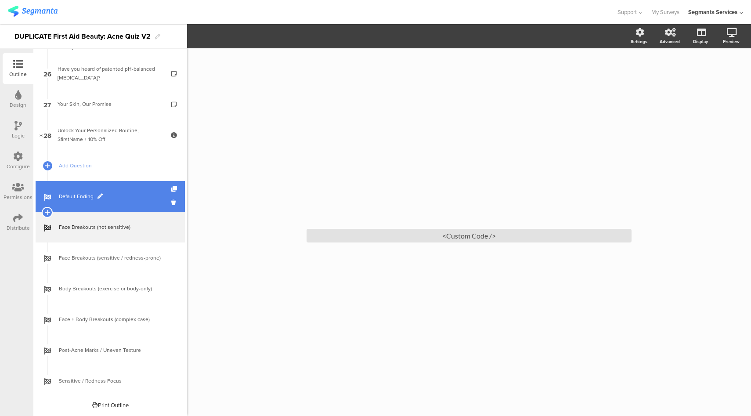
click at [137, 199] on span "Default Ending" at bounding box center [115, 196] width 112 height 9
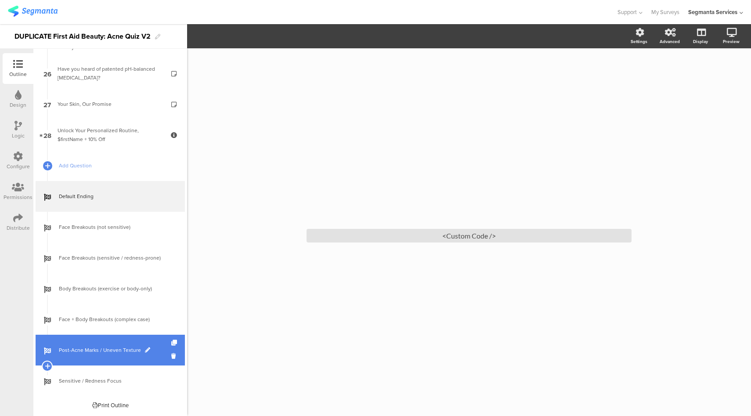
click at [96, 356] on link "Post-Acne Marks / Uneven Texture" at bounding box center [110, 349] width 149 height 31
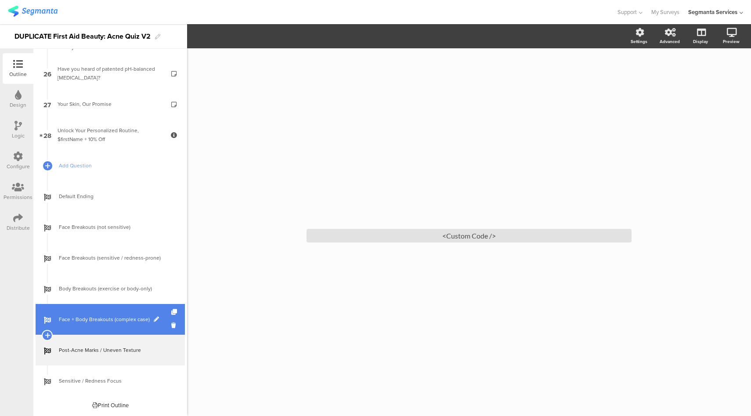
click at [114, 331] on link "Face + Body Breakouts (complex case)" at bounding box center [110, 319] width 149 height 31
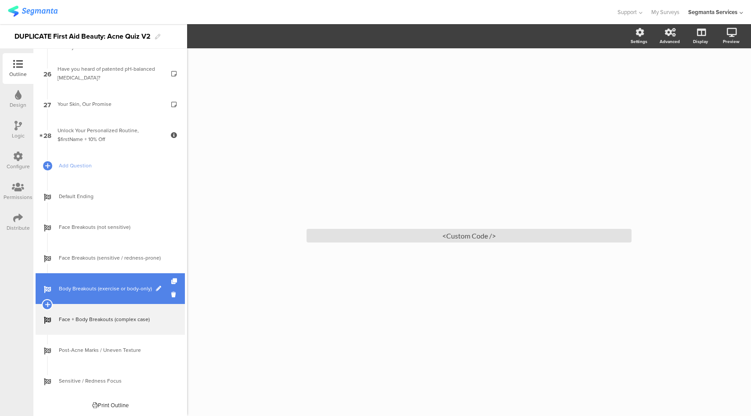
click at [132, 298] on link "Body Breakouts (exercise or body-only)" at bounding box center [110, 288] width 149 height 31
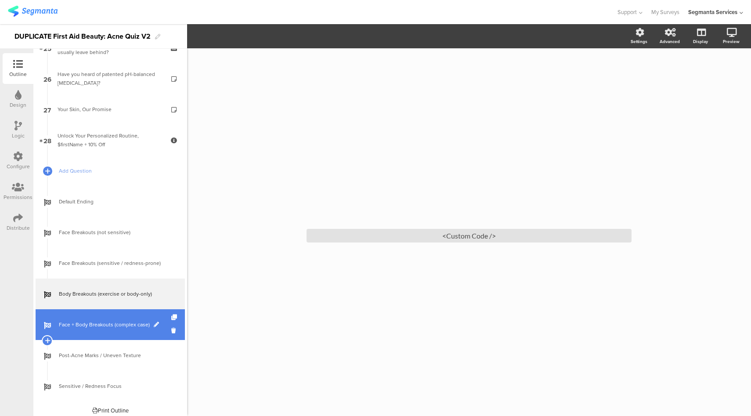
scroll to position [794, 0]
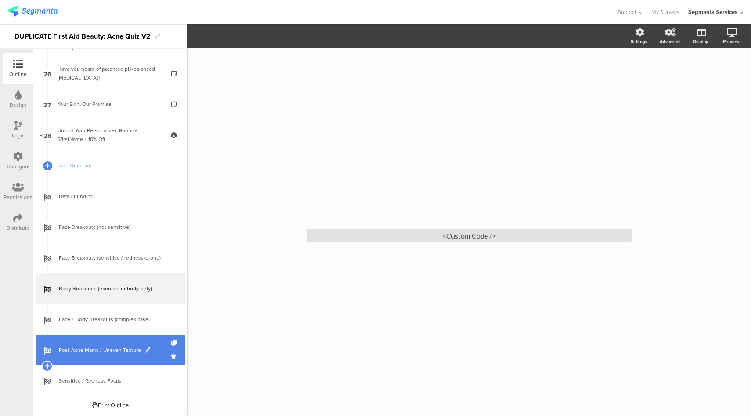
click at [140, 361] on link "Post-Acne Marks / Uneven Texture" at bounding box center [110, 349] width 149 height 31
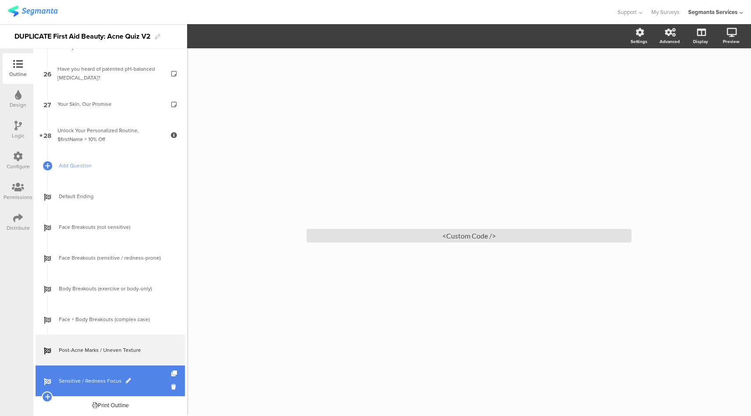
click at [148, 387] on link "Sensitive / Redness Focus" at bounding box center [110, 380] width 149 height 31
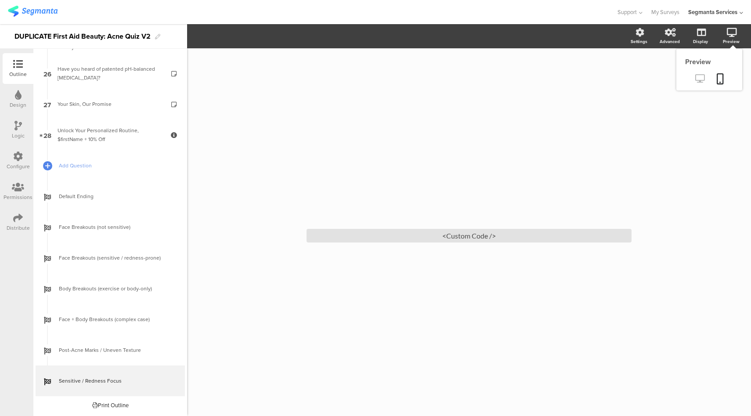
click at [696, 74] on link at bounding box center [700, 79] width 22 height 14
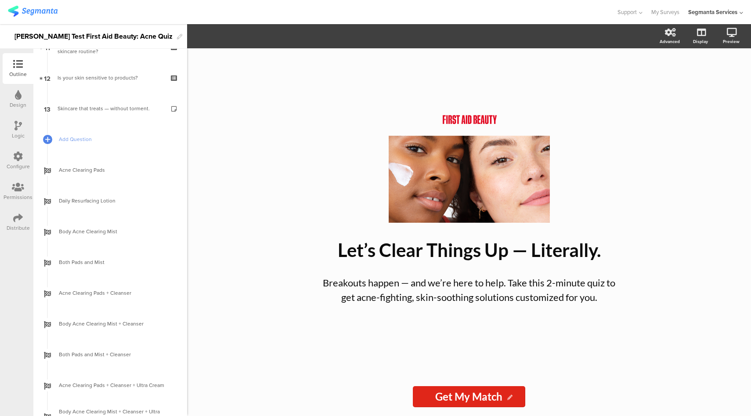
scroll to position [425, 0]
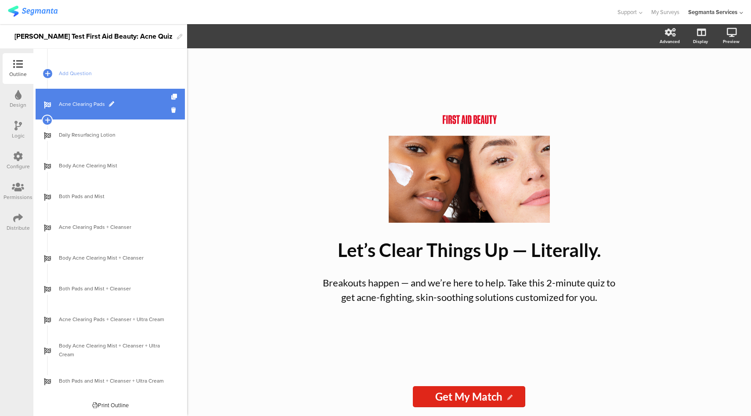
click at [136, 103] on span "Acne Clearing Pads" at bounding box center [115, 104] width 112 height 9
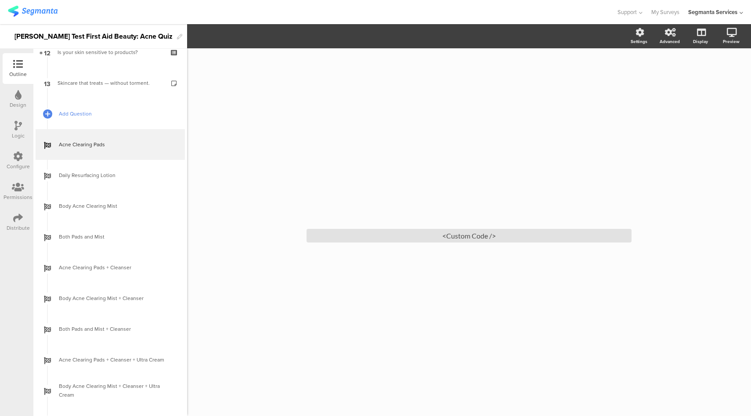
scroll to position [382, 0]
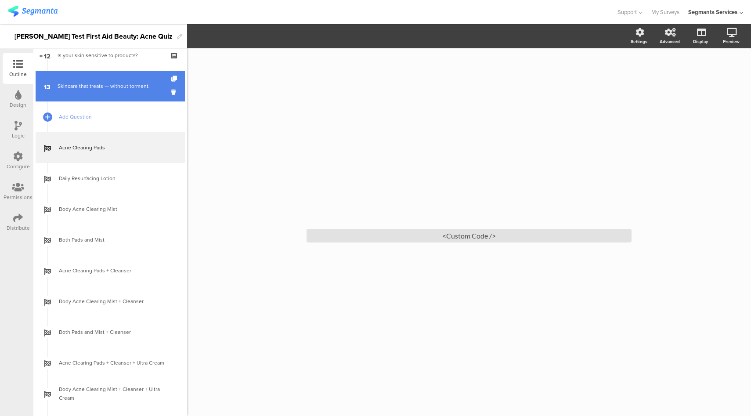
click at [122, 90] on link "13 Skincare that treats — without torment." at bounding box center [110, 86] width 149 height 31
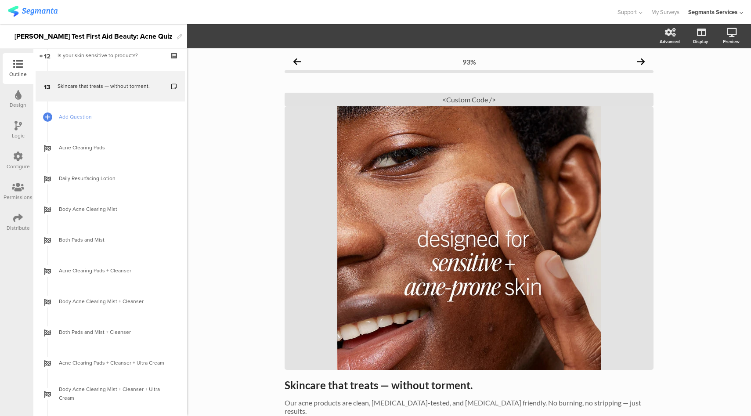
click at [20, 123] on icon at bounding box center [17, 126] width 7 height 10
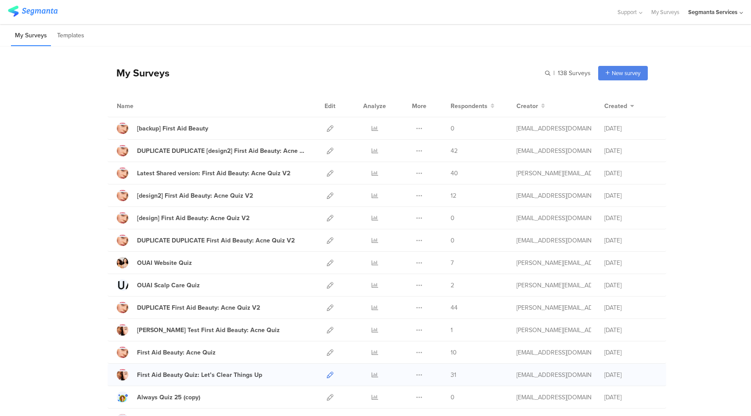
scroll to position [72, 0]
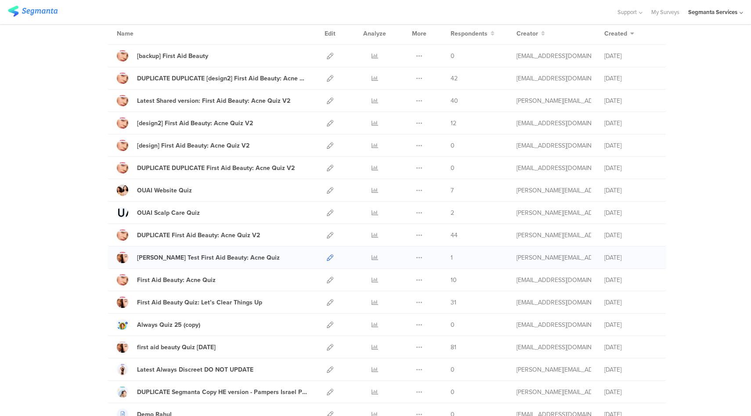
click at [327, 255] on icon at bounding box center [330, 257] width 7 height 7
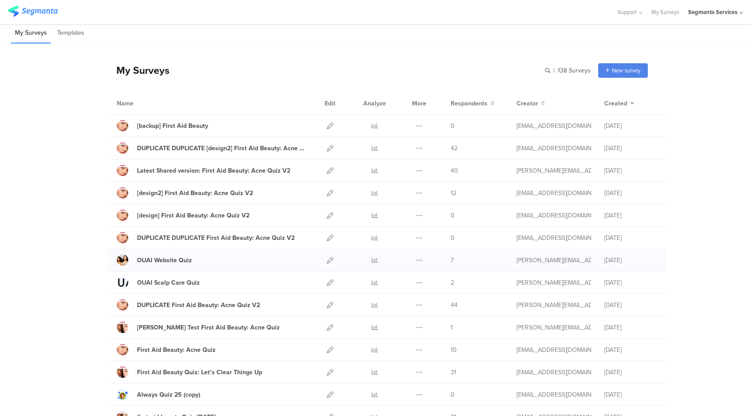
scroll to position [0, 0]
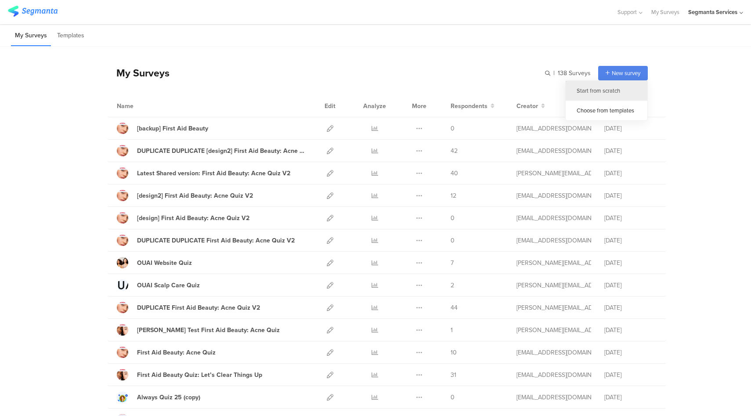
click at [599, 92] on div "Start from scratch" at bounding box center [606, 91] width 82 height 20
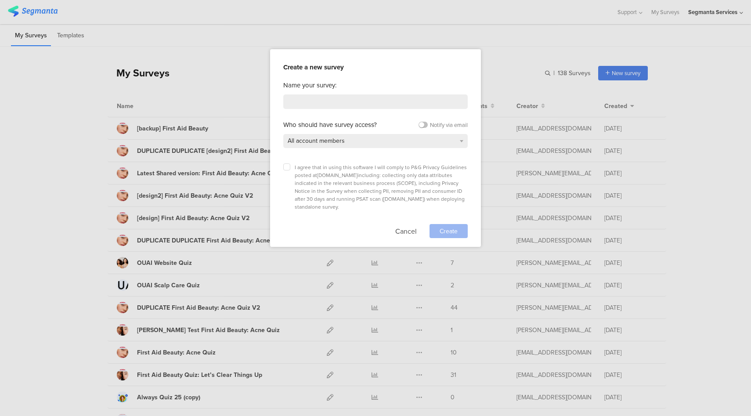
click at [353, 108] on div "Name your survey: Who should have survey access? Notify via email All account m…" at bounding box center [375, 159] width 184 height 158
click at [356, 103] on input at bounding box center [375, 101] width 184 height 14
type input "Discovery A2C Quiz Funnel Template"
click at [288, 169] on label at bounding box center [286, 166] width 7 height 7
click at [0, 0] on input "checkbox" at bounding box center [0, 0] width 0 height 0
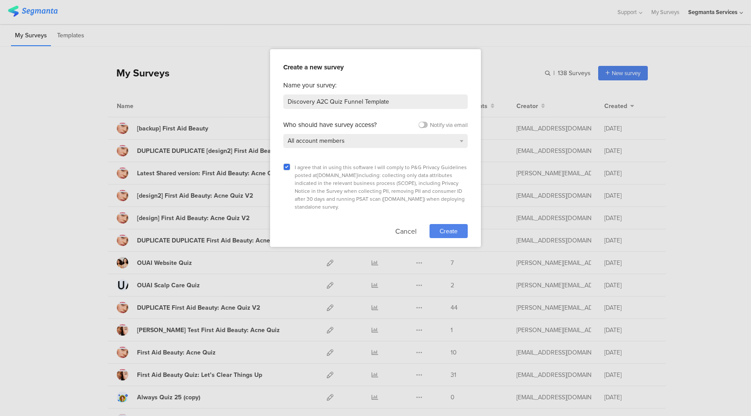
click at [451, 226] on span "Create" at bounding box center [448, 230] width 18 height 9
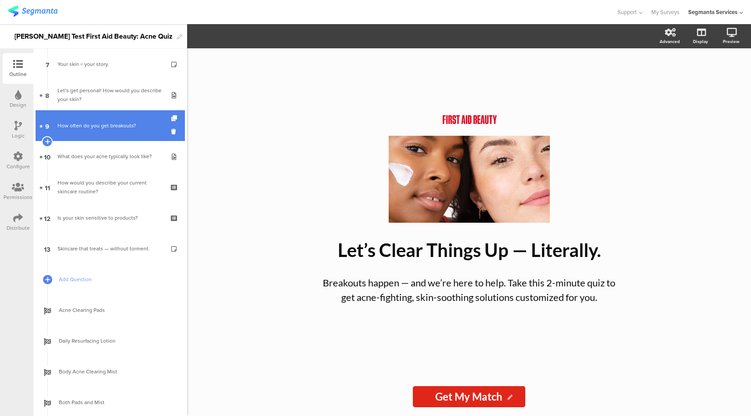
scroll to position [425, 0]
